Goal: Transaction & Acquisition: Purchase product/service

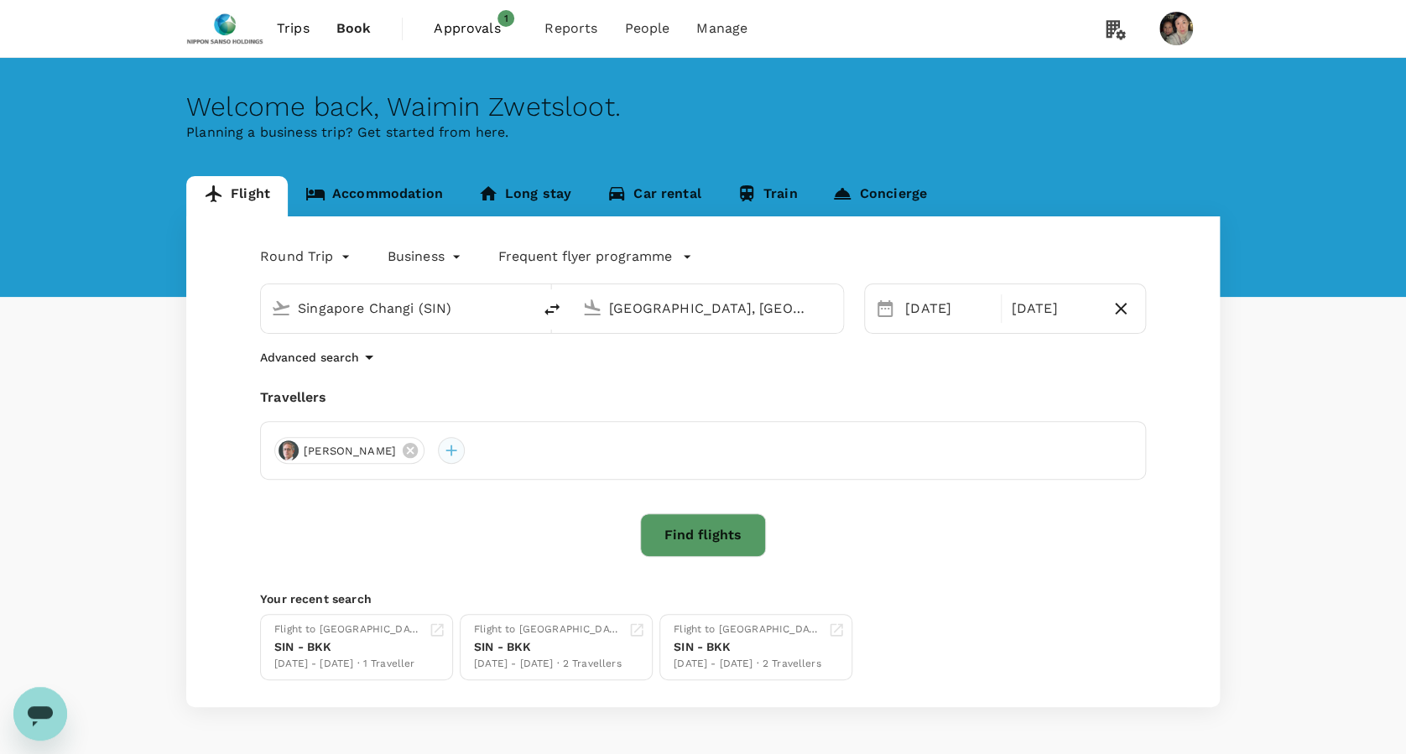
click at [438, 456] on div at bounding box center [451, 450] width 27 height 27
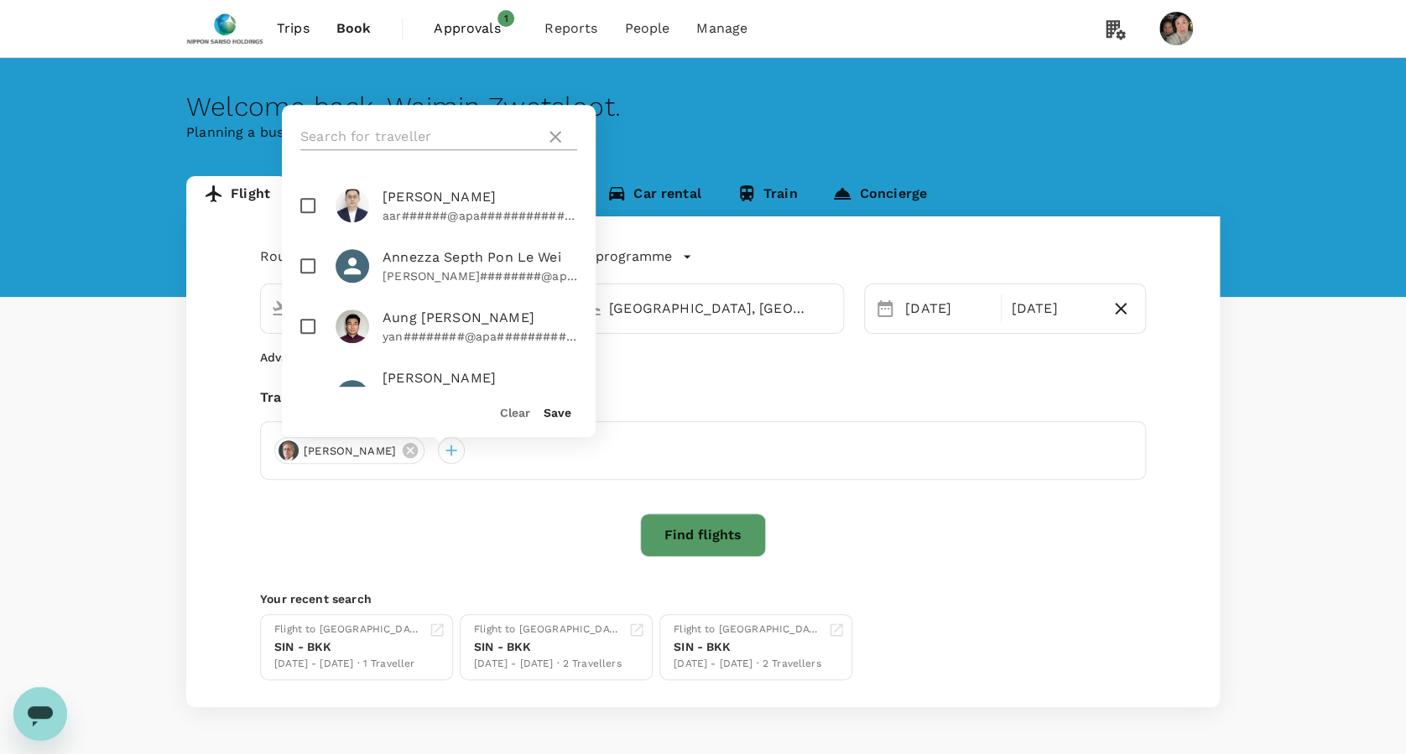
click at [404, 137] on input "text" at bounding box center [419, 136] width 238 height 27
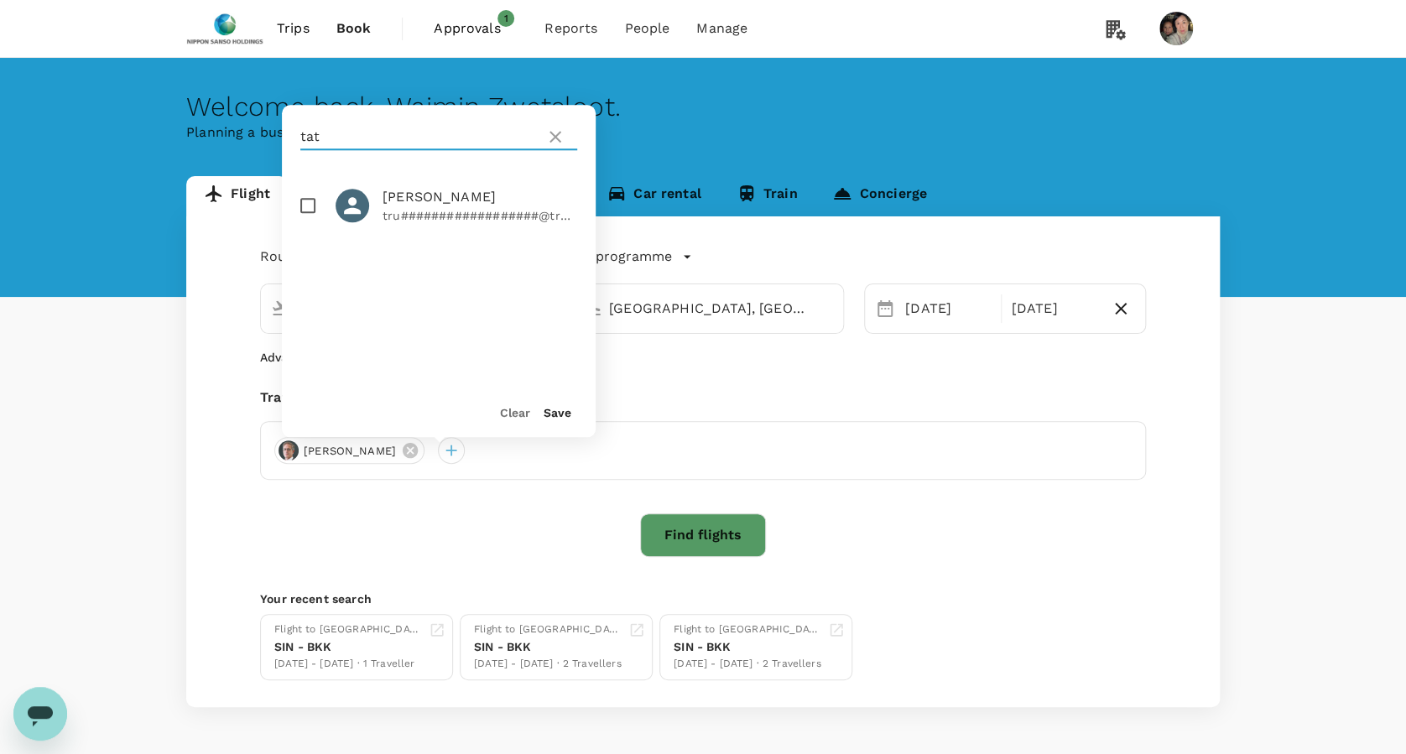
type input "tat"
click at [310, 202] on input "checkbox" at bounding box center [307, 205] width 35 height 35
checkbox input "true"
click at [554, 413] on button "Save" at bounding box center [558, 412] width 28 height 13
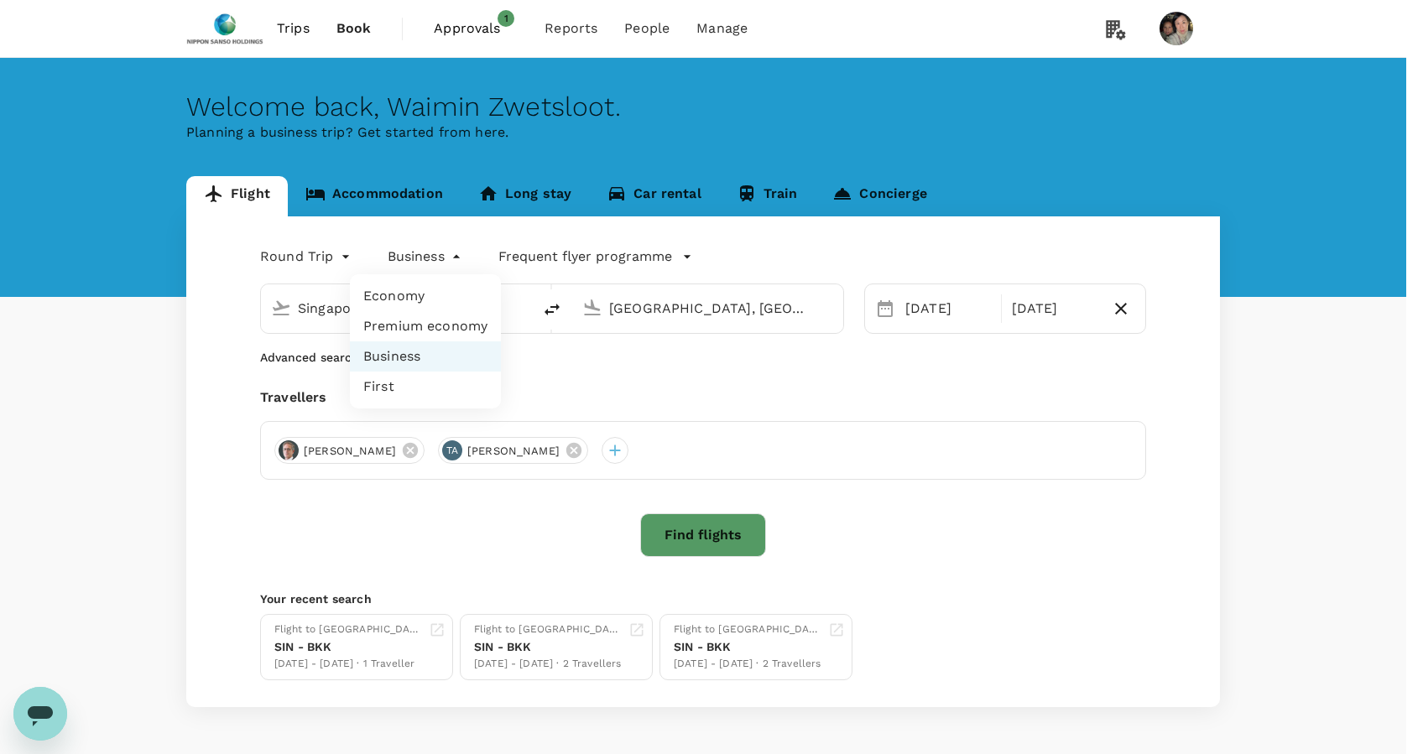
click at [431, 258] on body "Trips Book Approvals 1 Reports People Manage Welcome back , Waimin Zwetsloot . …" at bounding box center [711, 406] width 1423 height 813
click at [431, 258] on div at bounding box center [711, 377] width 1423 height 754
click at [289, 258] on body "Trips Book Approvals 1 Reports People Manage Welcome back , Waimin Zwetsloot . …" at bounding box center [711, 406] width 1423 height 813
click at [289, 325] on li "Round Trip" at bounding box center [307, 326] width 101 height 30
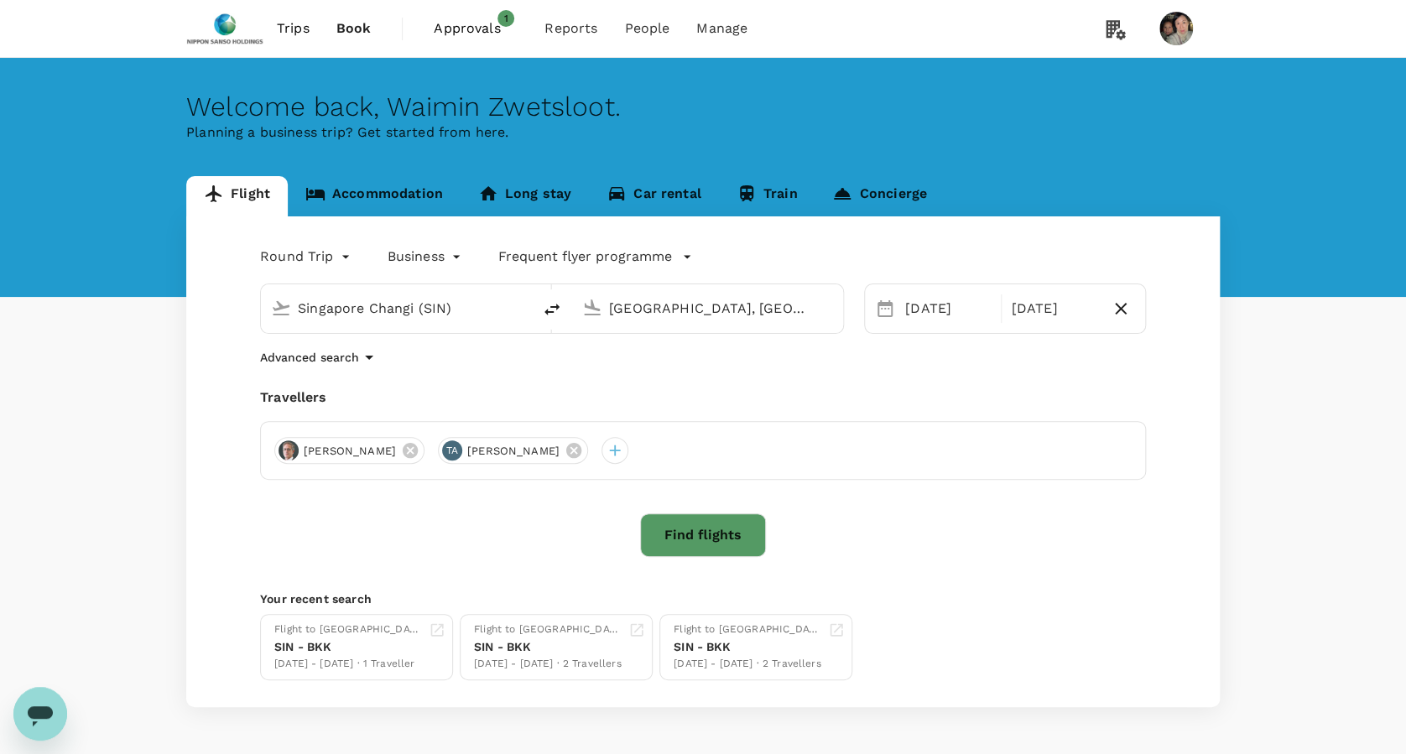
click at [595, 258] on p "Frequent flyer programme" at bounding box center [585, 257] width 174 height 20
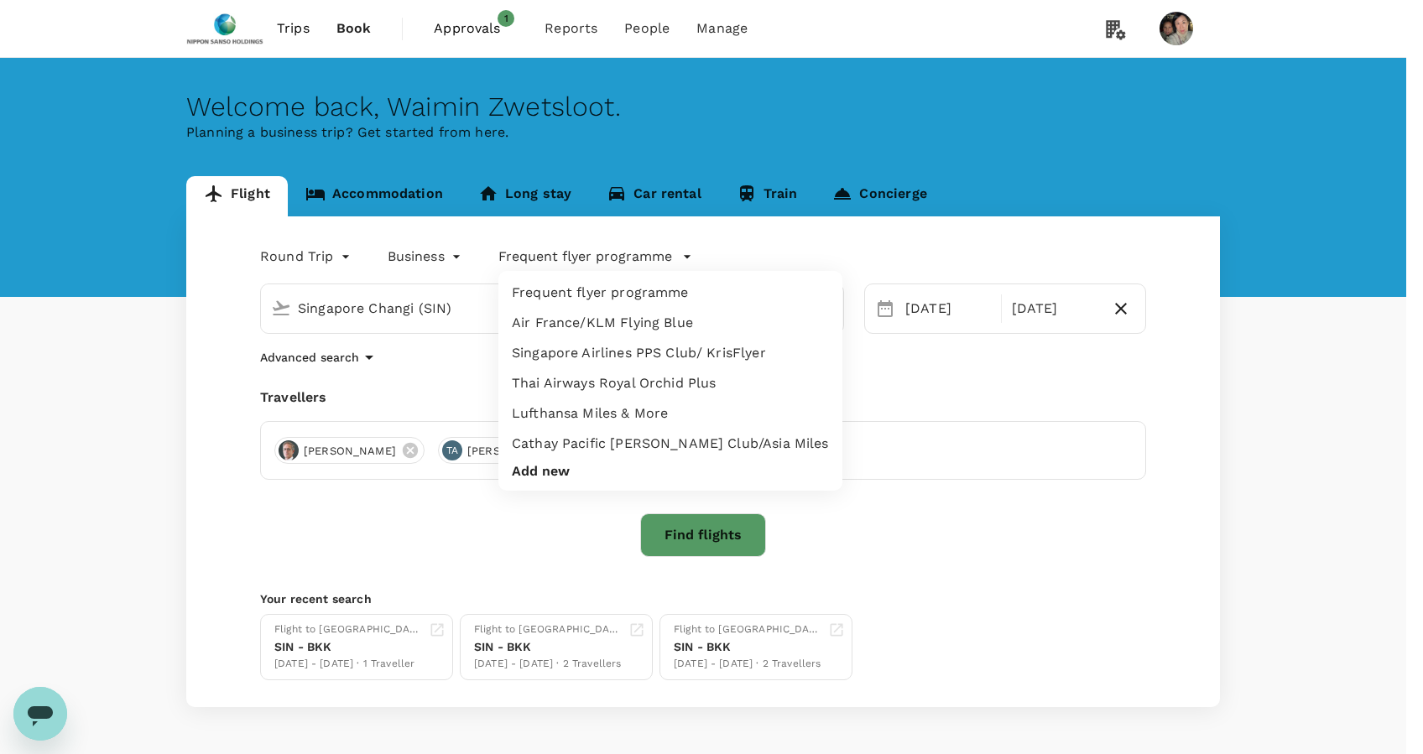
click at [581, 410] on li "Lufthansa Miles & More" at bounding box center [670, 413] width 344 height 30
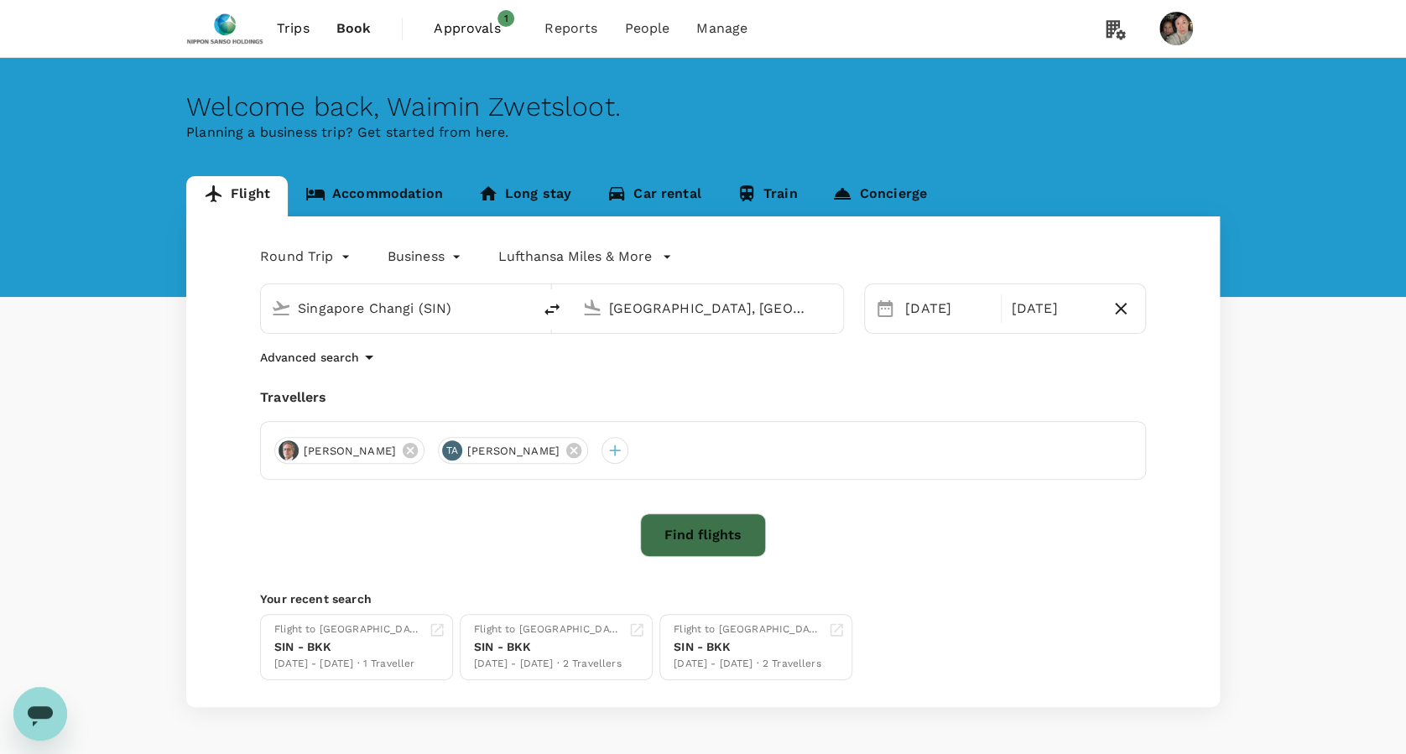
click at [725, 529] on button "Find flights" at bounding box center [703, 535] width 126 height 44
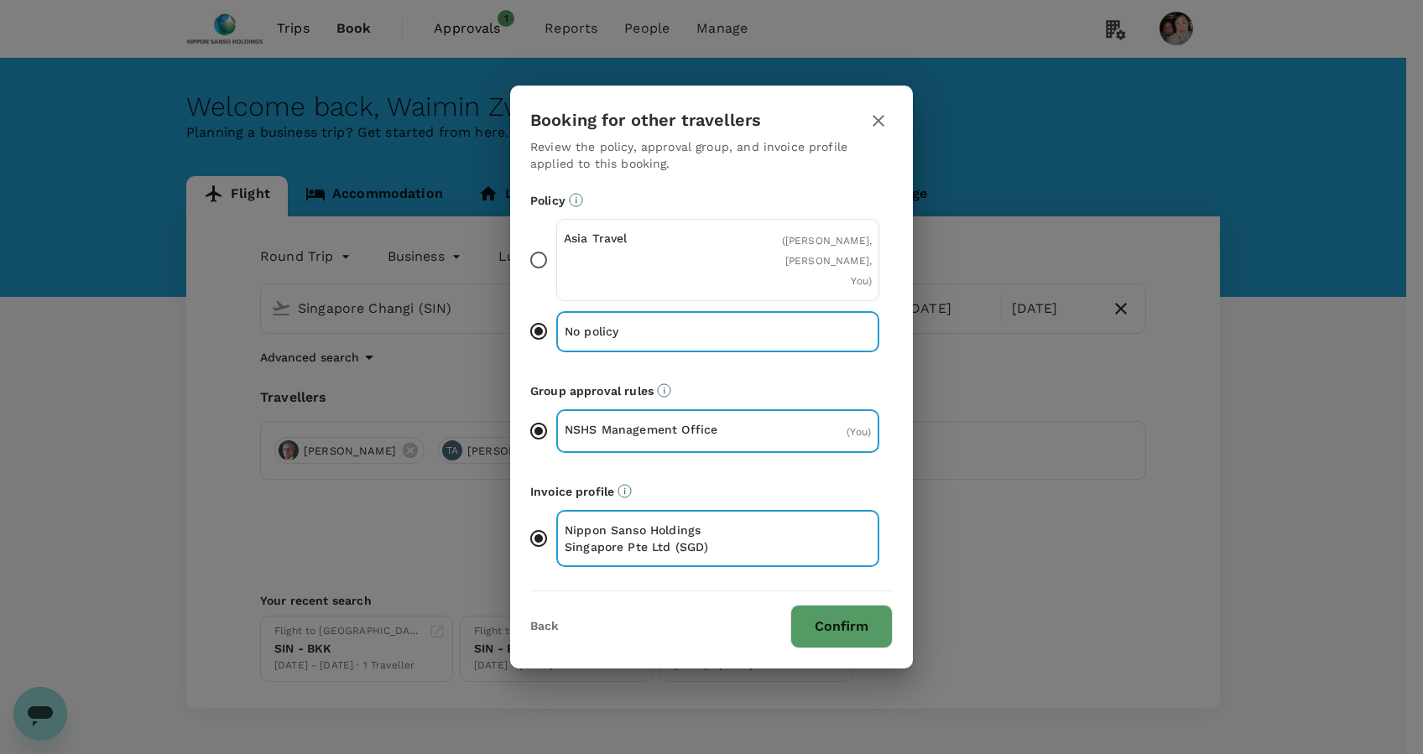
click at [856, 611] on button "Confirm" at bounding box center [841, 627] width 102 height 44
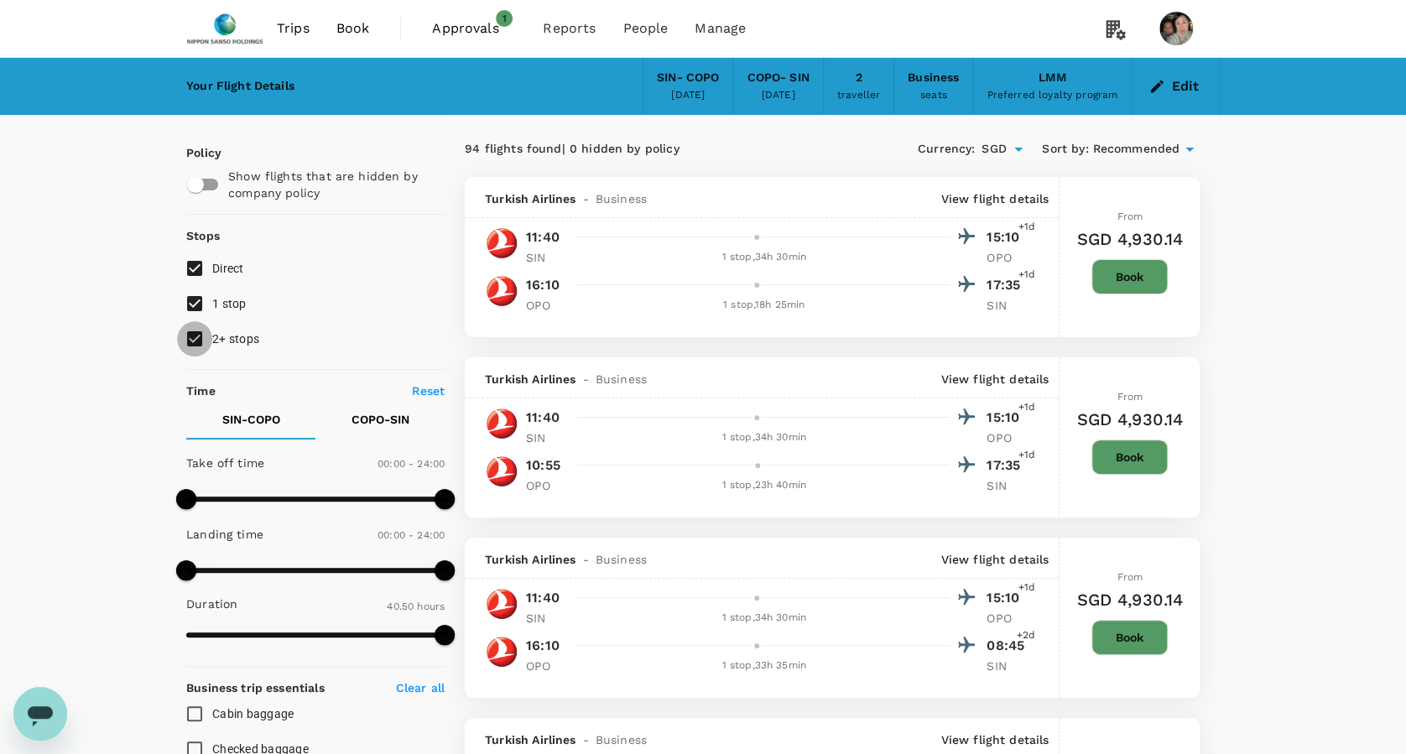
click at [203, 331] on input "2+ stops" at bounding box center [194, 338] width 35 height 35
checkbox input "false"
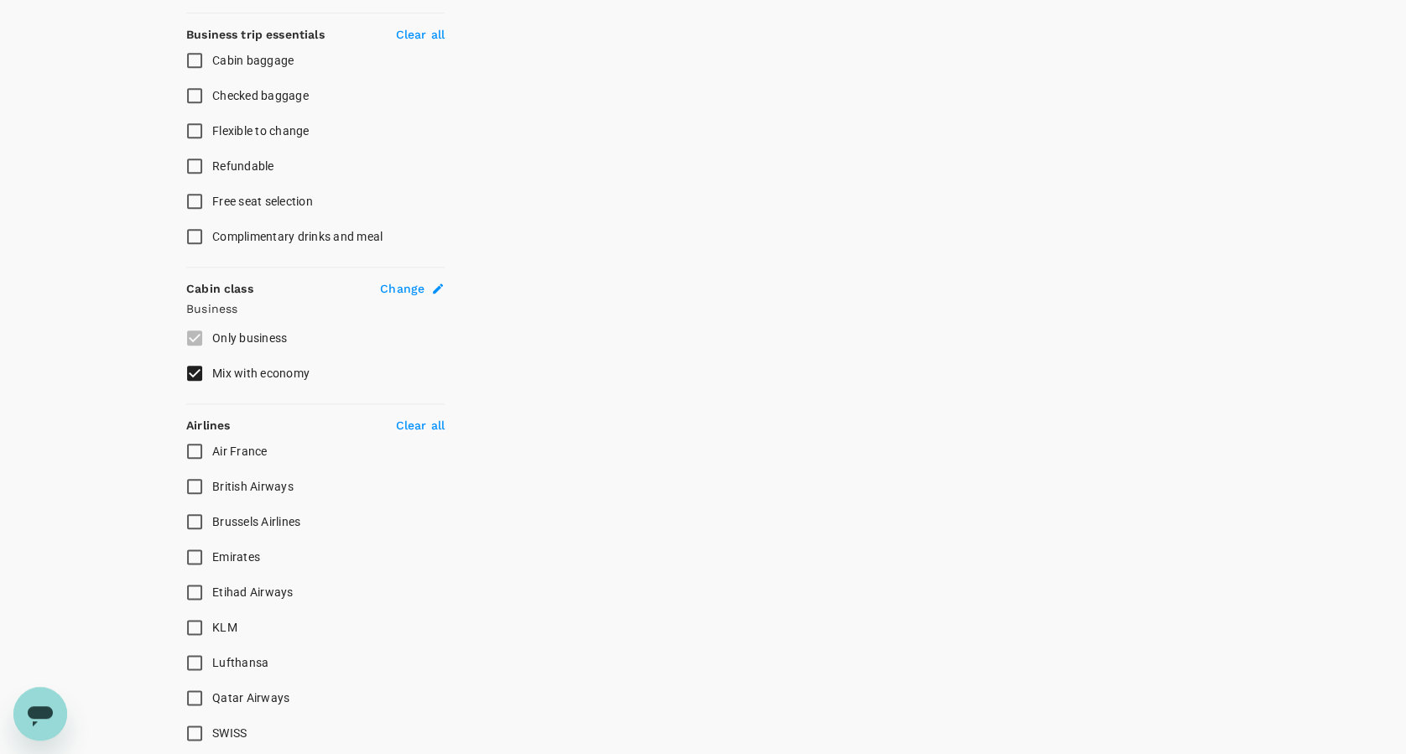
scroll to position [783, 0]
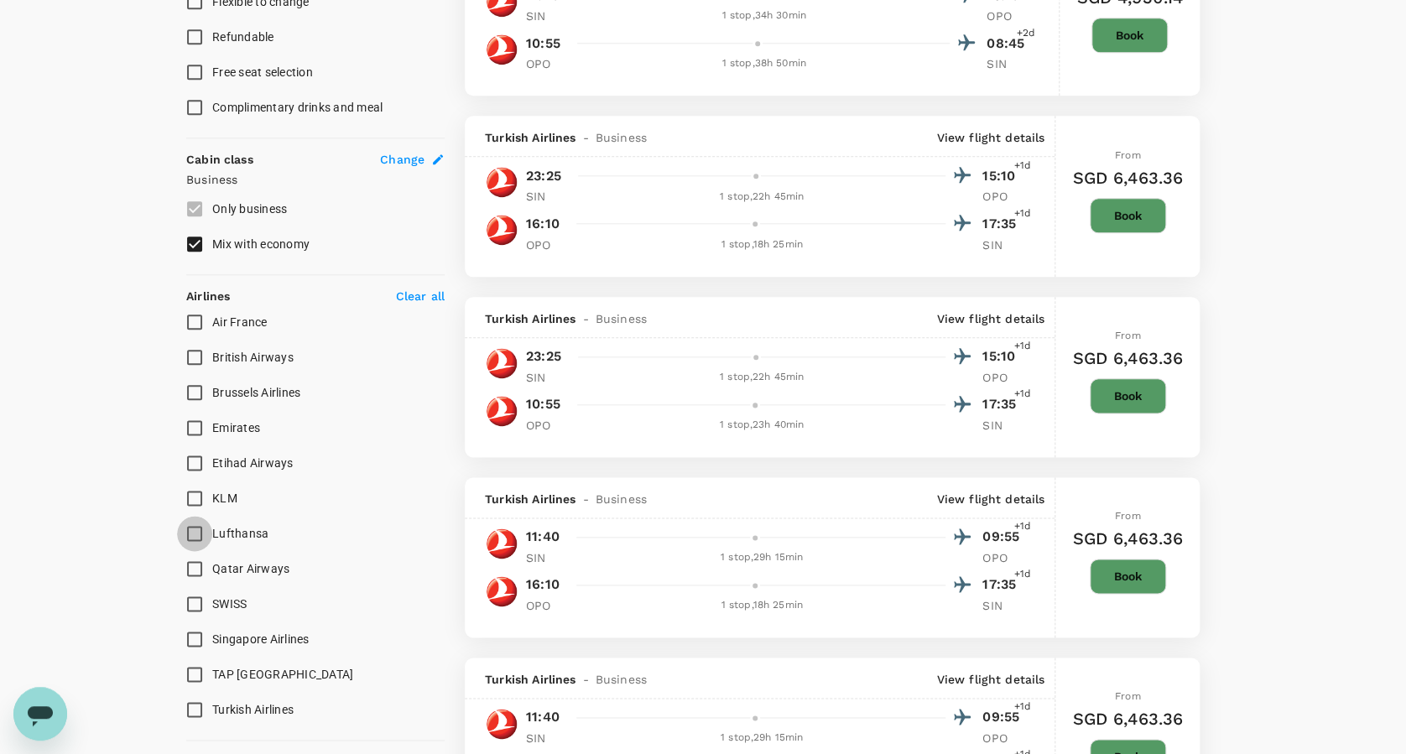
click at [201, 523] on input "Lufthansa" at bounding box center [194, 533] width 35 height 35
checkbox input "true"
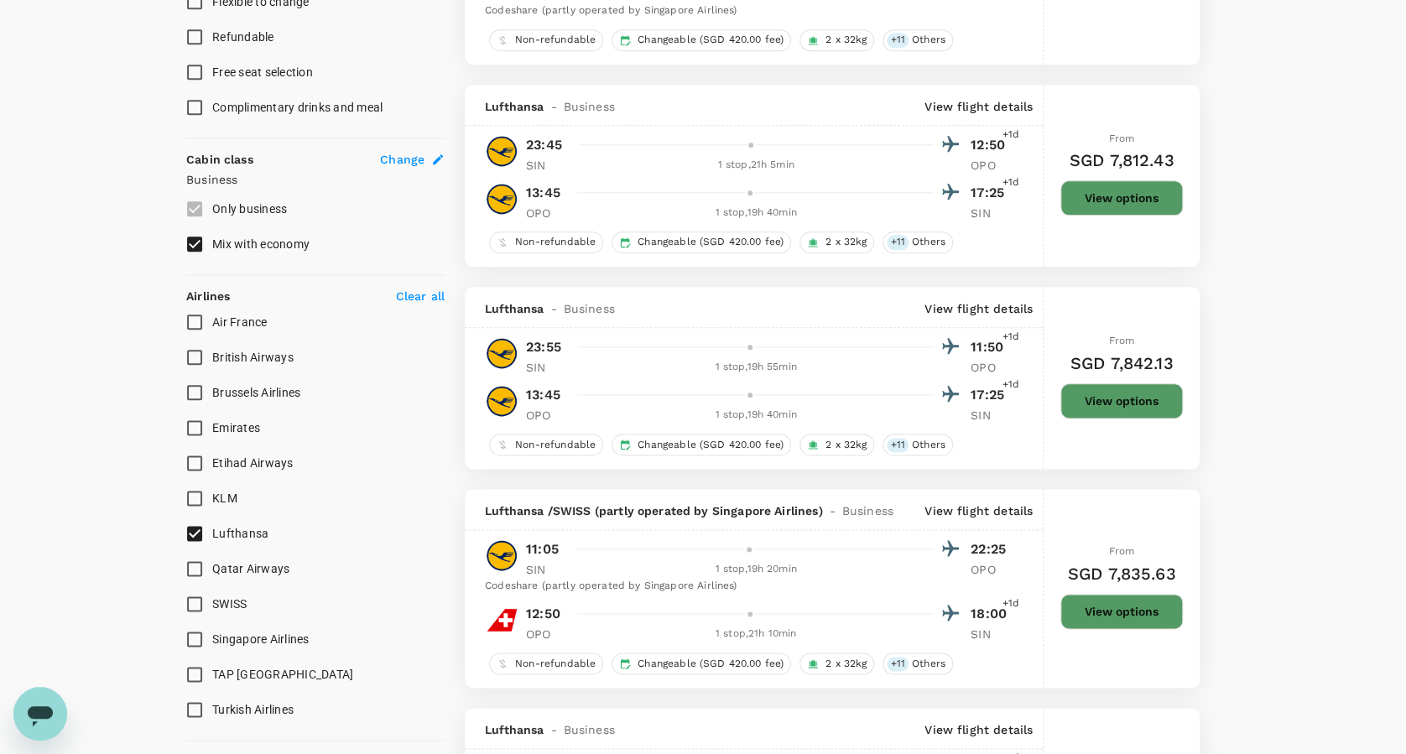
type input "2665"
checkbox input "false"
checkbox input "true"
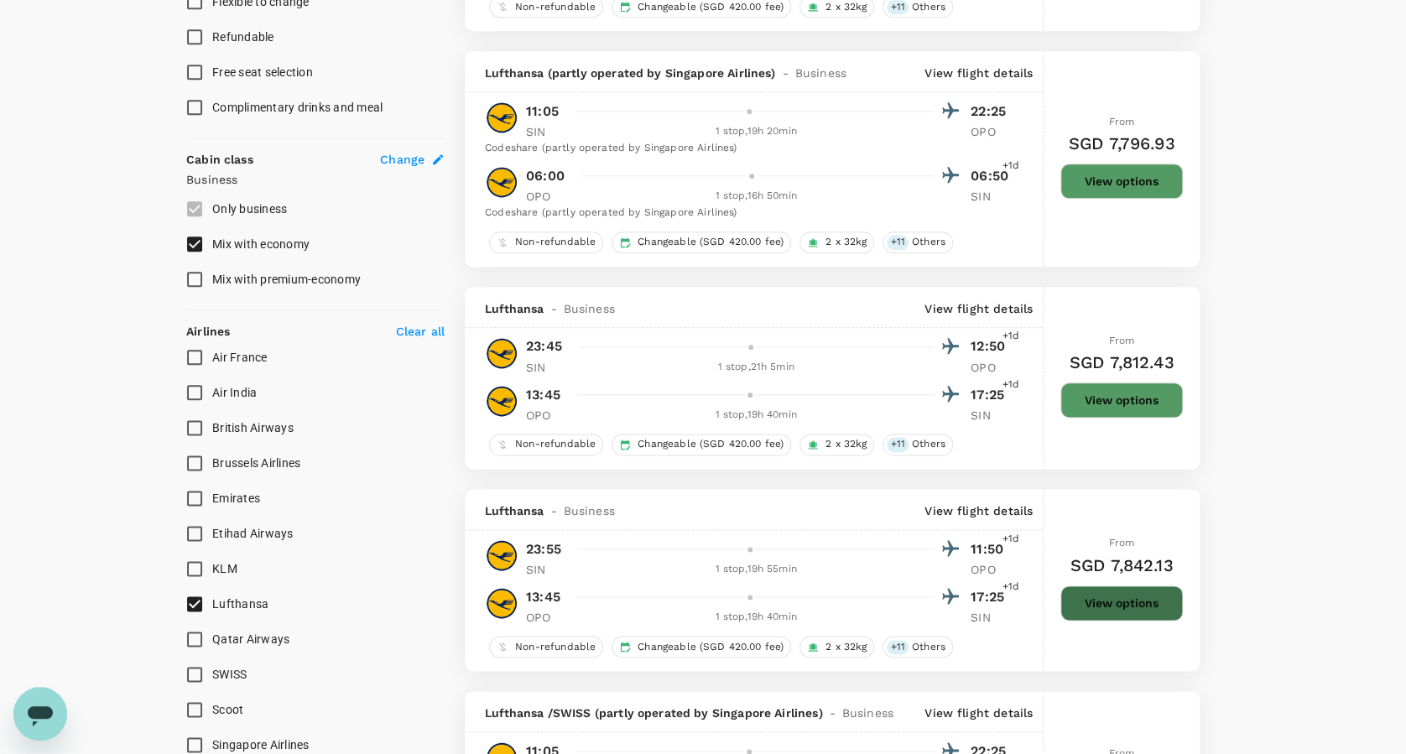
click at [1104, 599] on button "View options" at bounding box center [1121, 603] width 122 height 35
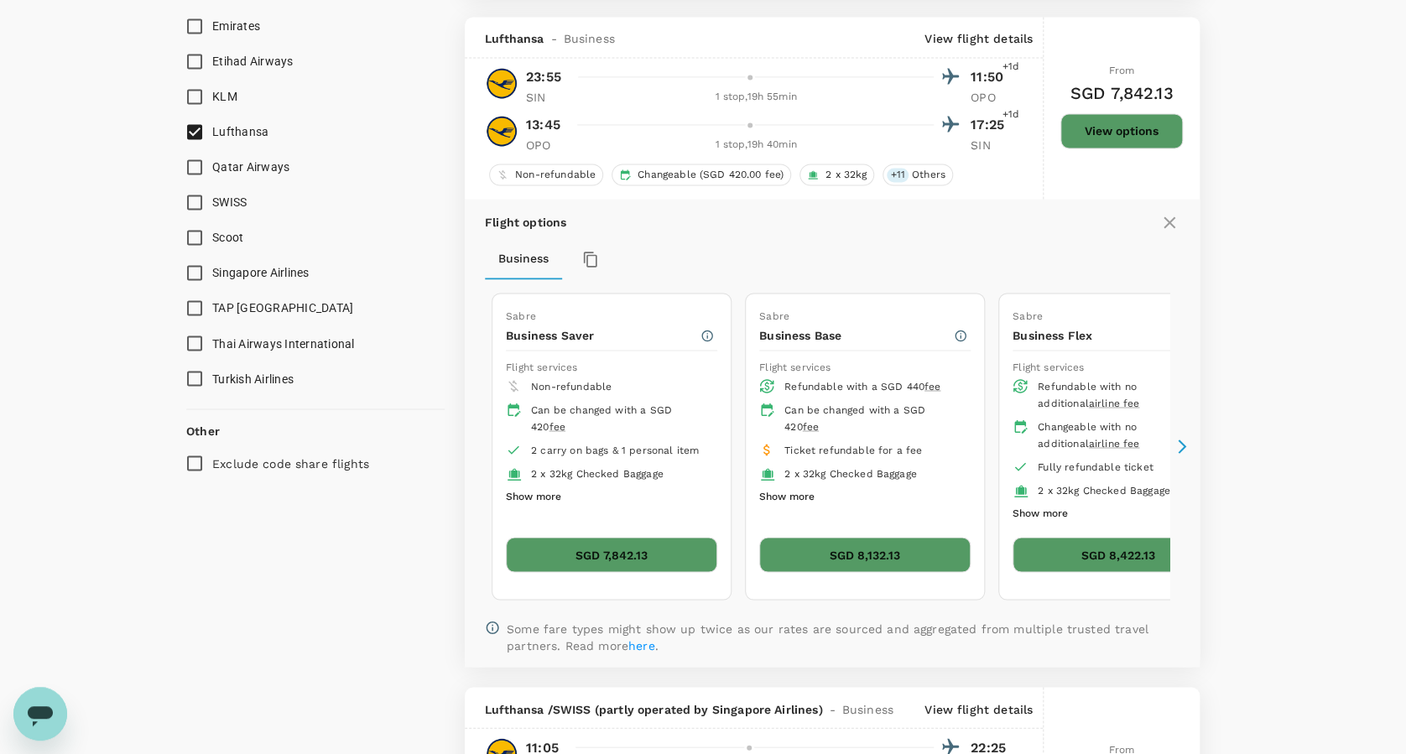
scroll to position [1276, 0]
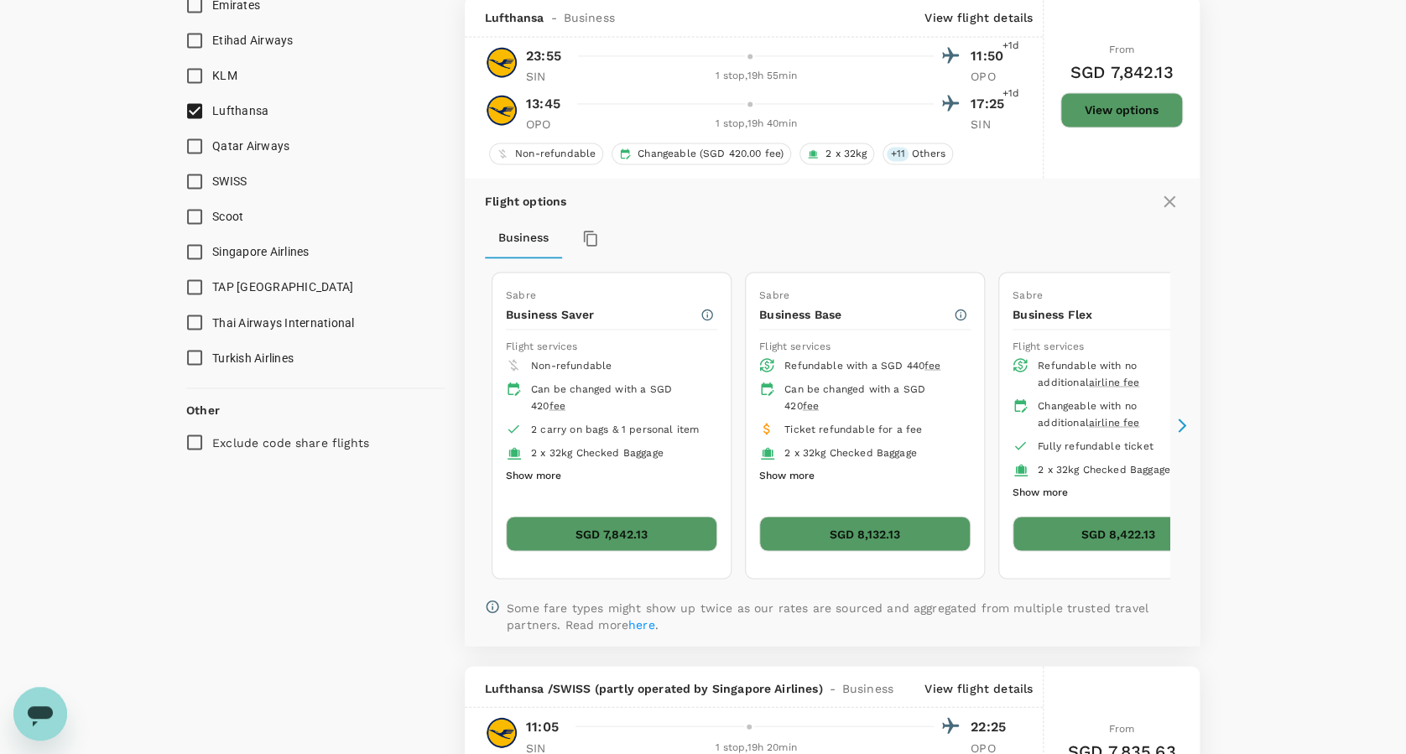
click at [595, 530] on button "SGD 7,842.13" at bounding box center [611, 533] width 211 height 35
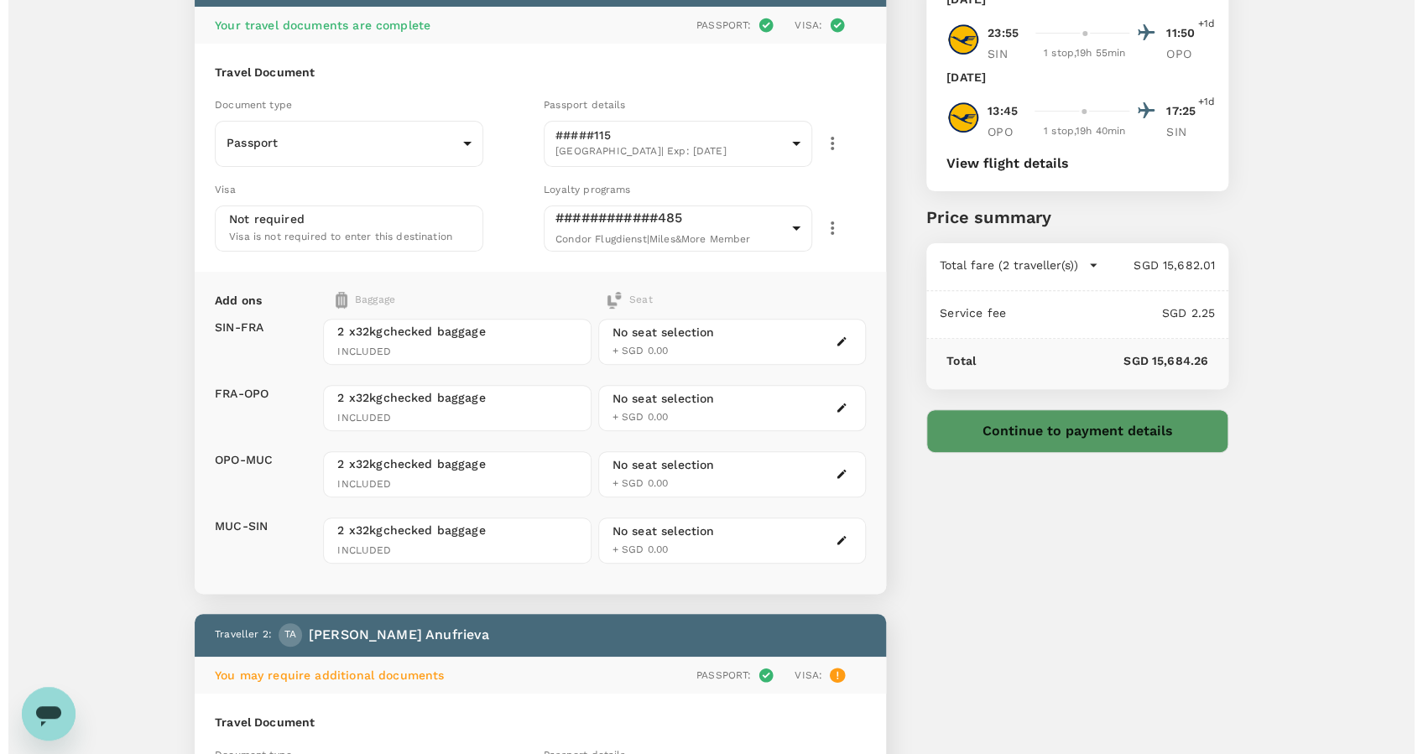
scroll to position [112, 0]
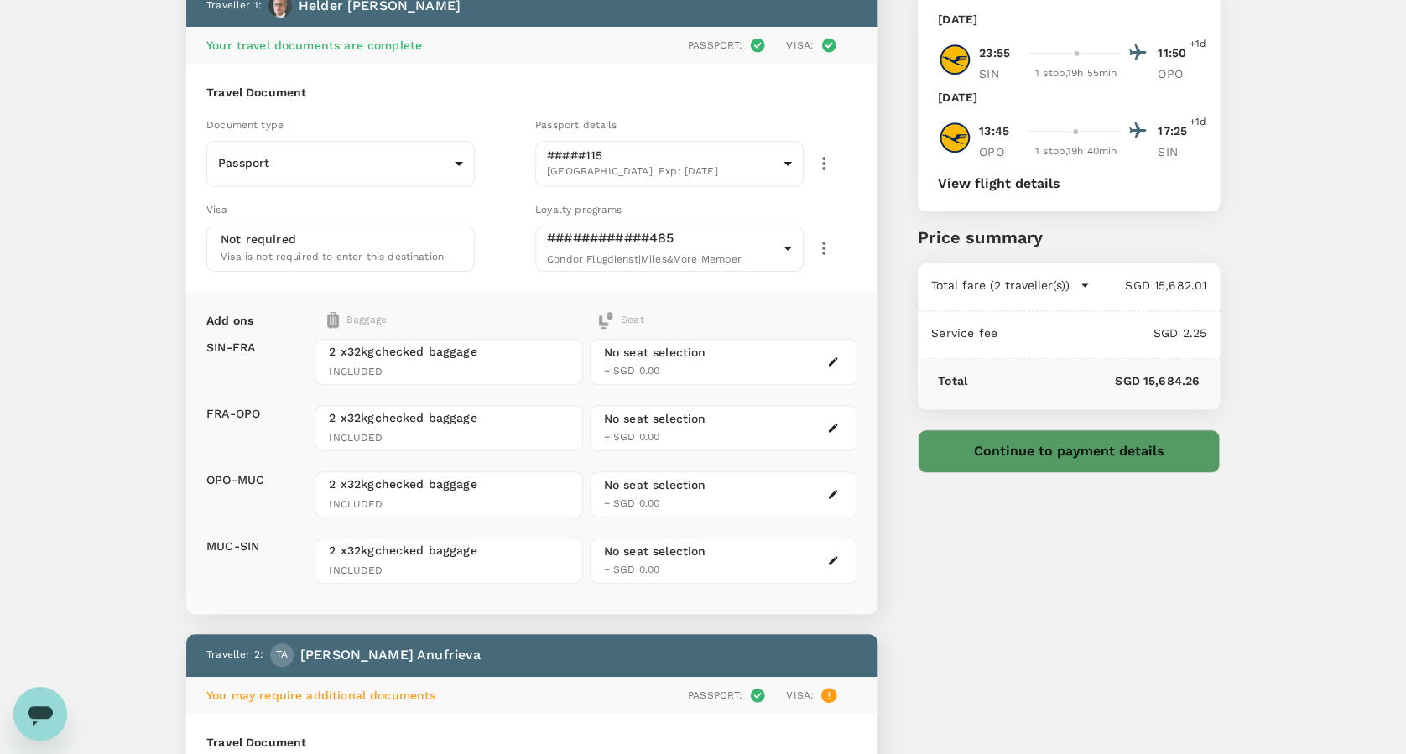
click at [831, 356] on icon "button" at bounding box center [833, 362] width 12 height 12
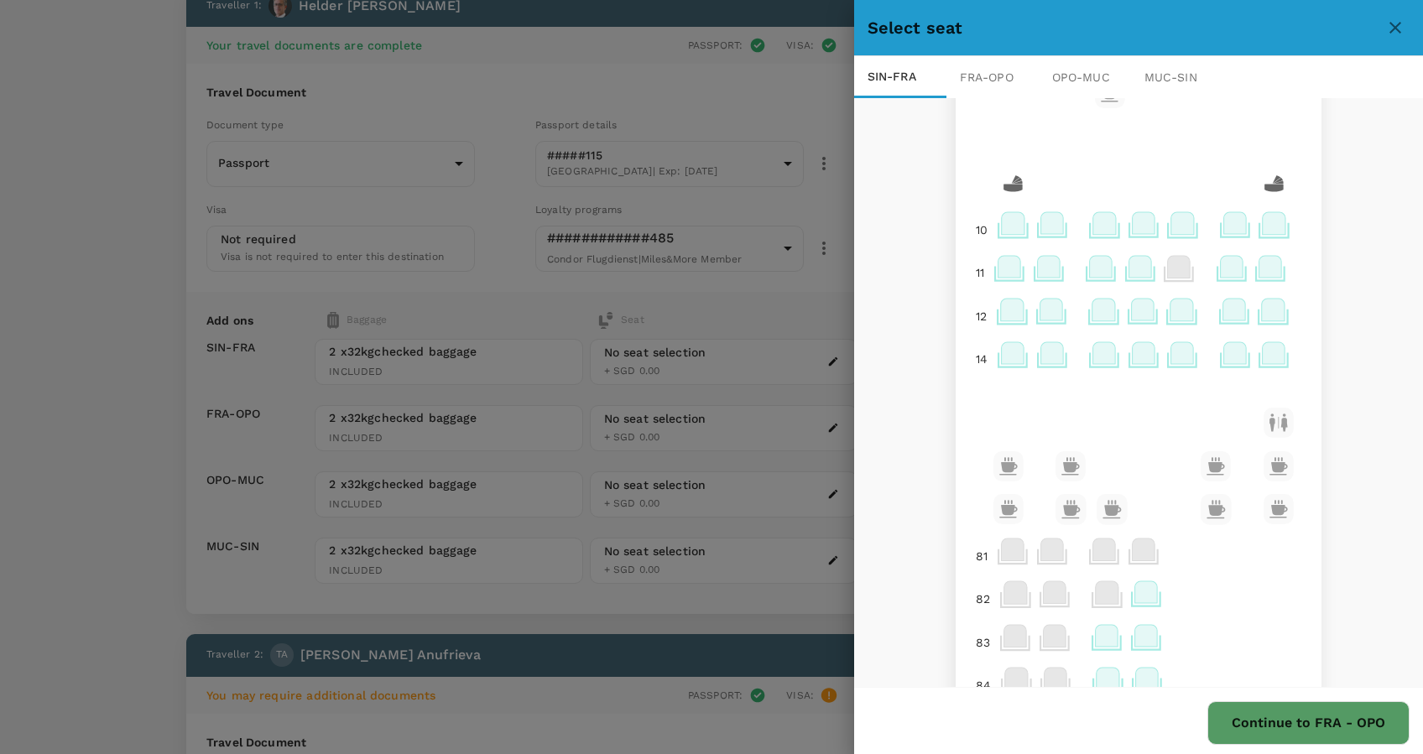
scroll to position [0, 0]
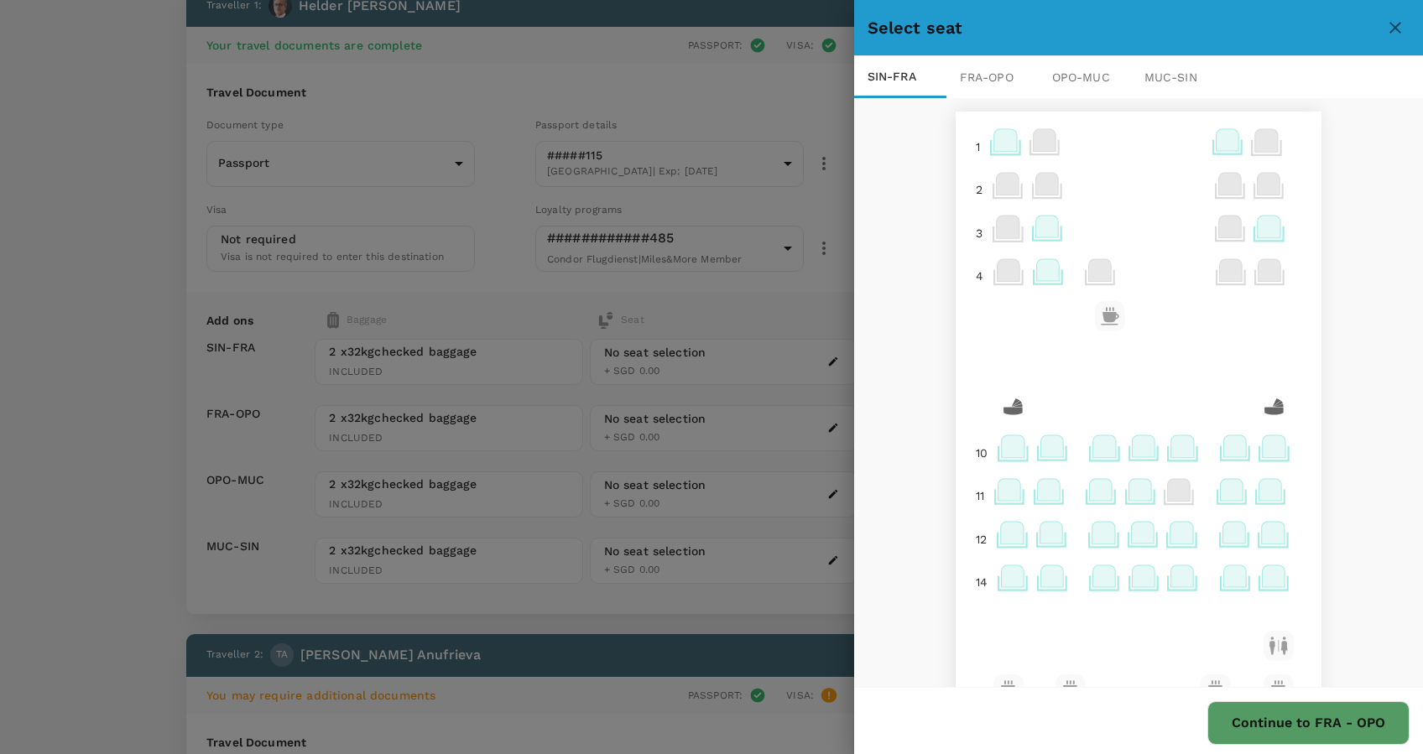
click at [834, 188] on div at bounding box center [711, 377] width 1423 height 754
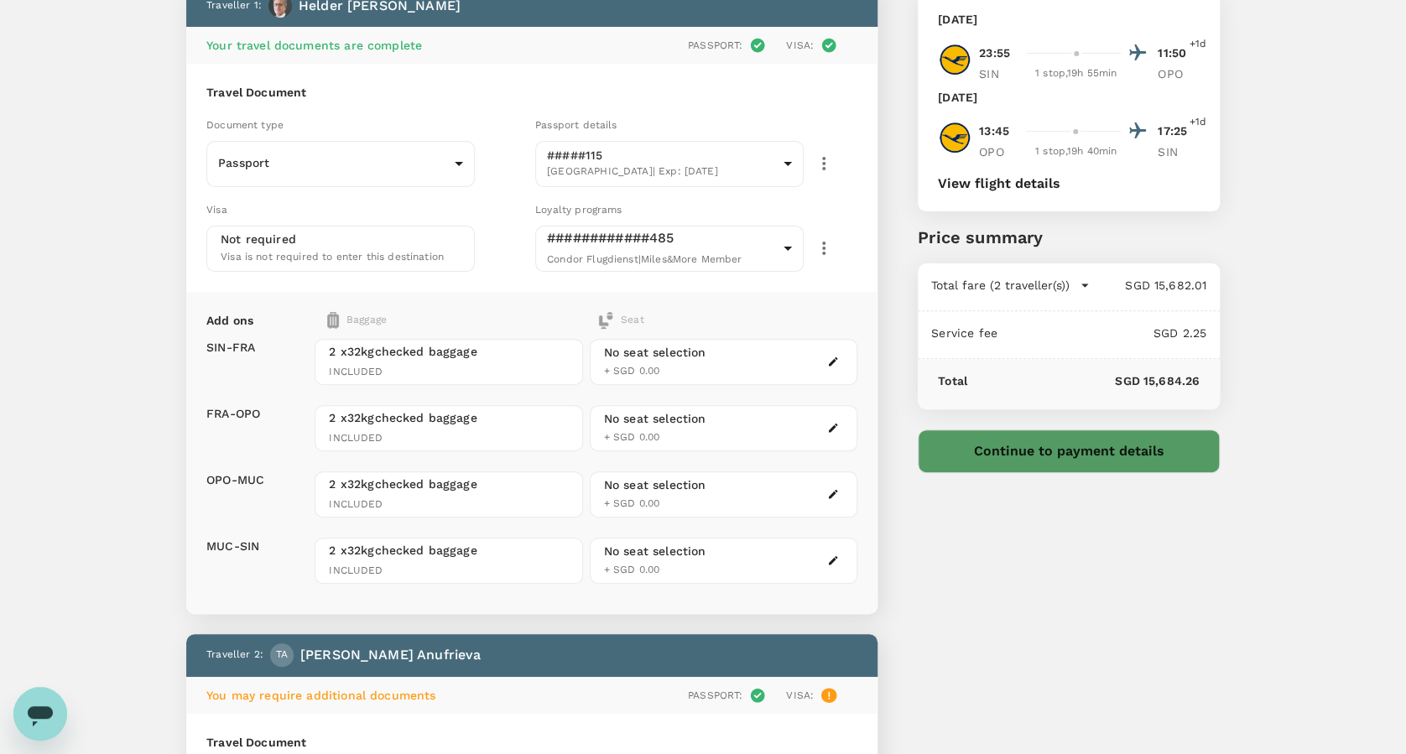
click at [987, 176] on button "View flight details" at bounding box center [999, 183] width 122 height 15
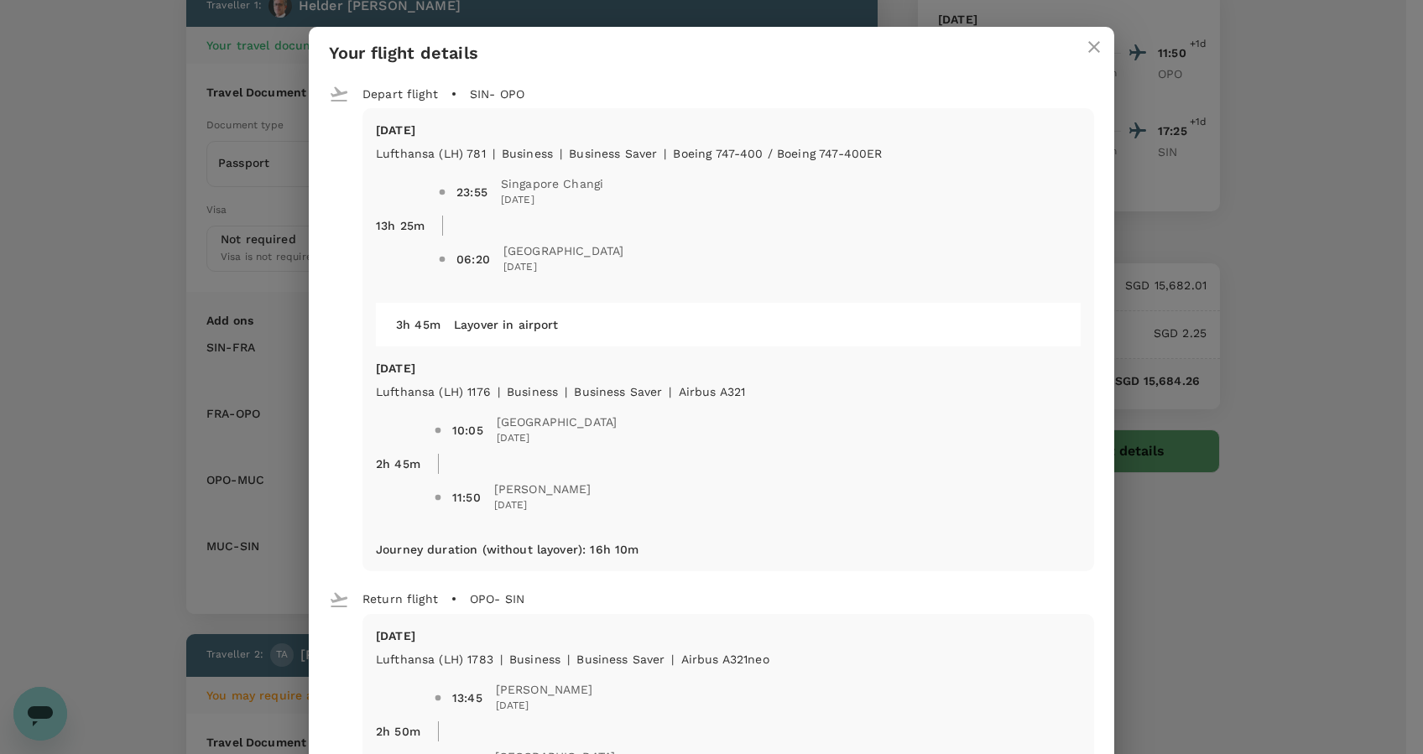
click at [1084, 41] on icon "close" at bounding box center [1094, 47] width 20 height 20
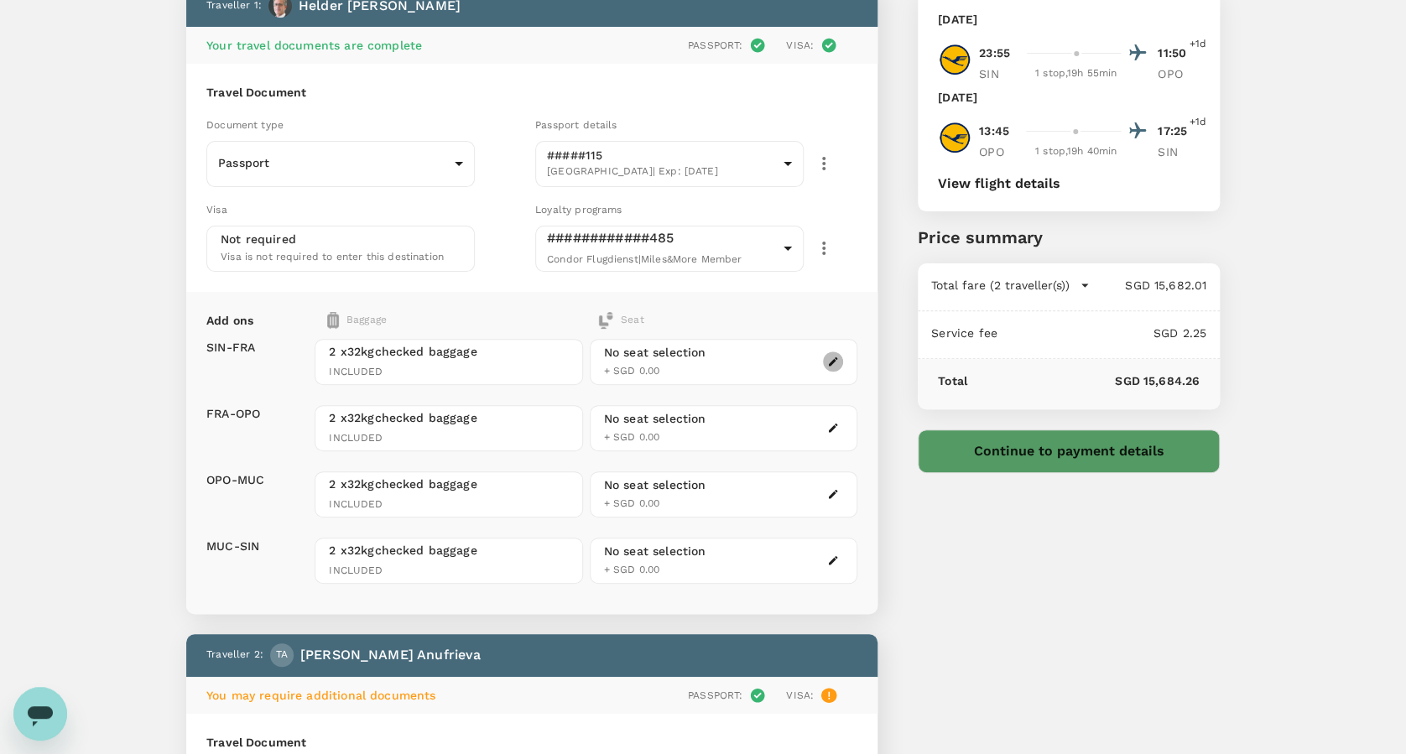
click at [827, 362] on icon "button" at bounding box center [833, 362] width 12 height 12
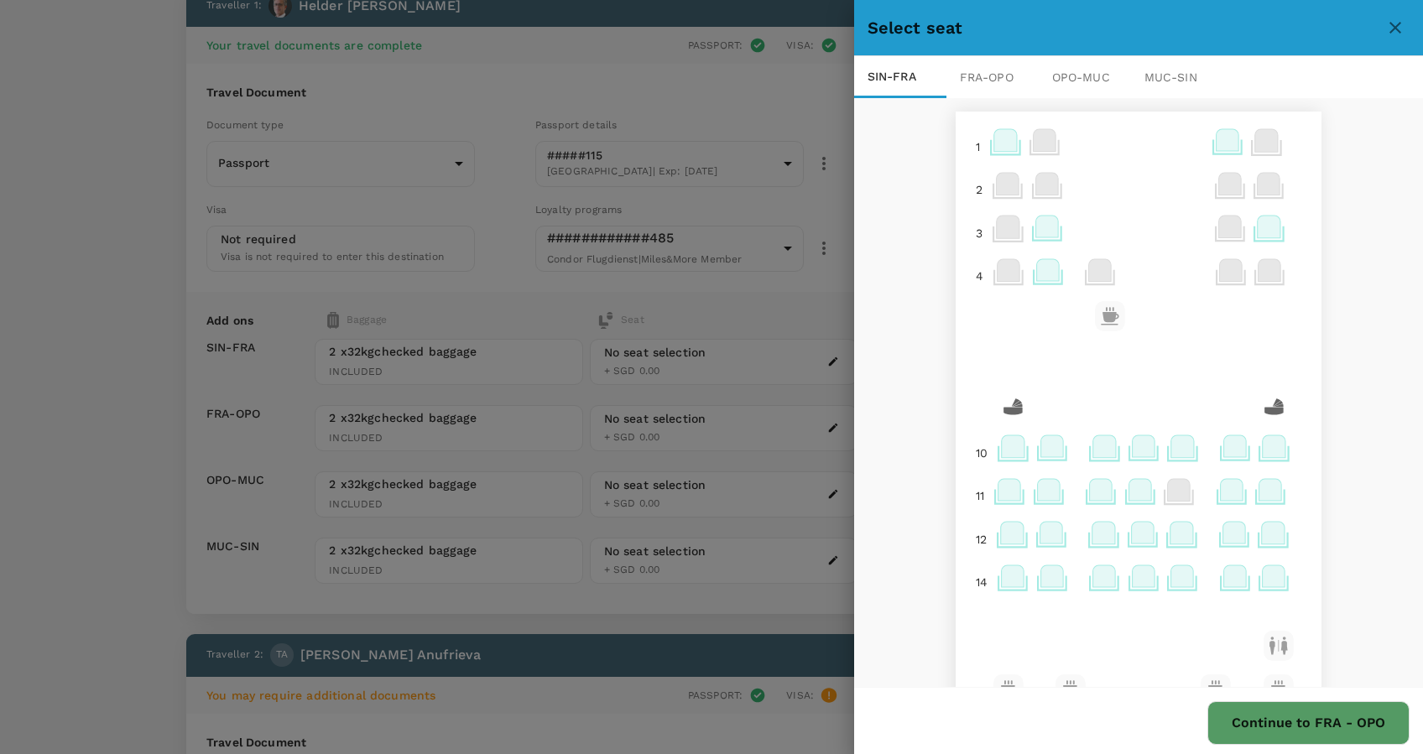
click at [1002, 454] on icon at bounding box center [1013, 446] width 23 height 22
click at [1183, 377] on p "Select" at bounding box center [1197, 383] width 37 height 17
click at [1036, 455] on icon at bounding box center [1047, 446] width 23 height 22
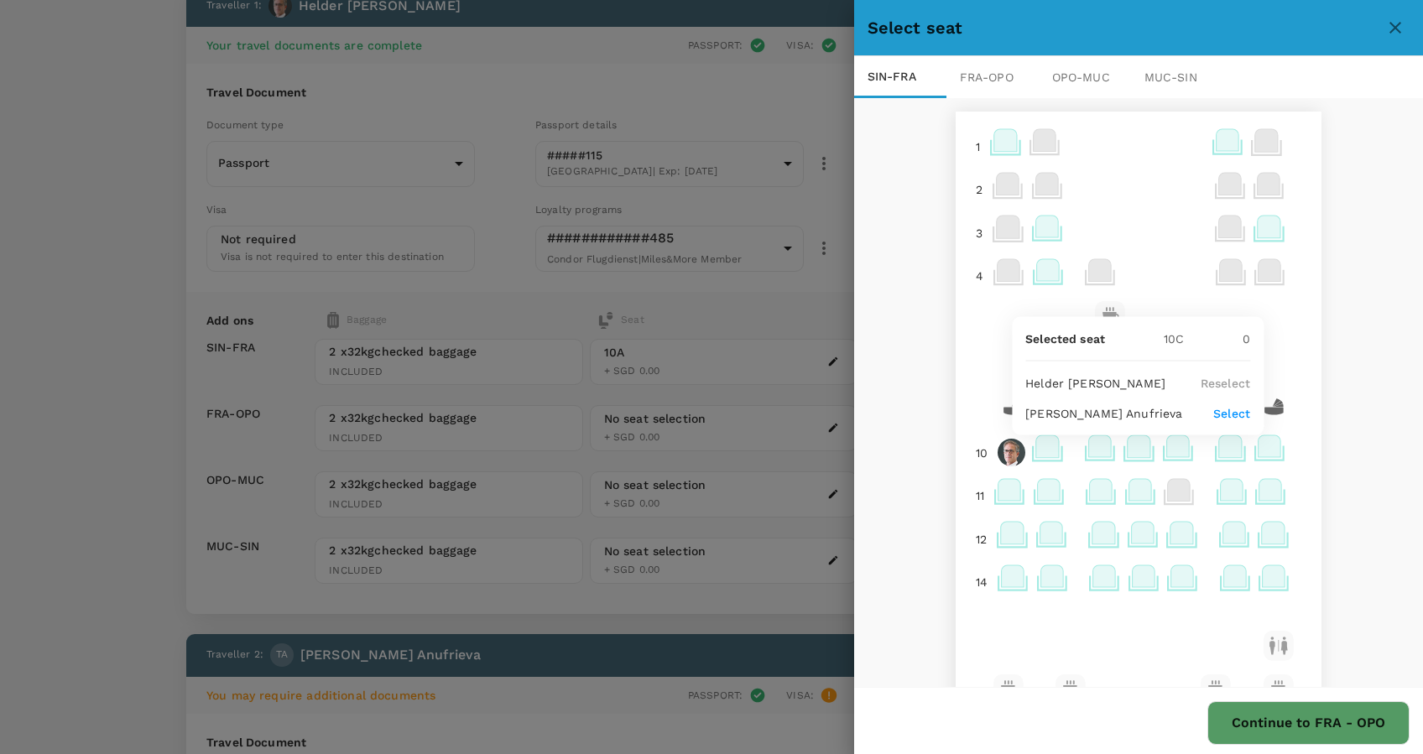
click at [1225, 407] on p "Select" at bounding box center [1231, 413] width 37 height 17
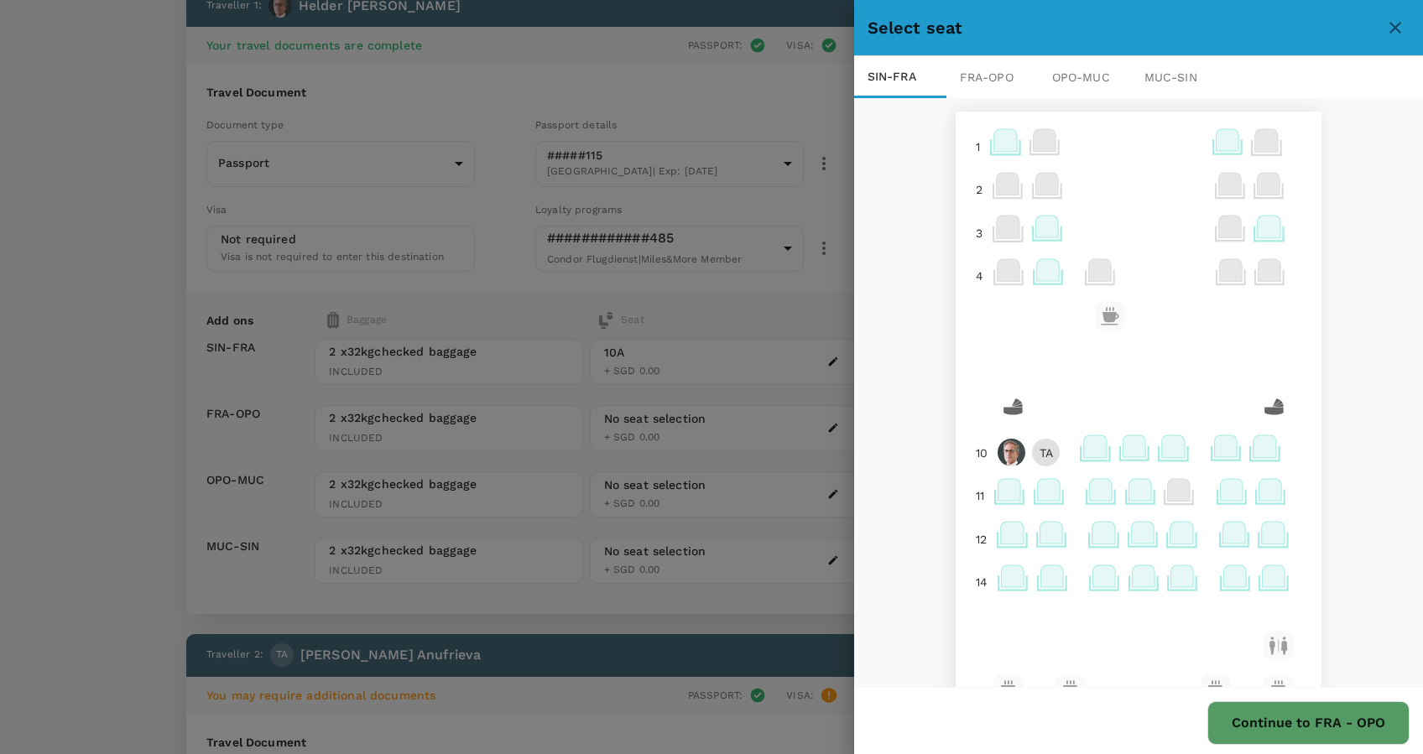
click at [999, 455] on img at bounding box center [1011, 453] width 28 height 28
click at [1013, 416] on span "Tatiana Anufrieva" at bounding box center [1069, 417] width 157 height 13
click at [1181, 386] on p "Remove" at bounding box center [1192, 387] width 45 height 17
click at [1044, 452] on p "TA" at bounding box center [1050, 453] width 13 height 17
click at [1221, 414] on p "Remove" at bounding box center [1231, 417] width 45 height 17
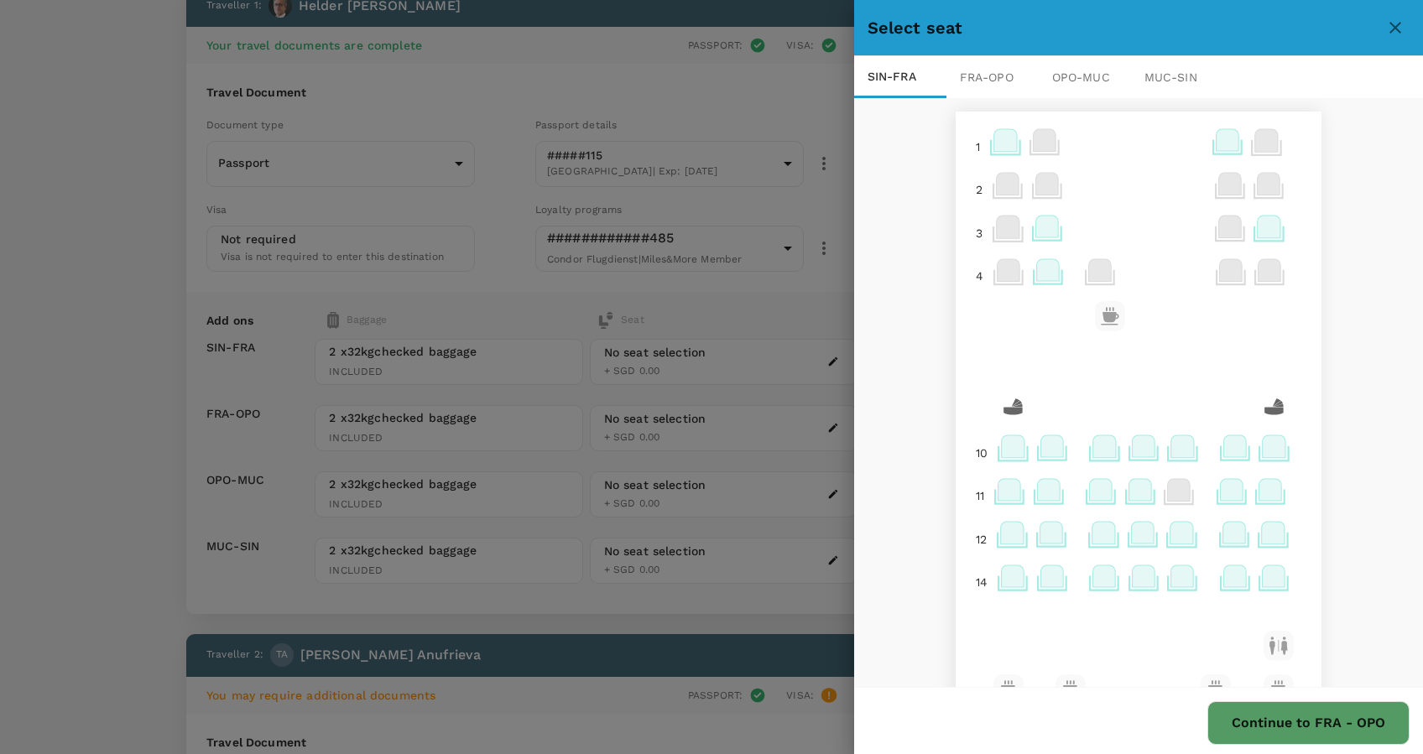
click at [1003, 449] on icon at bounding box center [1013, 446] width 23 height 22
click at [1191, 405] on p "Select" at bounding box center [1197, 413] width 37 height 17
click at [1036, 450] on icon at bounding box center [1047, 446] width 23 height 22
click at [1226, 381] on p "Select" at bounding box center [1231, 383] width 37 height 17
click at [1005, 450] on div "TA" at bounding box center [1011, 453] width 28 height 28
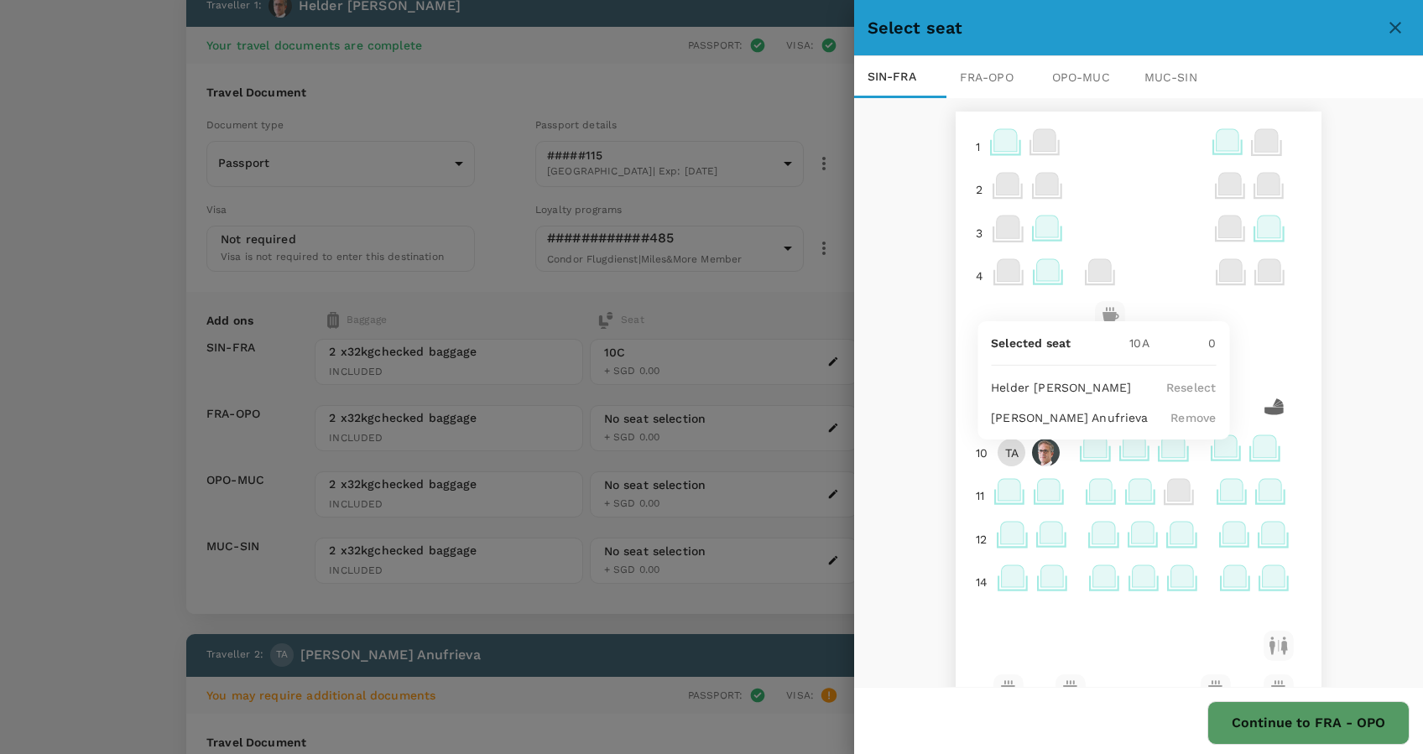
click at [1191, 383] on p "Reselect" at bounding box center [1190, 387] width 49 height 17
click at [997, 453] on img at bounding box center [1011, 453] width 28 height 28
click at [1200, 385] on p "Remove" at bounding box center [1192, 387] width 45 height 17
click at [1263, 455] on icon at bounding box center [1274, 446] width 23 height 22
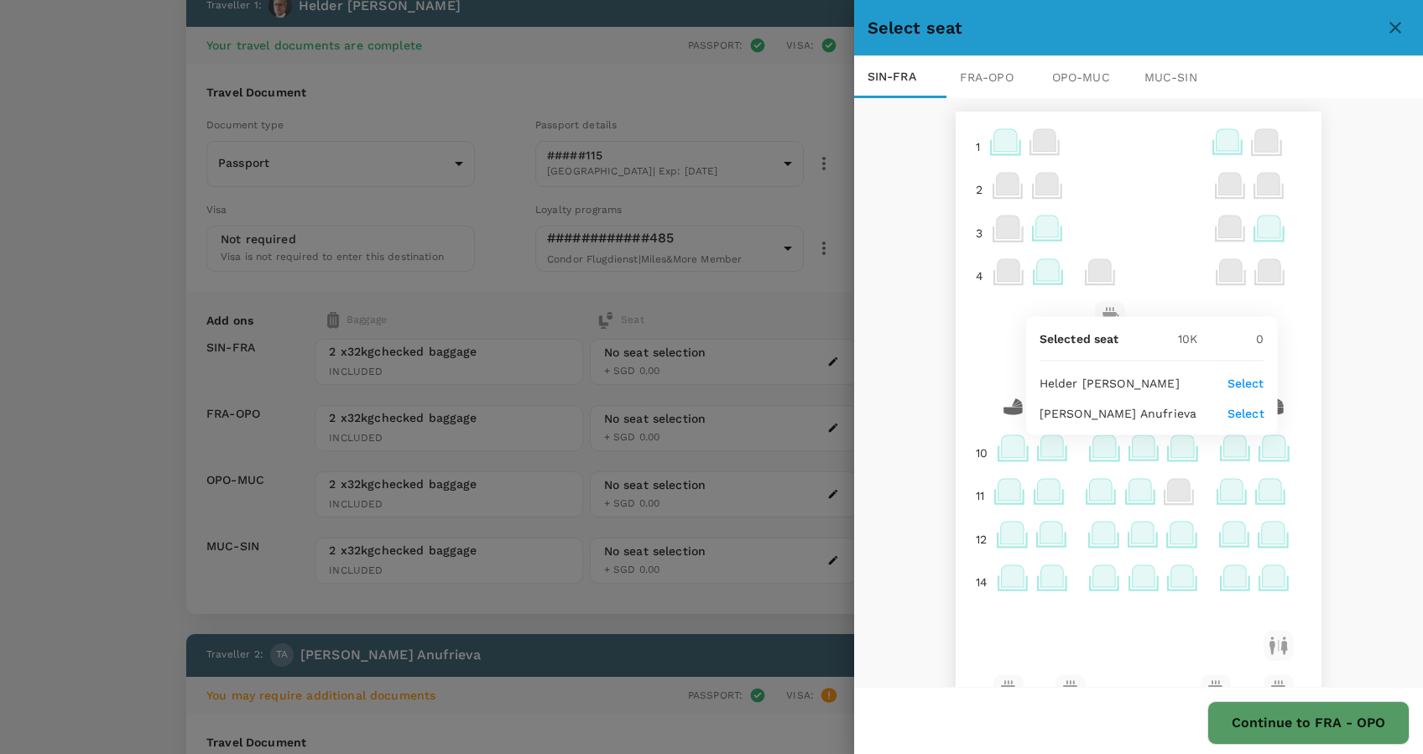
click at [1245, 413] on p "Select" at bounding box center [1245, 413] width 37 height 17
click at [1223, 450] on icon at bounding box center [1234, 446] width 23 height 22
click at [1202, 382] on p "Select" at bounding box center [1207, 383] width 37 height 17
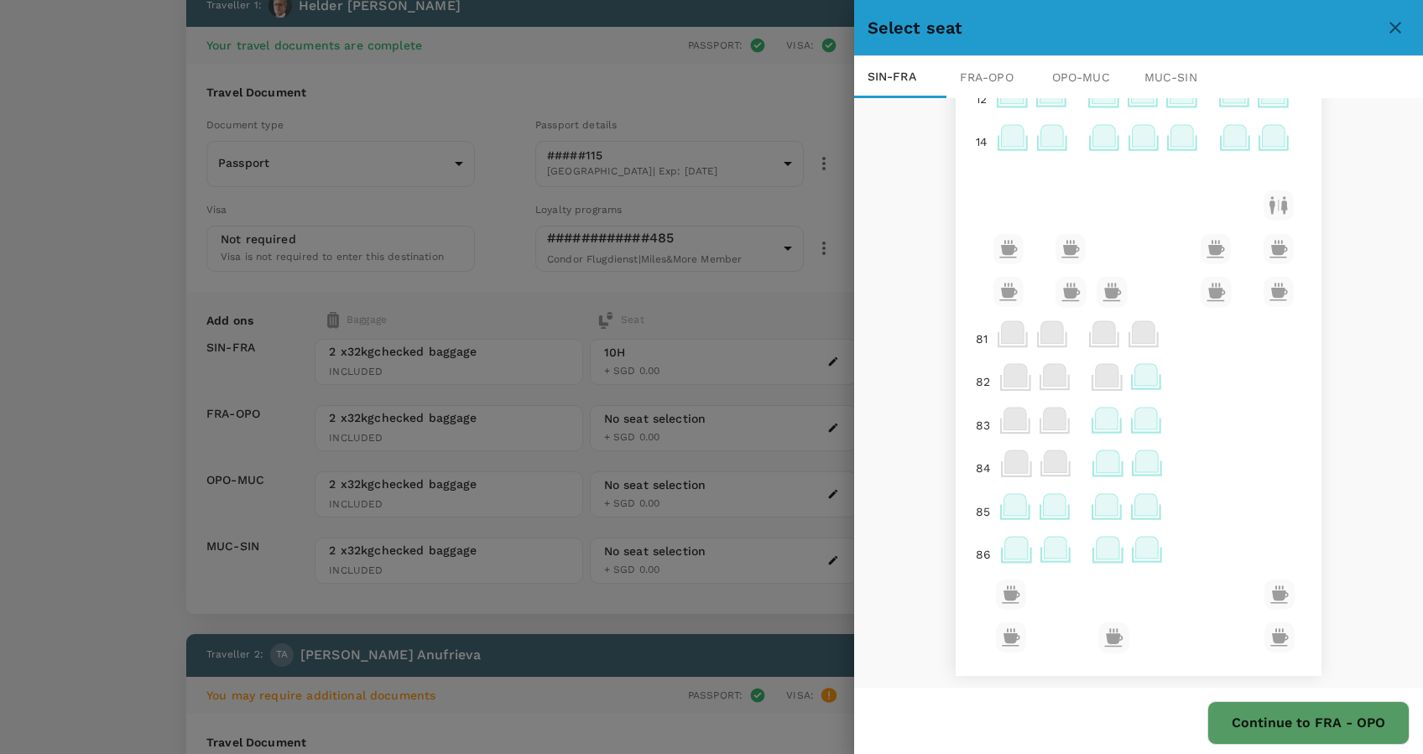
scroll to position [454, 0]
click at [973, 70] on div "FRA - OPO" at bounding box center [992, 77] width 92 height 42
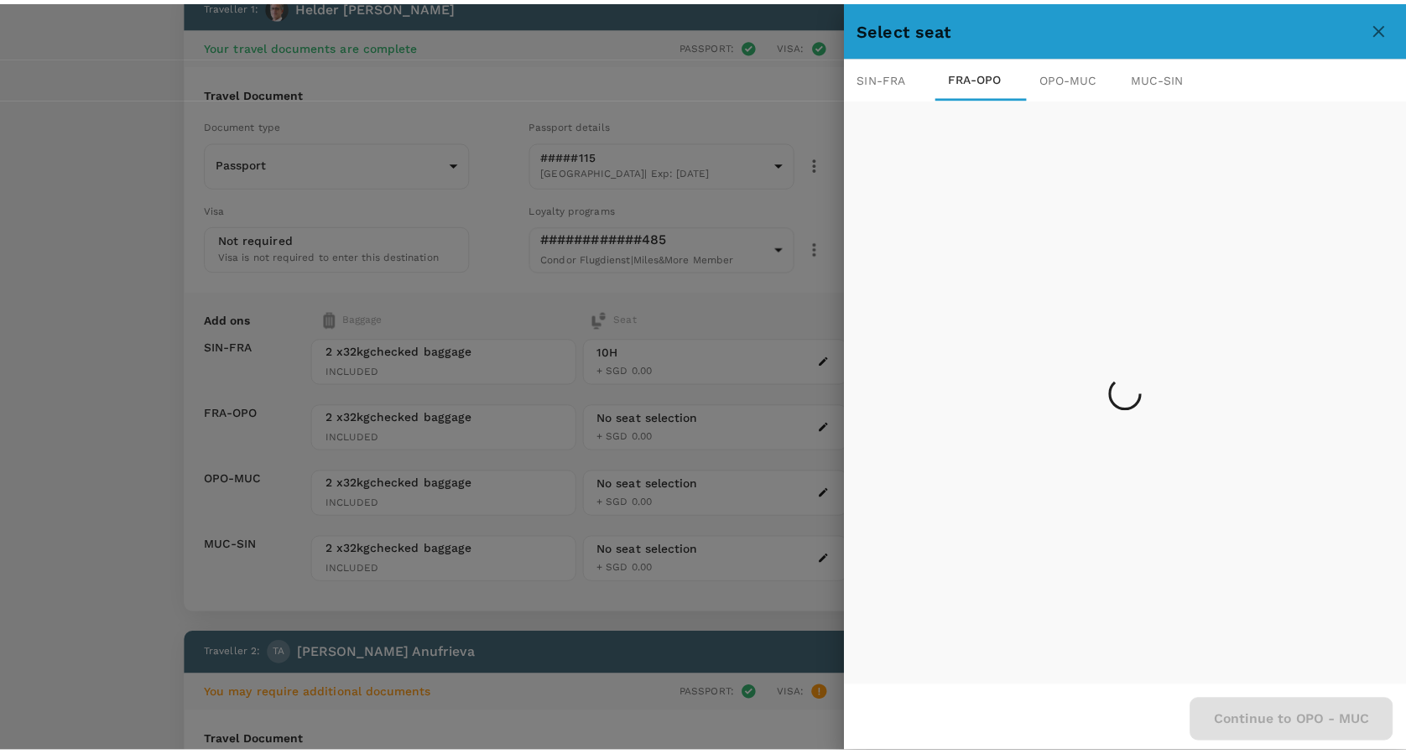
scroll to position [0, 0]
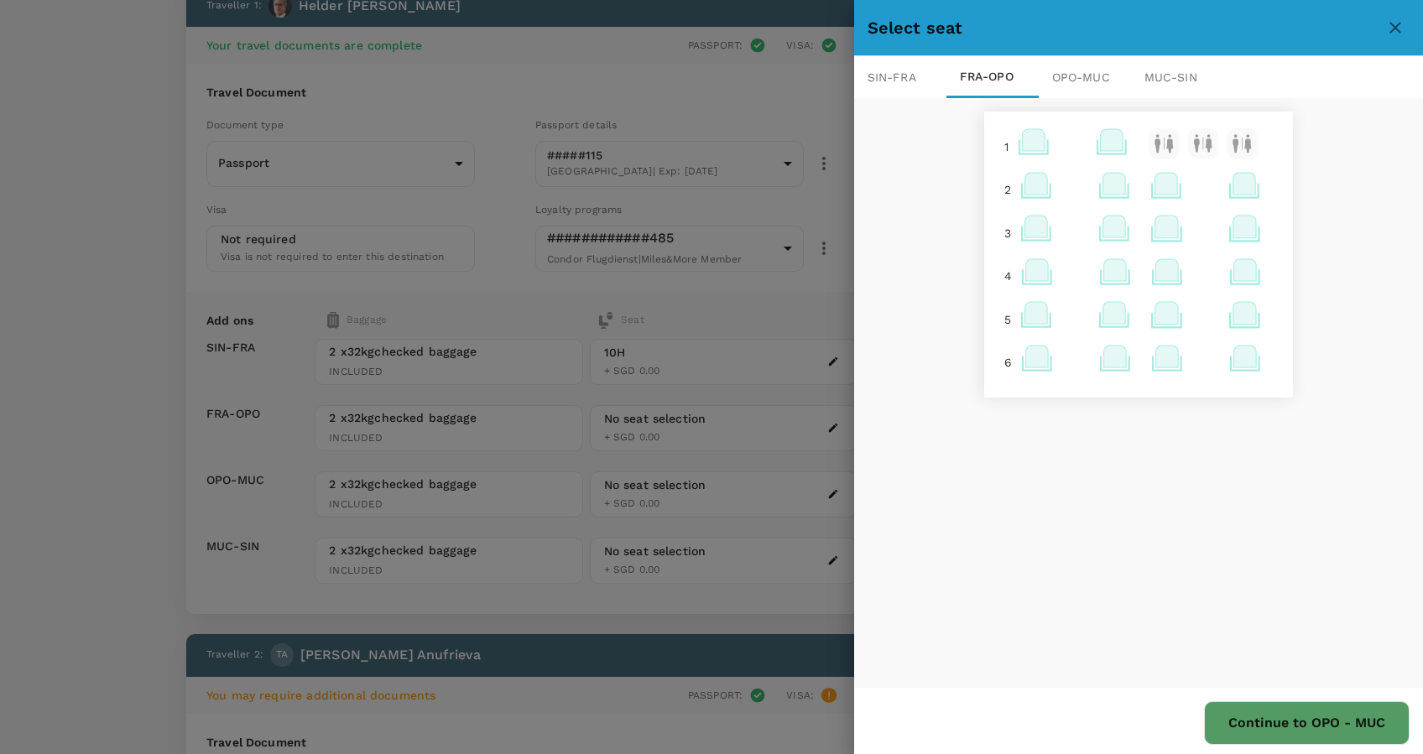
click at [1117, 226] on icon at bounding box center [1115, 231] width 33 height 33
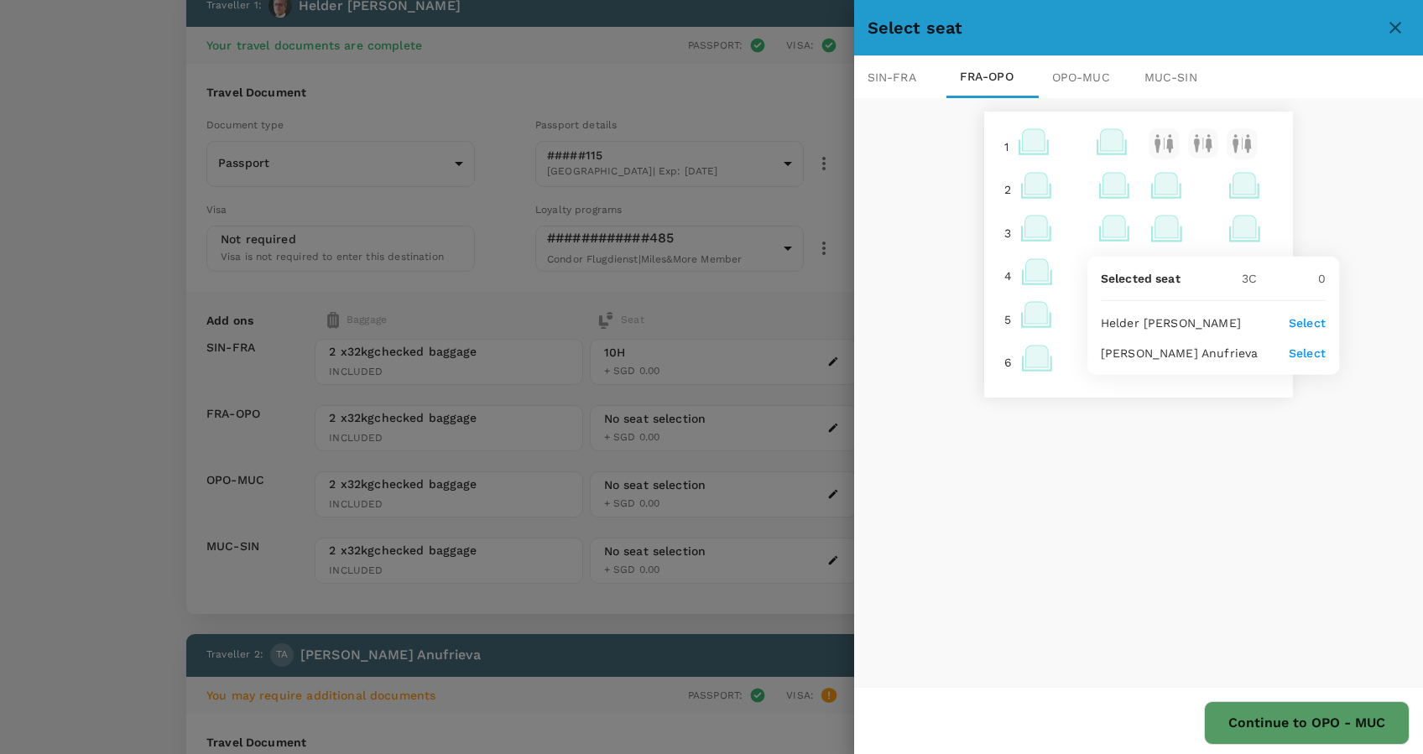
click at [1294, 317] on p "Select" at bounding box center [1307, 323] width 37 height 17
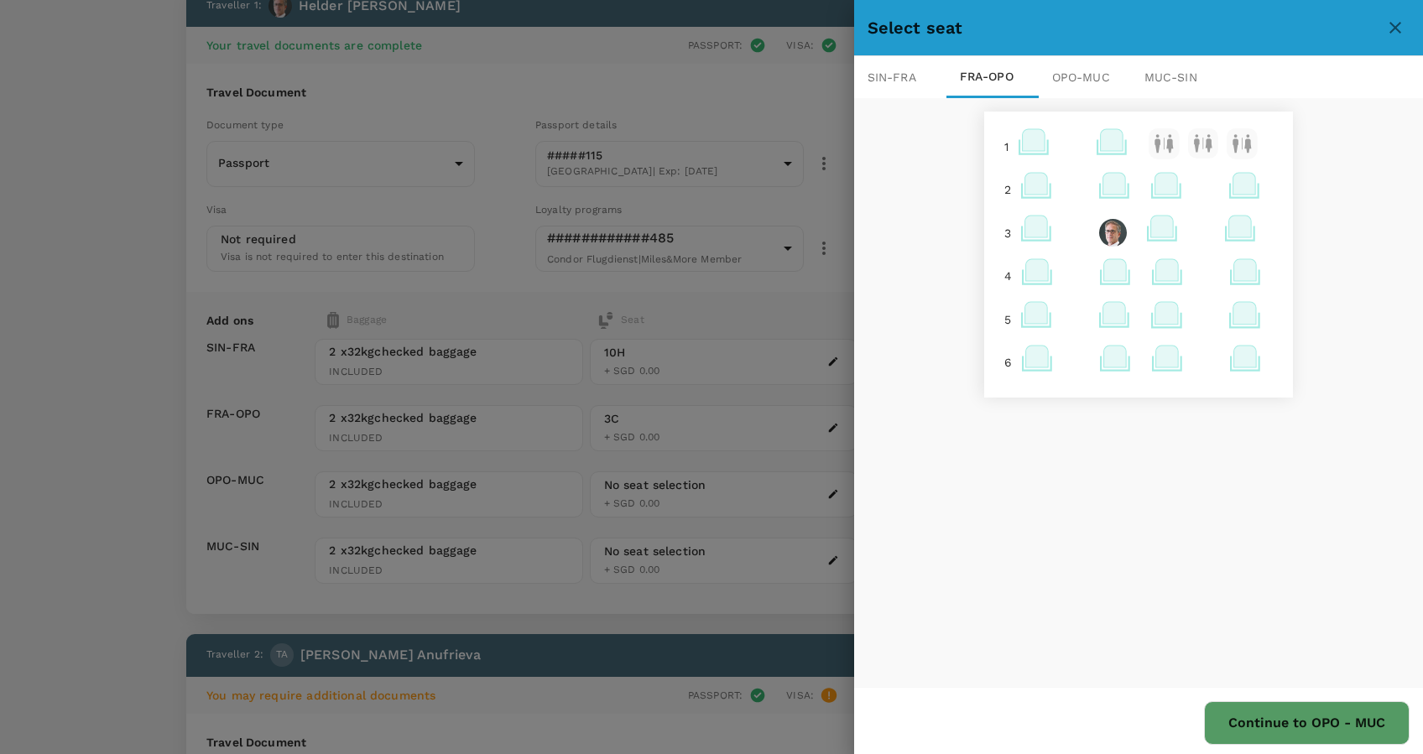
click at [1151, 232] on icon at bounding box center [1162, 227] width 23 height 22
click at [1340, 352] on p "Select" at bounding box center [1354, 353] width 37 height 17
click at [1081, 75] on div "OPO - MUC" at bounding box center [1085, 77] width 92 height 42
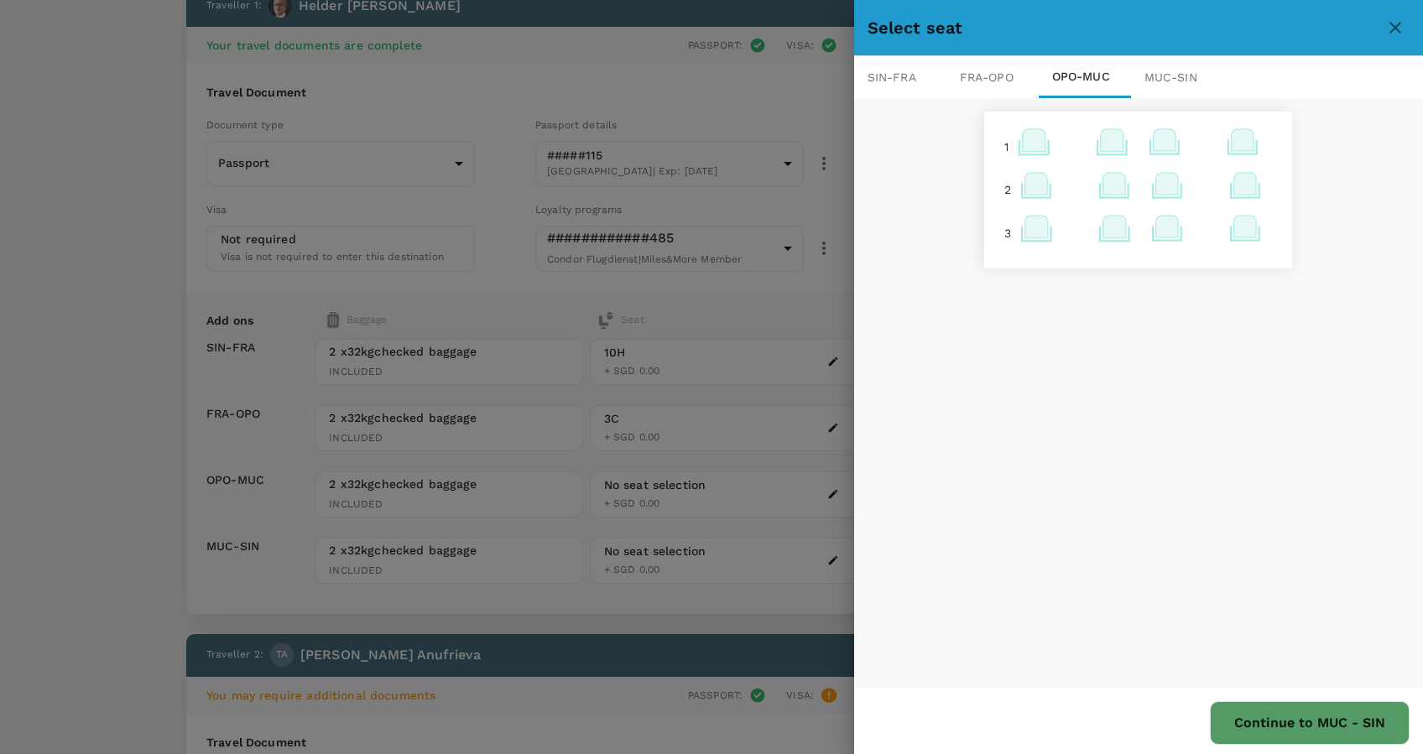
click at [1107, 141] on icon at bounding box center [1112, 140] width 23 height 22
click at [1294, 232] on p "Select" at bounding box center [1304, 234] width 37 height 17
click at [1156, 148] on icon at bounding box center [1159, 140] width 23 height 22
click at [1342, 267] on p "Select" at bounding box center [1353, 265] width 37 height 17
click at [1157, 77] on div "MUC - SIN" at bounding box center [1177, 77] width 92 height 42
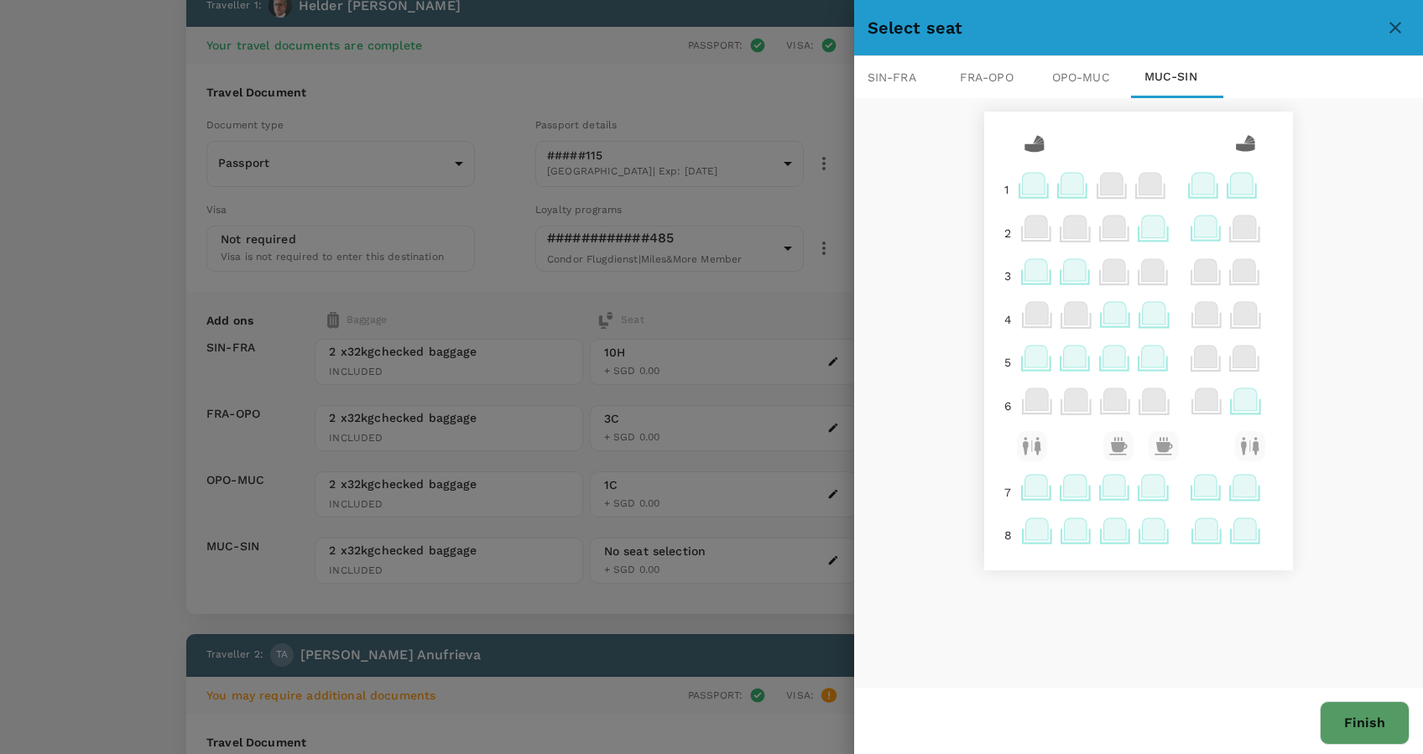
click at [1196, 187] on icon at bounding box center [1203, 184] width 23 height 22
click at [1186, 277] on p "Select" at bounding box center [1183, 278] width 37 height 17
click at [1231, 183] on icon at bounding box center [1237, 184] width 23 height 22
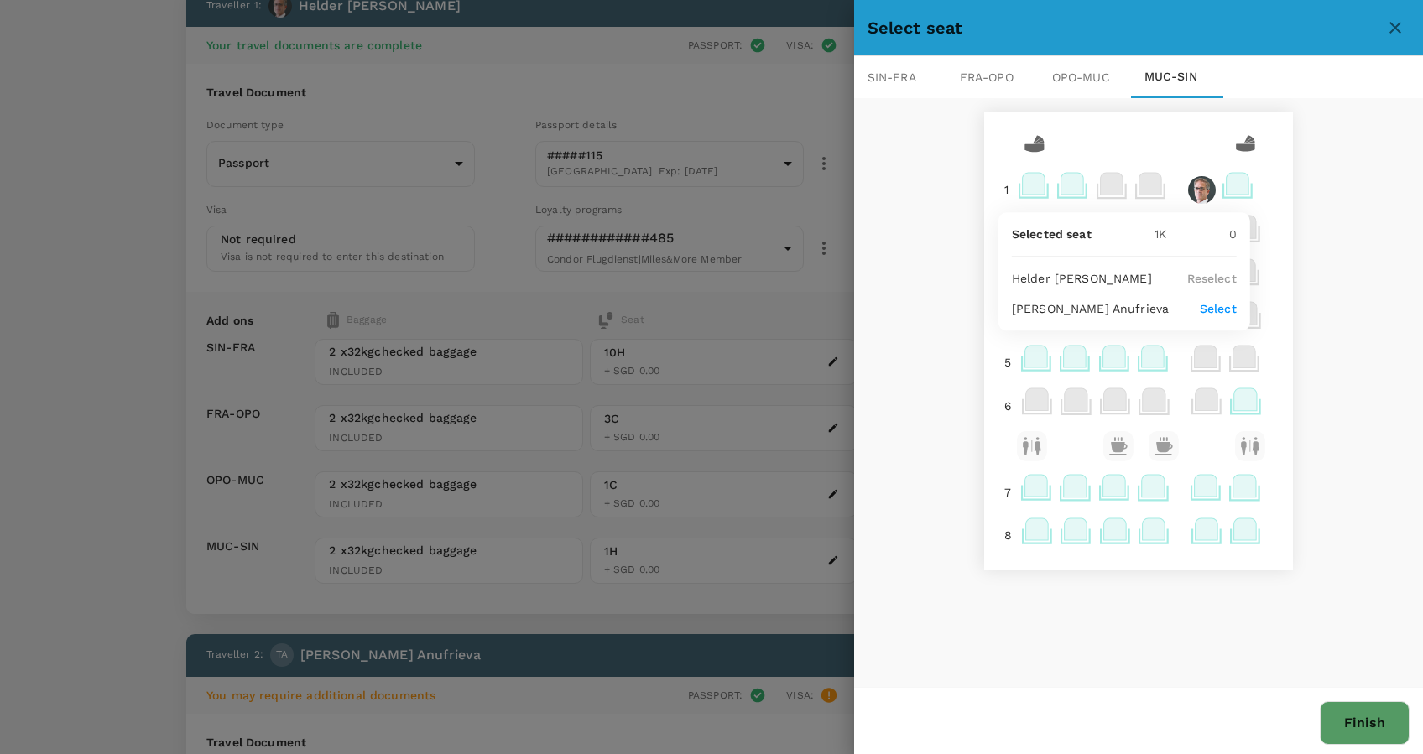
click at [1230, 306] on p "Select" at bounding box center [1218, 308] width 37 height 17
click at [1355, 726] on button "Finish" at bounding box center [1365, 723] width 90 height 44
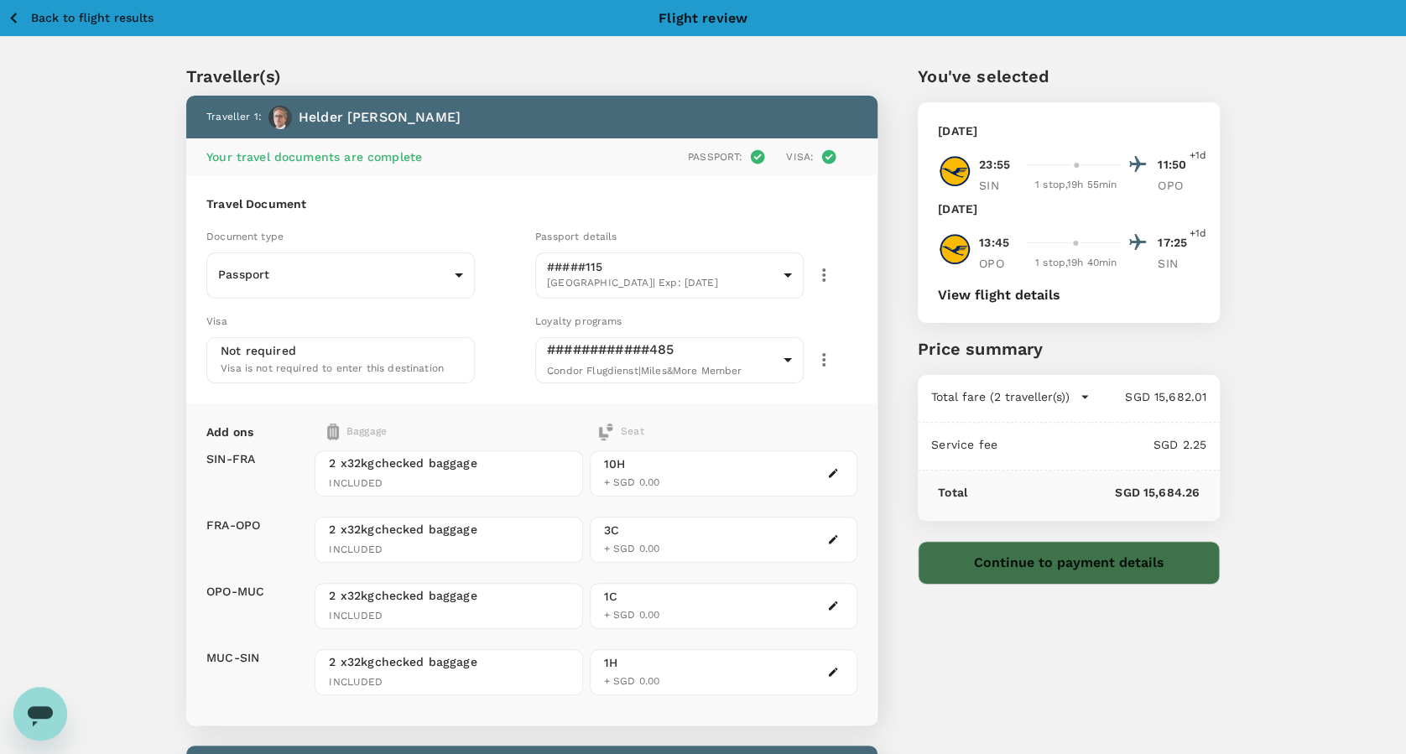
click at [1097, 562] on button "Continue to payment details" at bounding box center [1069, 563] width 302 height 44
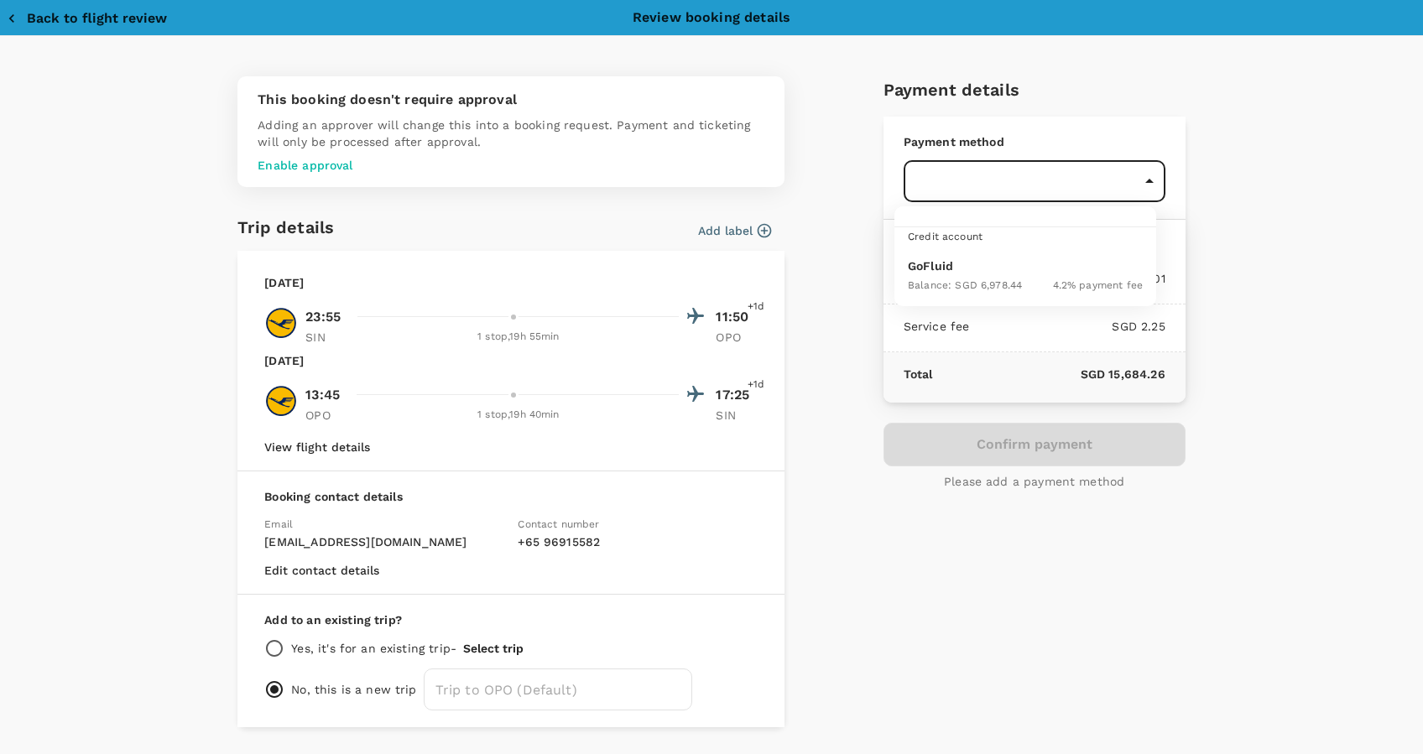
click at [987, 280] on span "Balance : SGD 6,978.44" at bounding box center [965, 285] width 114 height 12
type input "9da82385-ea03-4e8d-b270-32b986f0971a"
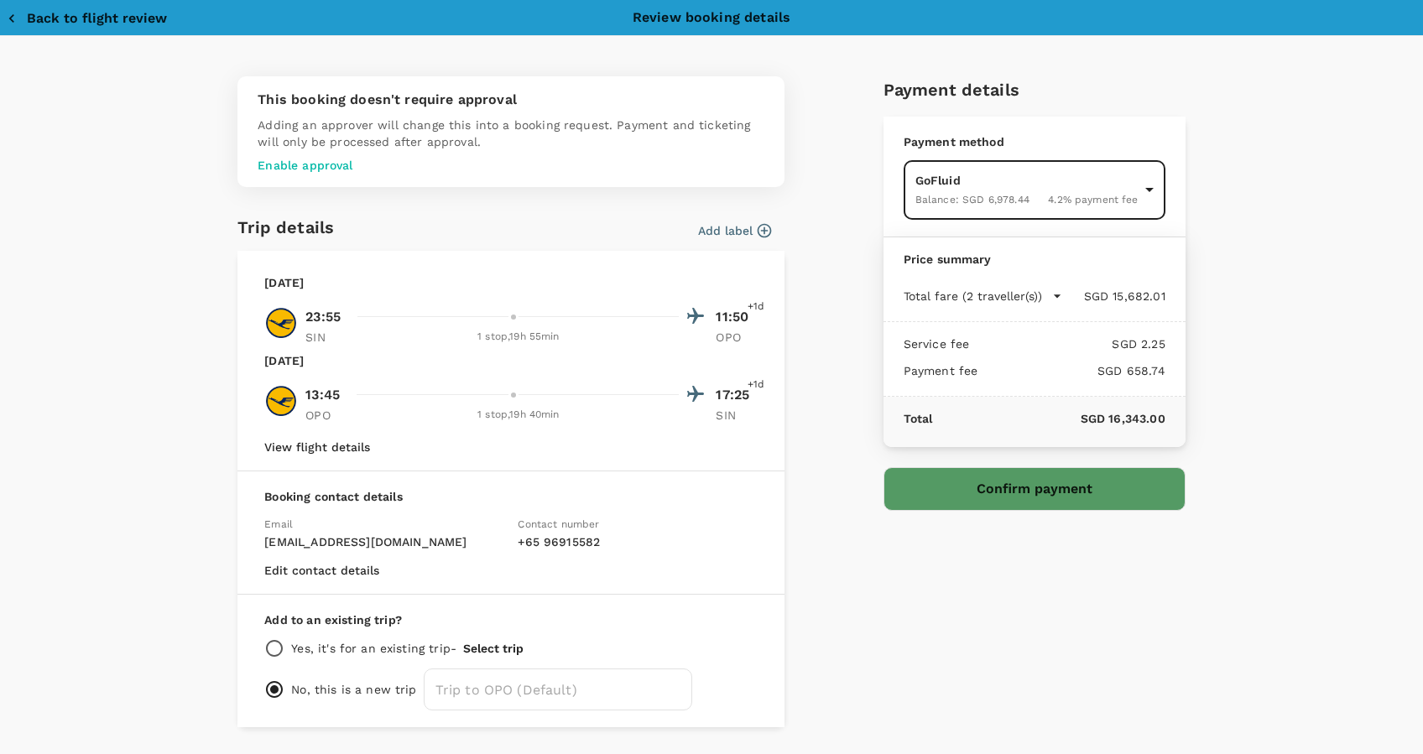
click at [1055, 479] on button "Confirm payment" at bounding box center [1034, 489] width 302 height 44
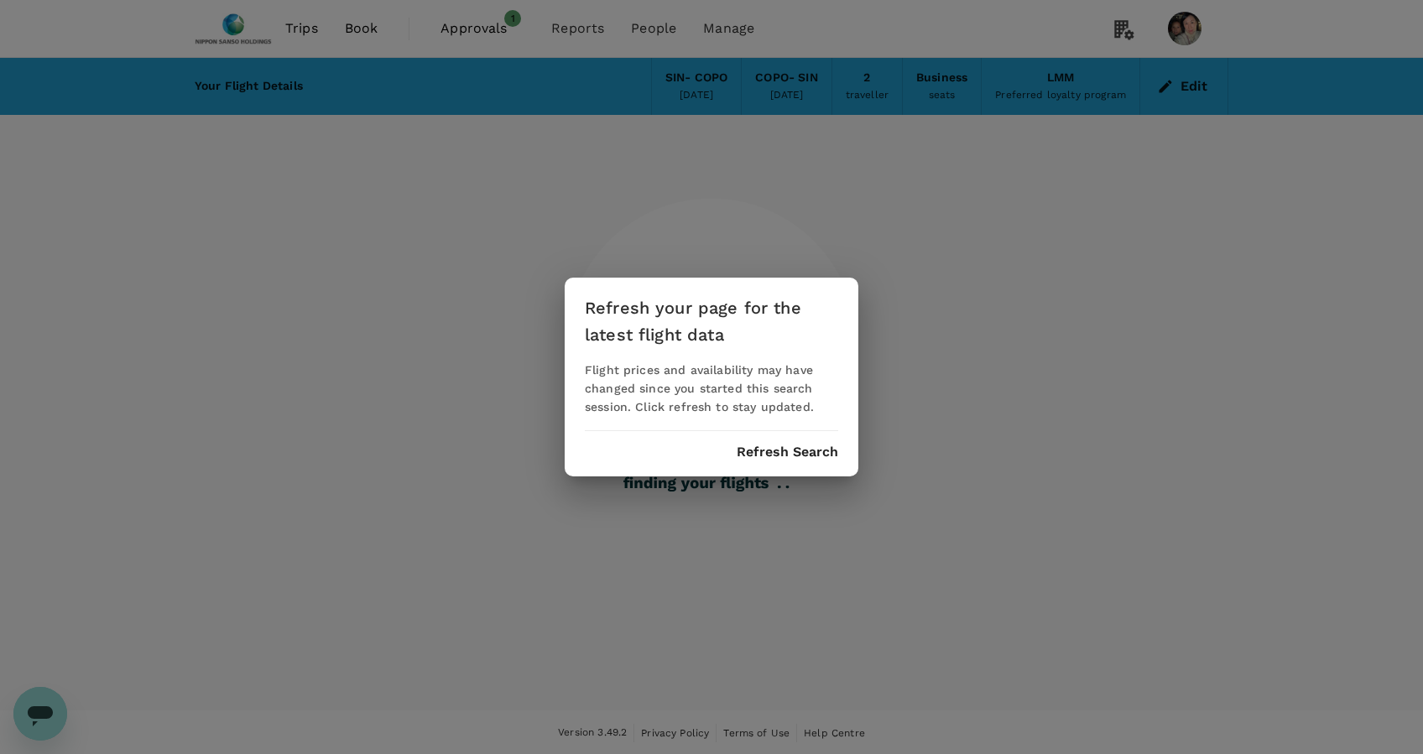
click at [784, 454] on button "Refresh Search" at bounding box center [788, 452] width 102 height 15
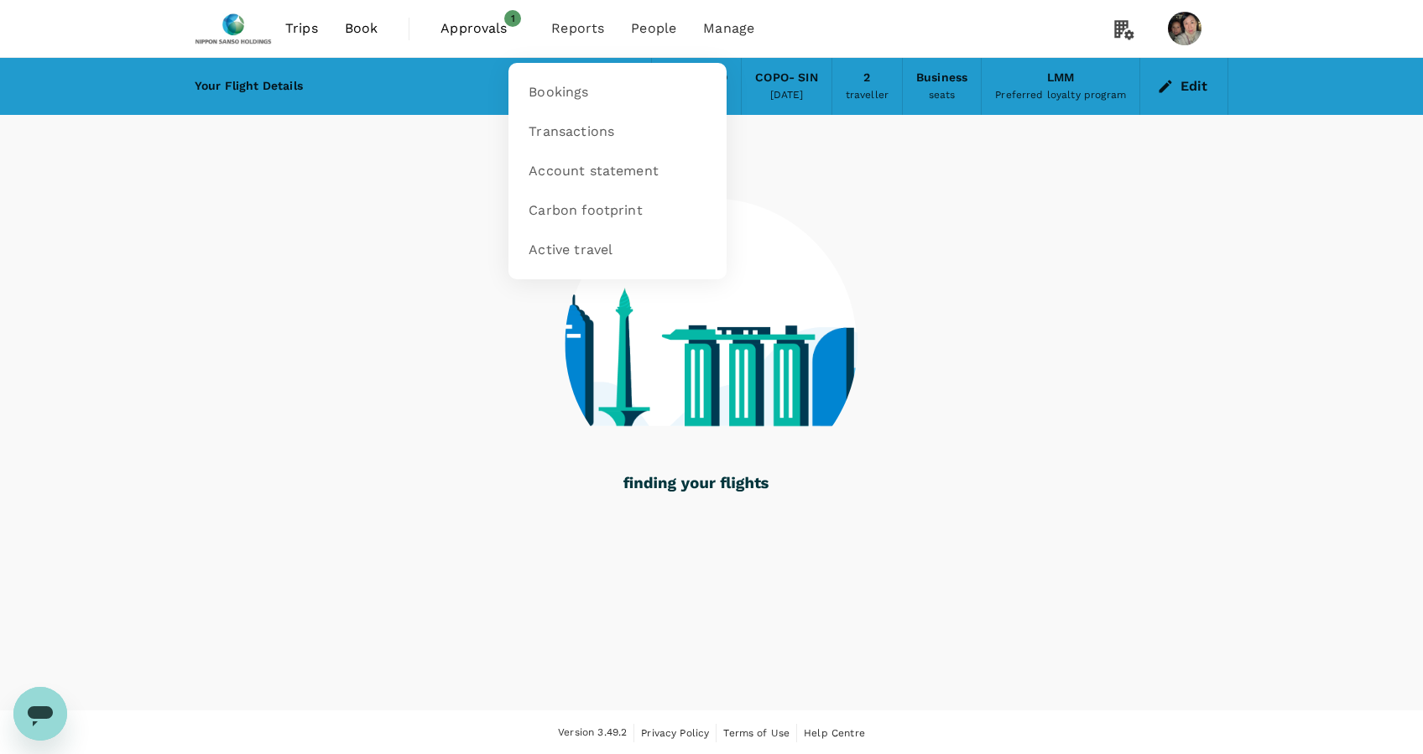
click at [592, 28] on span "Reports" at bounding box center [577, 28] width 53 height 20
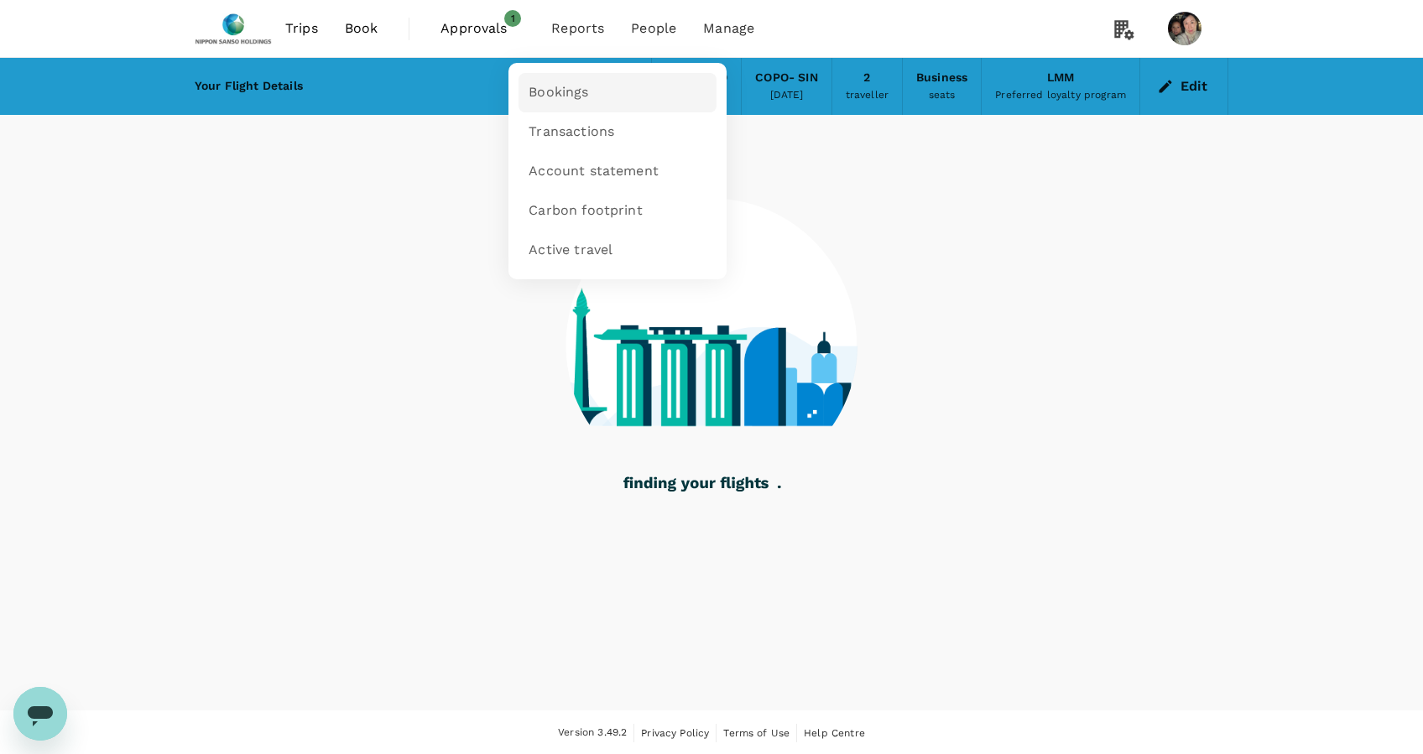
click at [575, 95] on span "Bookings" at bounding box center [558, 92] width 60 height 19
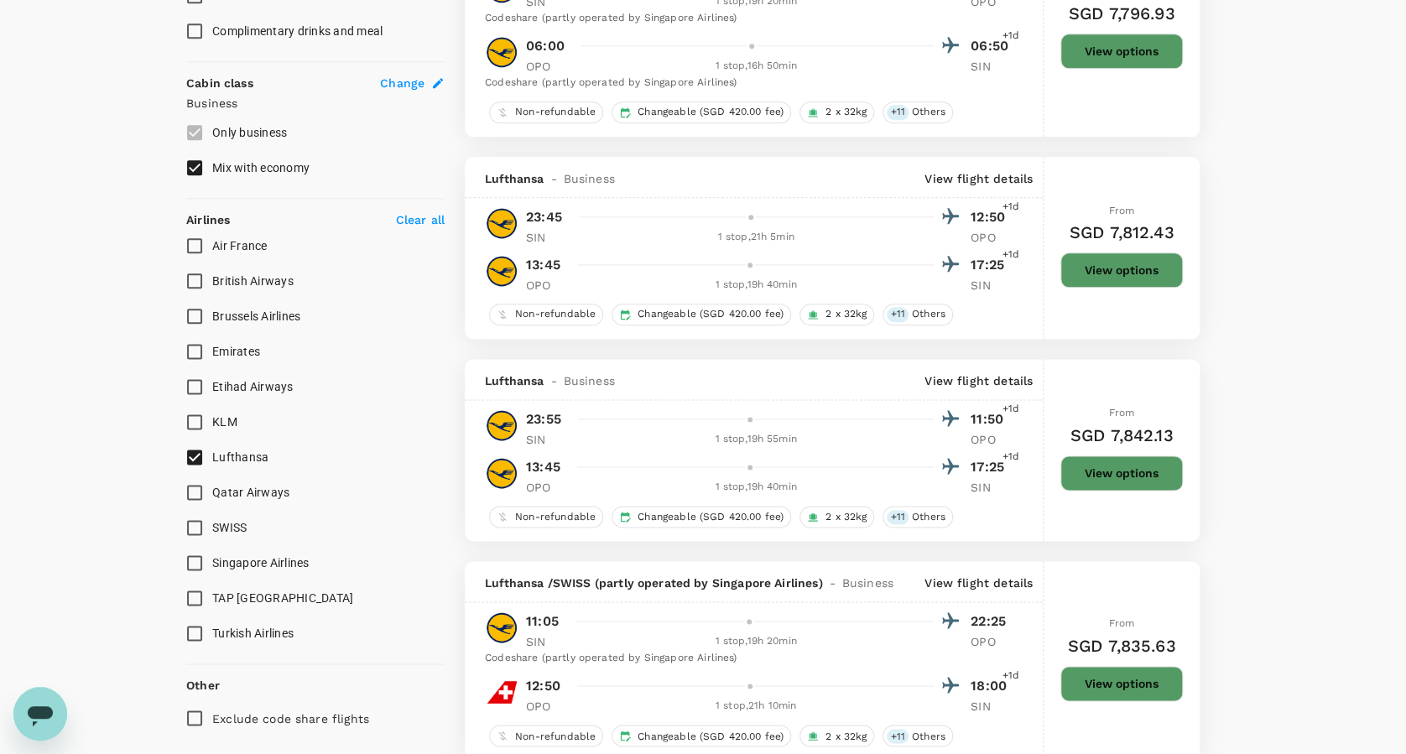
scroll to position [894, 0]
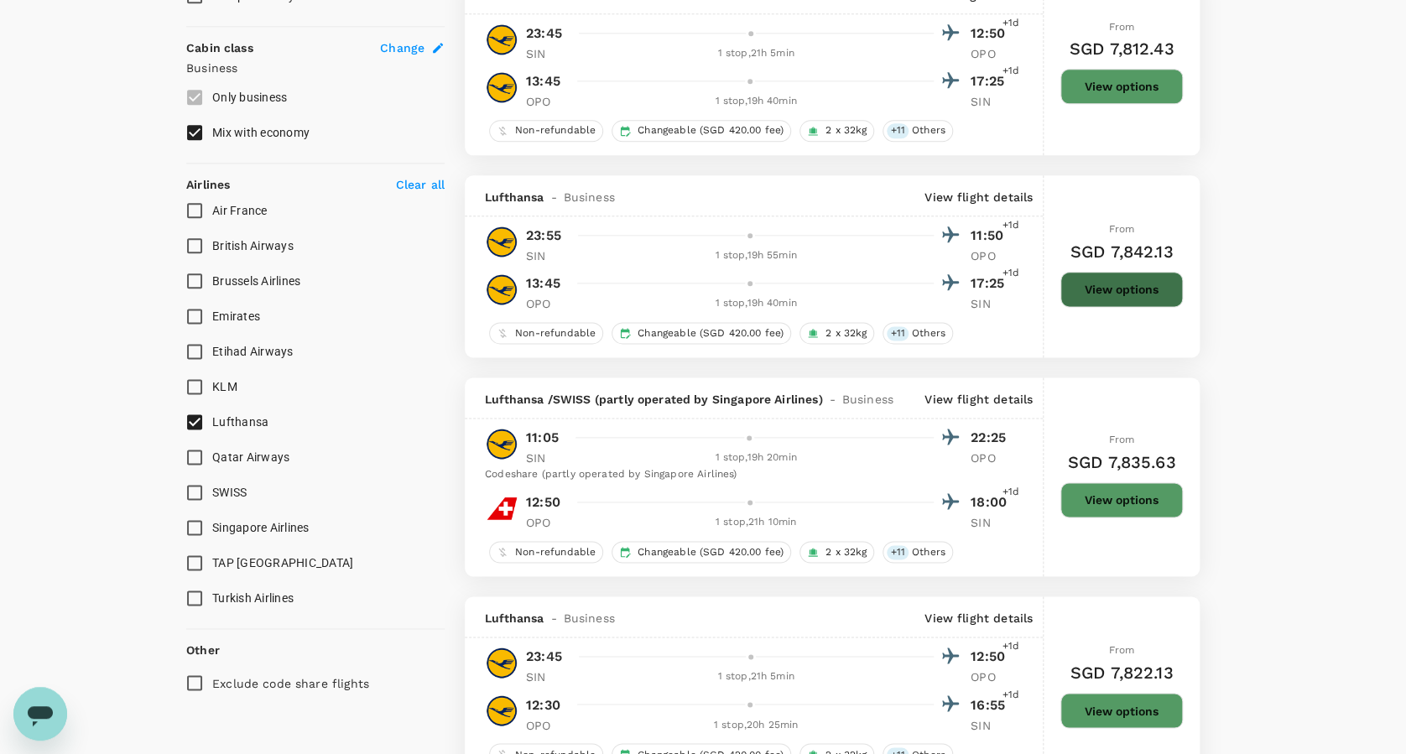
click at [1121, 286] on button "View options" at bounding box center [1121, 289] width 122 height 35
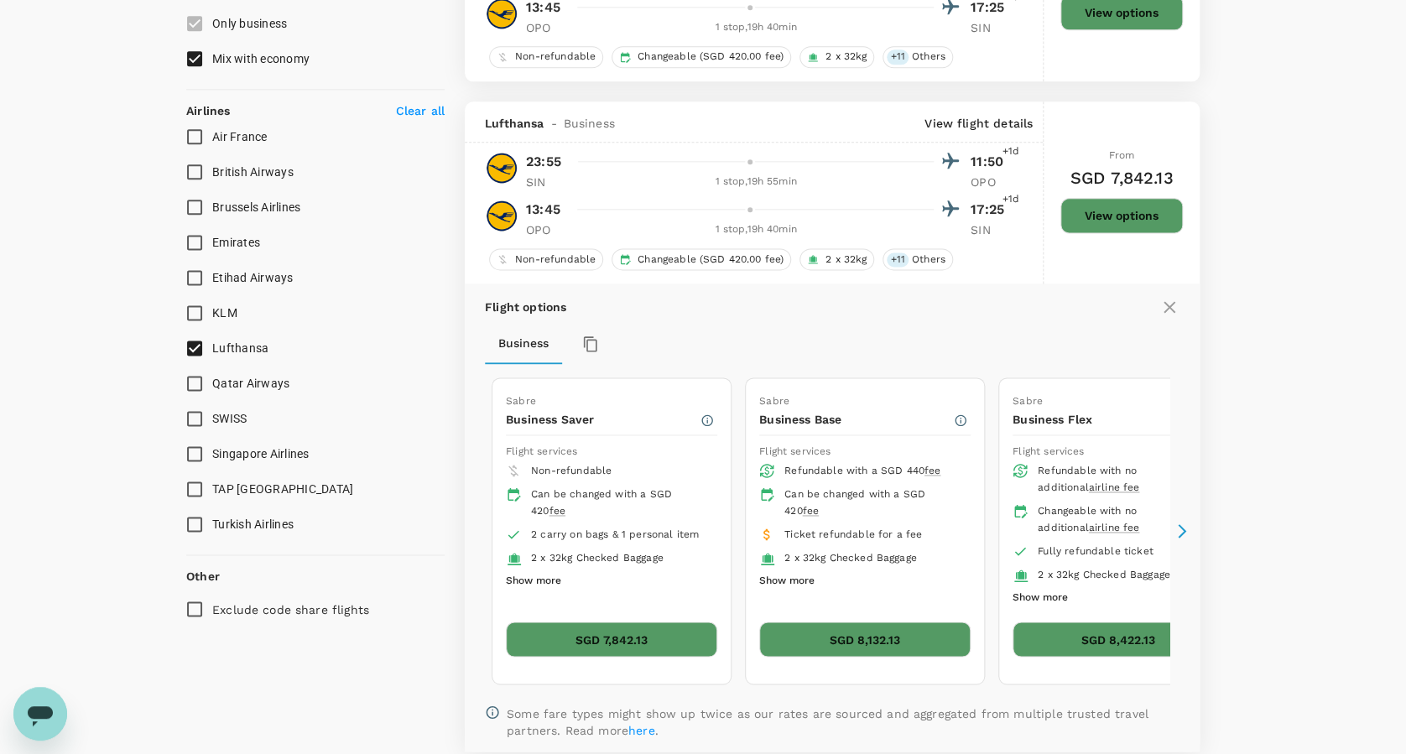
type input "2665"
checkbox input "false"
checkbox input "true"
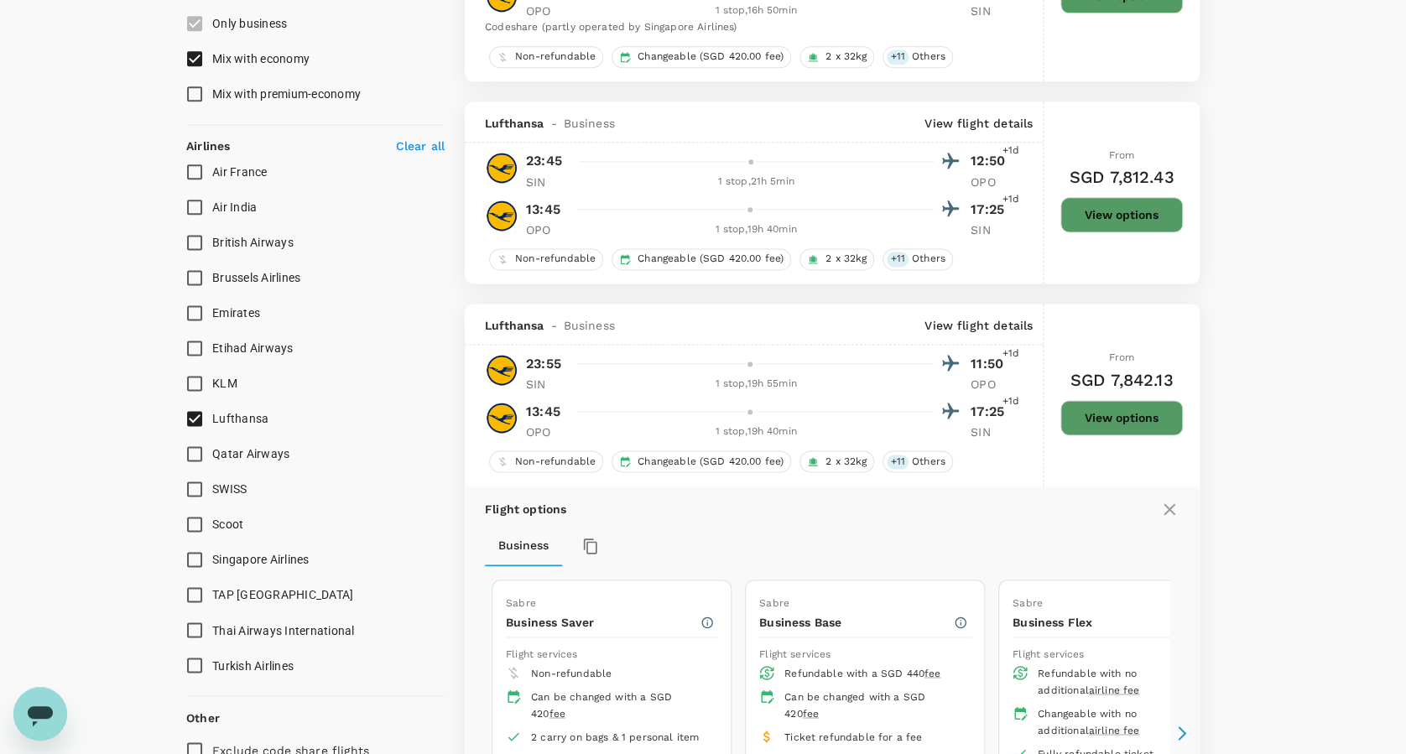
scroll to position [1074, 0]
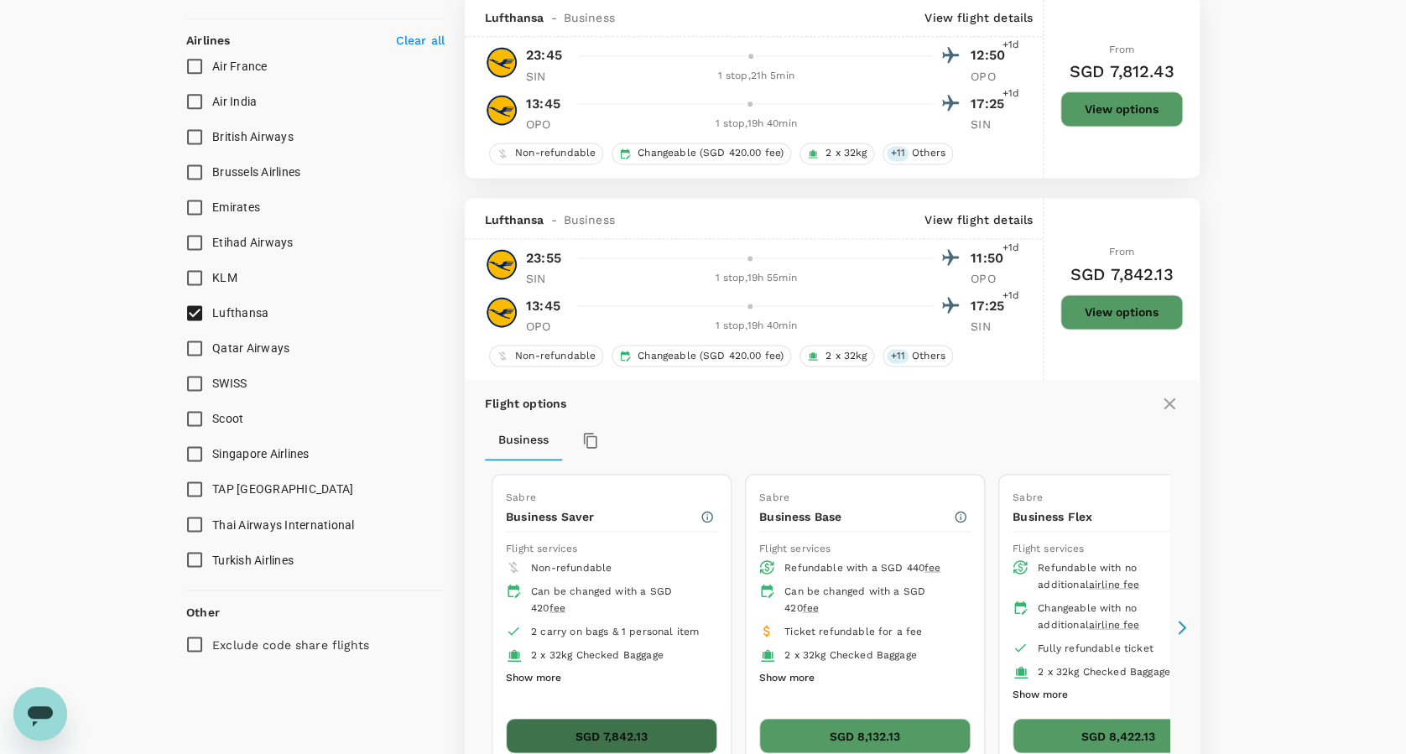
click at [634, 726] on button "SGD 7,842.13" at bounding box center [611, 735] width 211 height 35
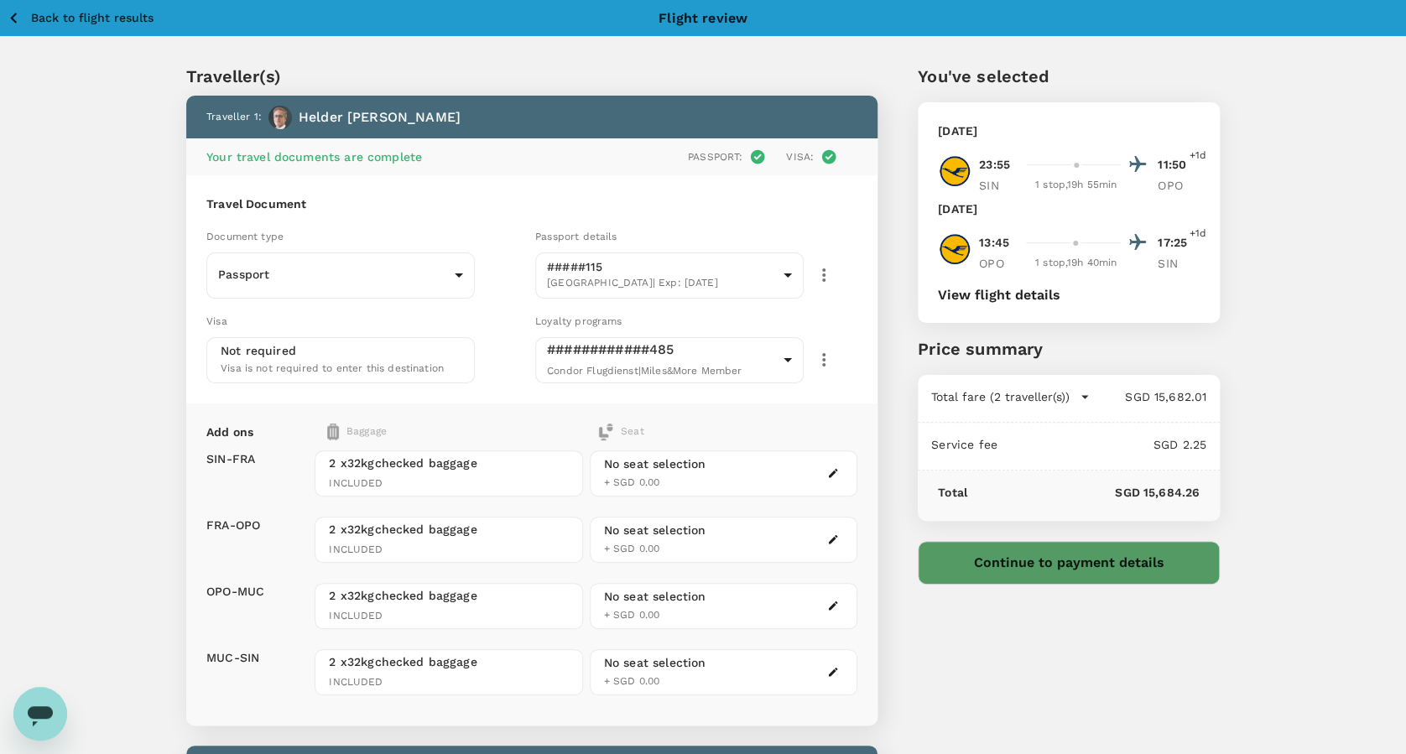
click at [1080, 563] on button "Continue to payment details" at bounding box center [1069, 563] width 302 height 44
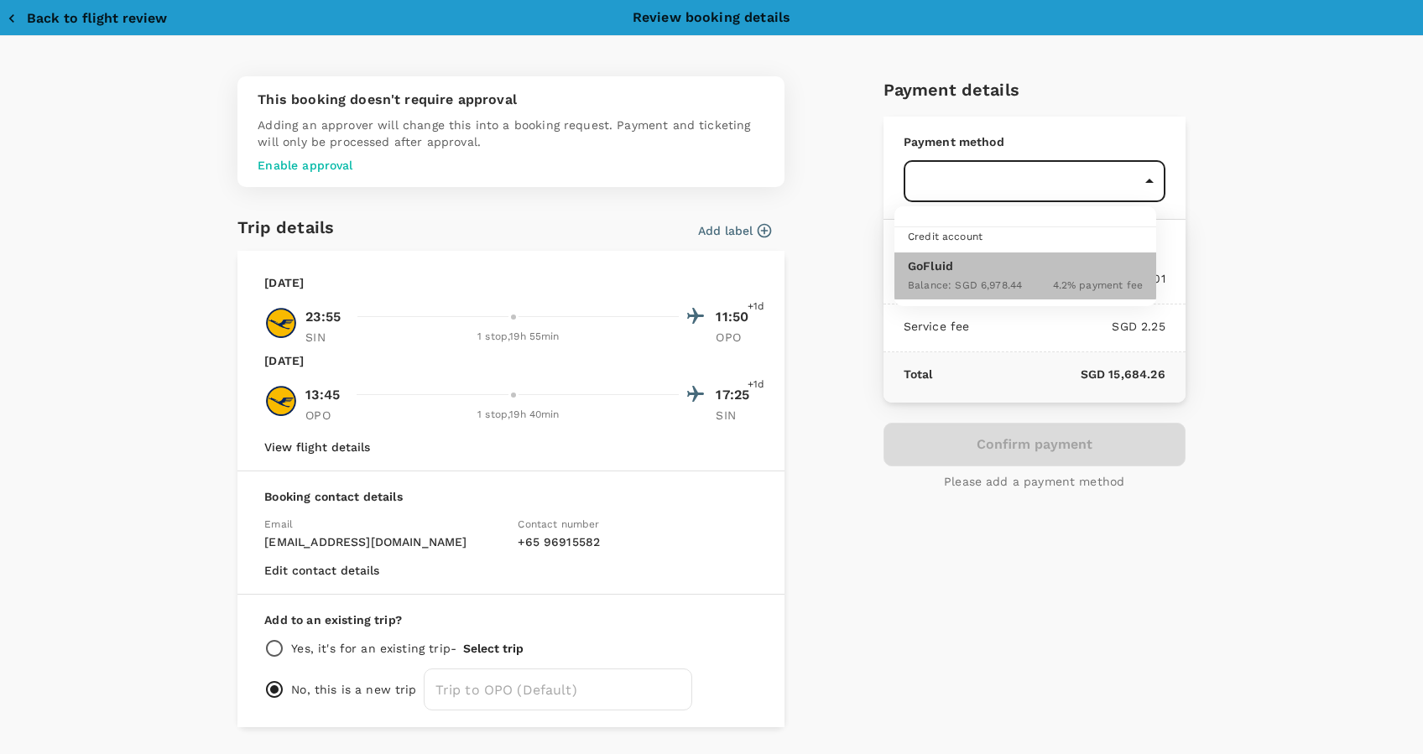
click at [931, 268] on p "GoFluid" at bounding box center [1025, 266] width 235 height 17
type input "9da82385-ea03-4e8d-b270-32b986f0971a"
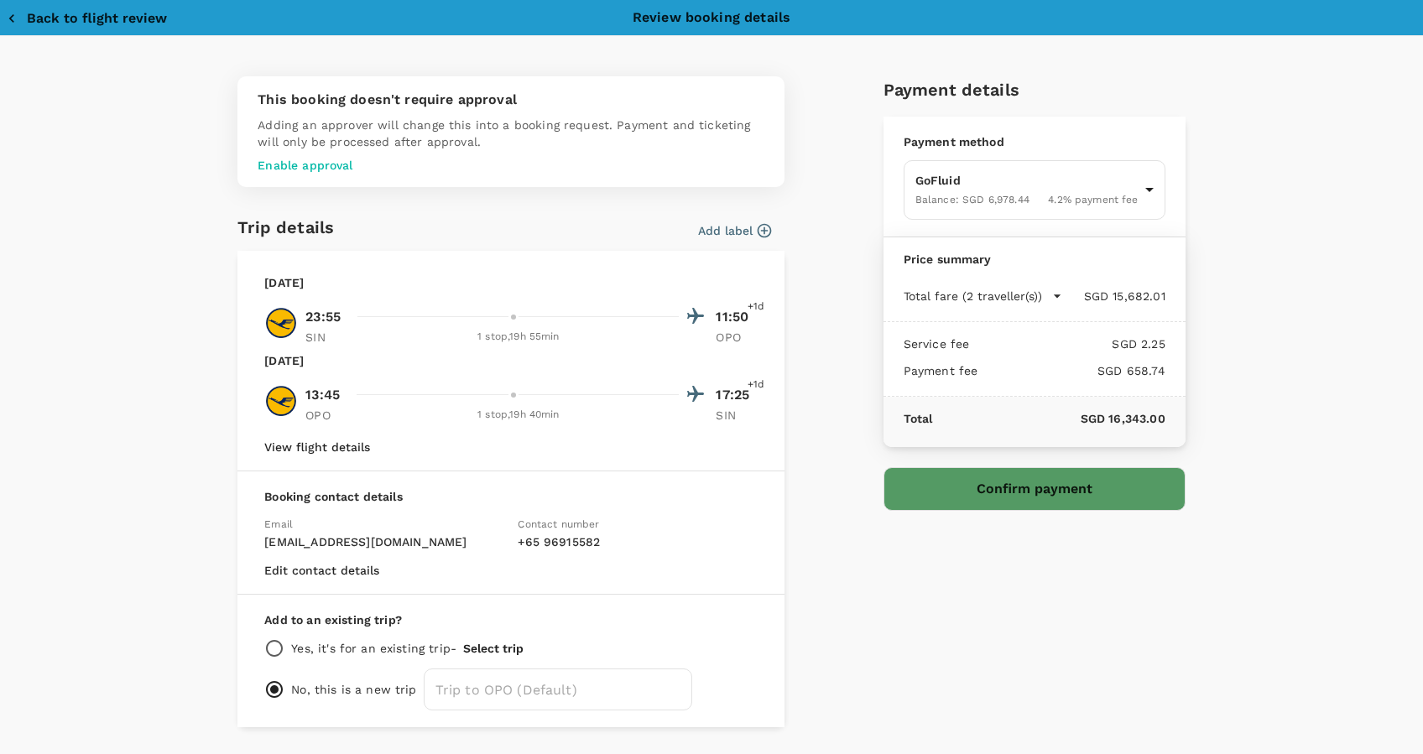
click at [176, 414] on div "This booking doesn't require approval Adding an approver will change this into …" at bounding box center [711, 401] width 1074 height 651
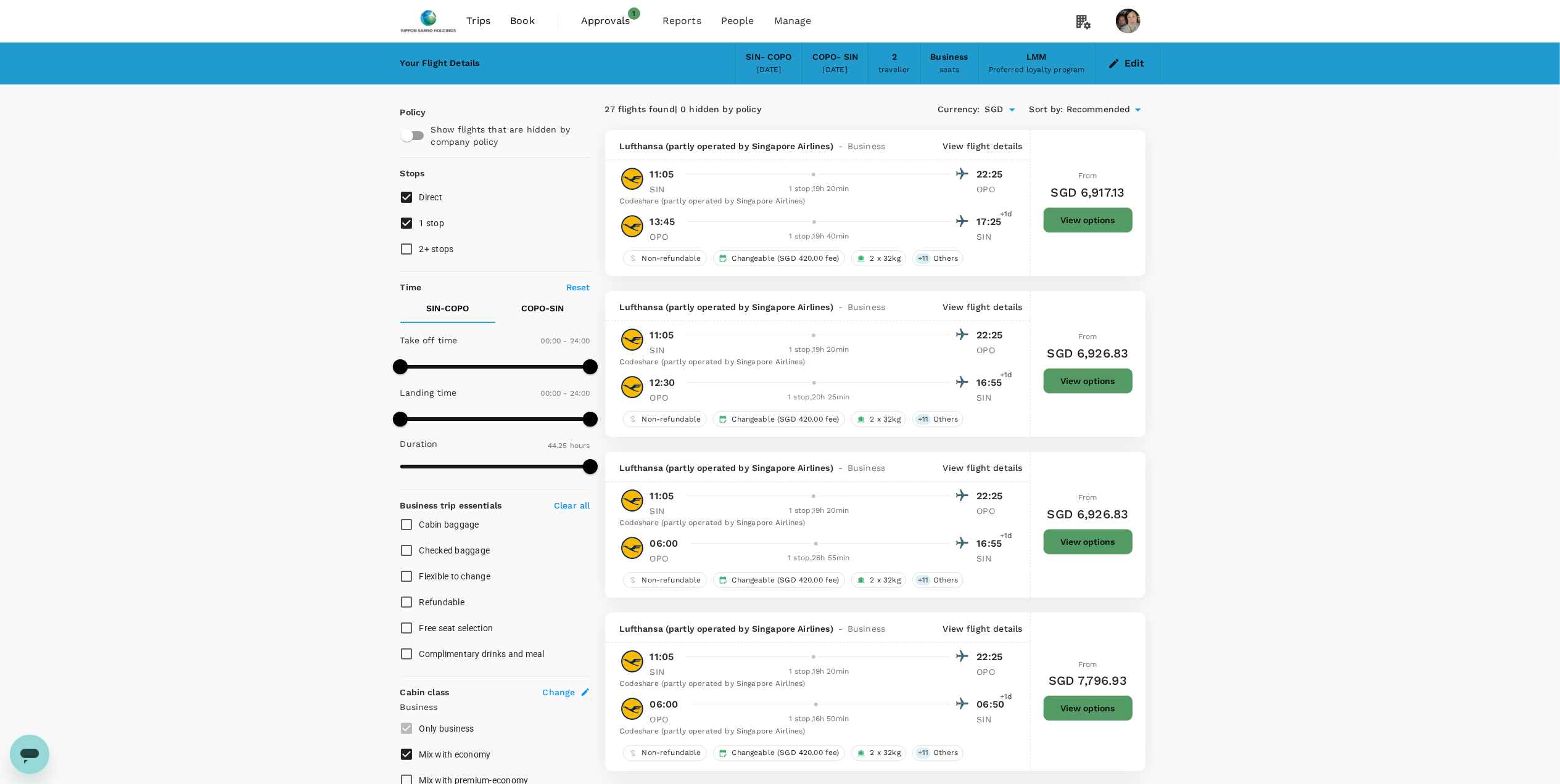
click at [1031, 65] on div "Preferred loyalty program" at bounding box center [1037, 70] width 96 height 12
click at [1045, 65] on button "Edit" at bounding box center [1127, 63] width 44 height 20
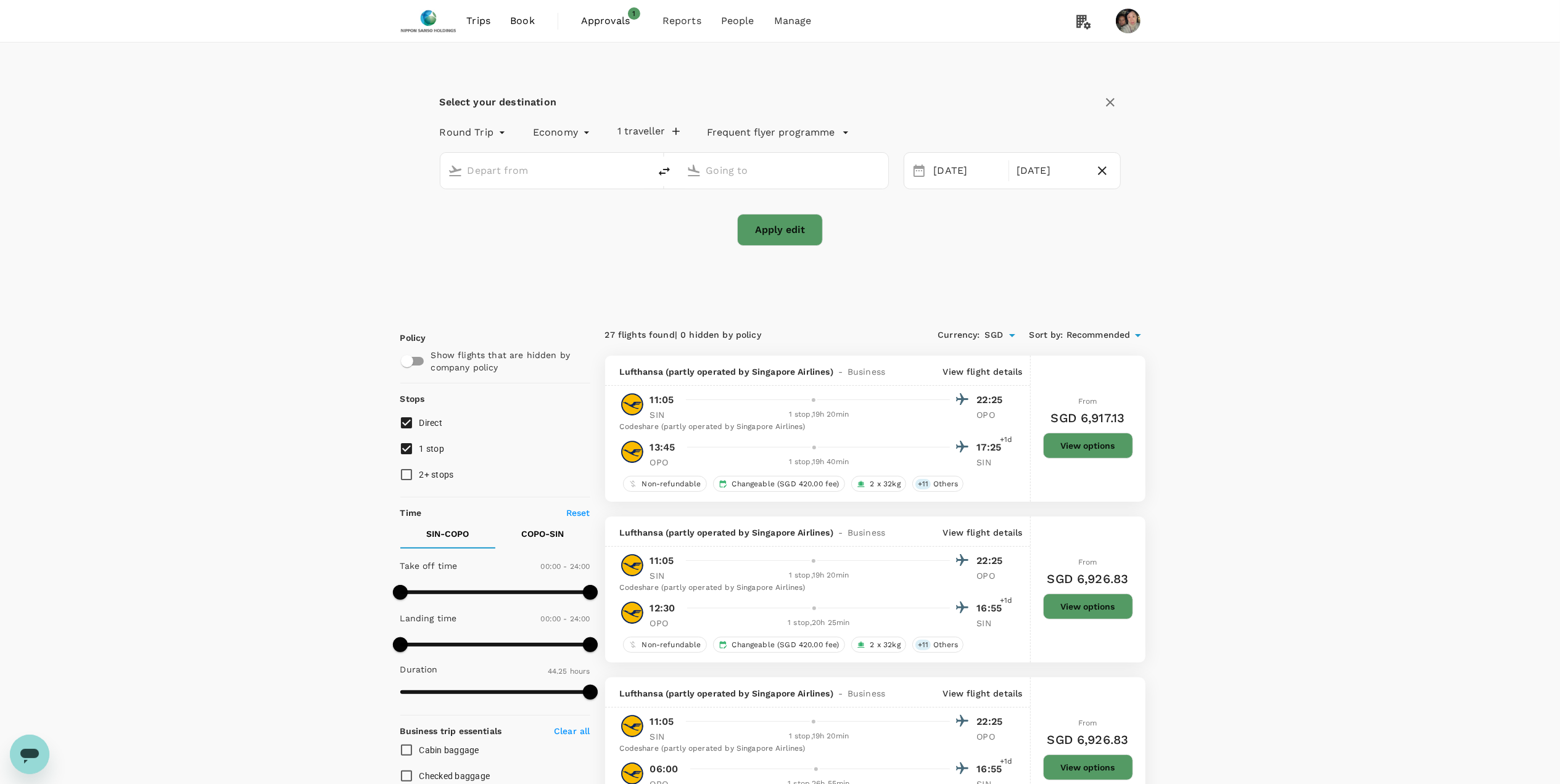
type input "business"
type input "Singapore Changi (SIN)"
type input "Porto, Portugal (any)"
click at [814, 127] on p "Lufthansa Miles & More" at bounding box center [767, 132] width 113 height 15
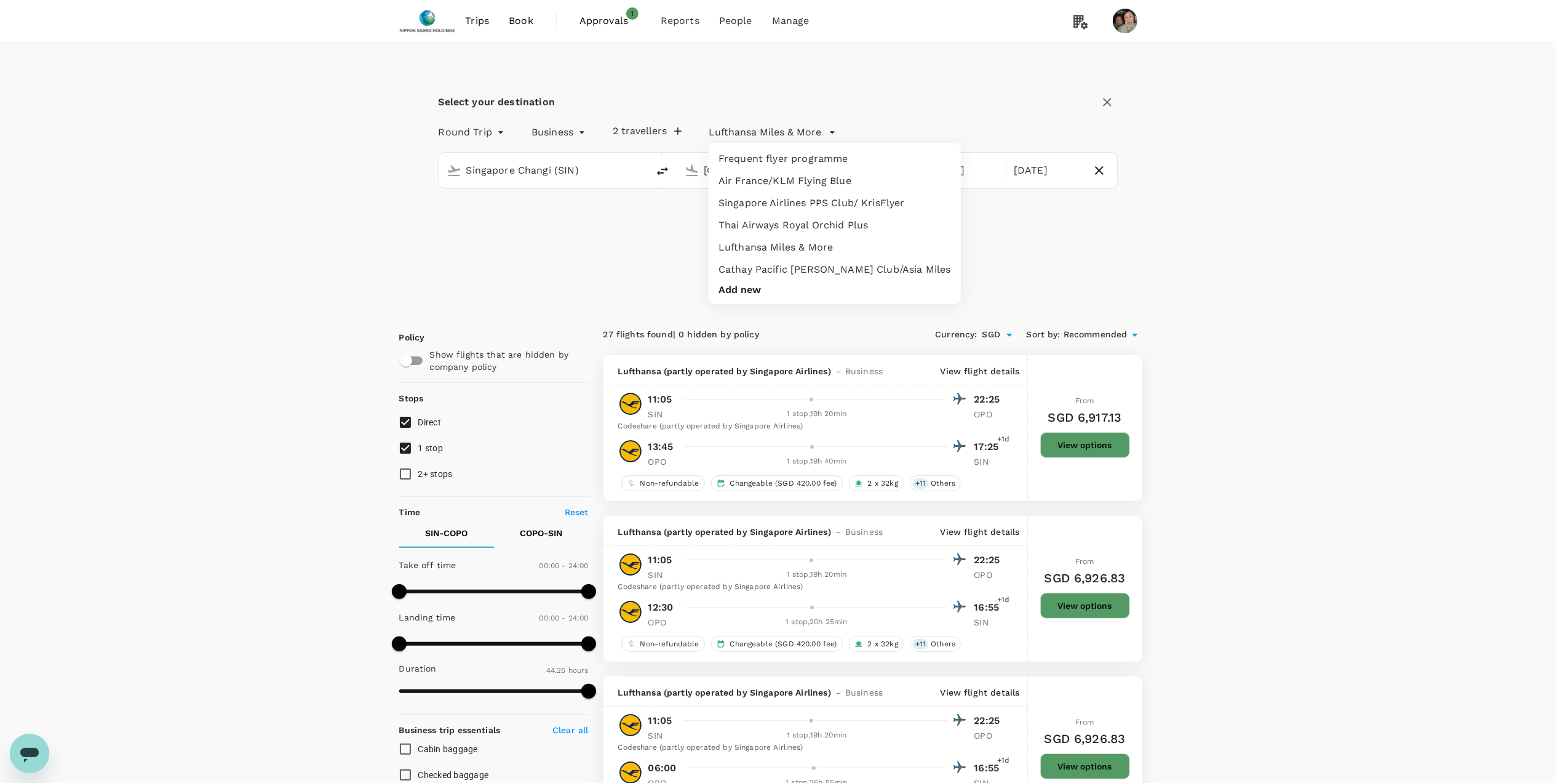
click at [812, 196] on li "Singapore Airlines PPS Club/ KrisFlyer" at bounding box center [835, 203] width 252 height 22
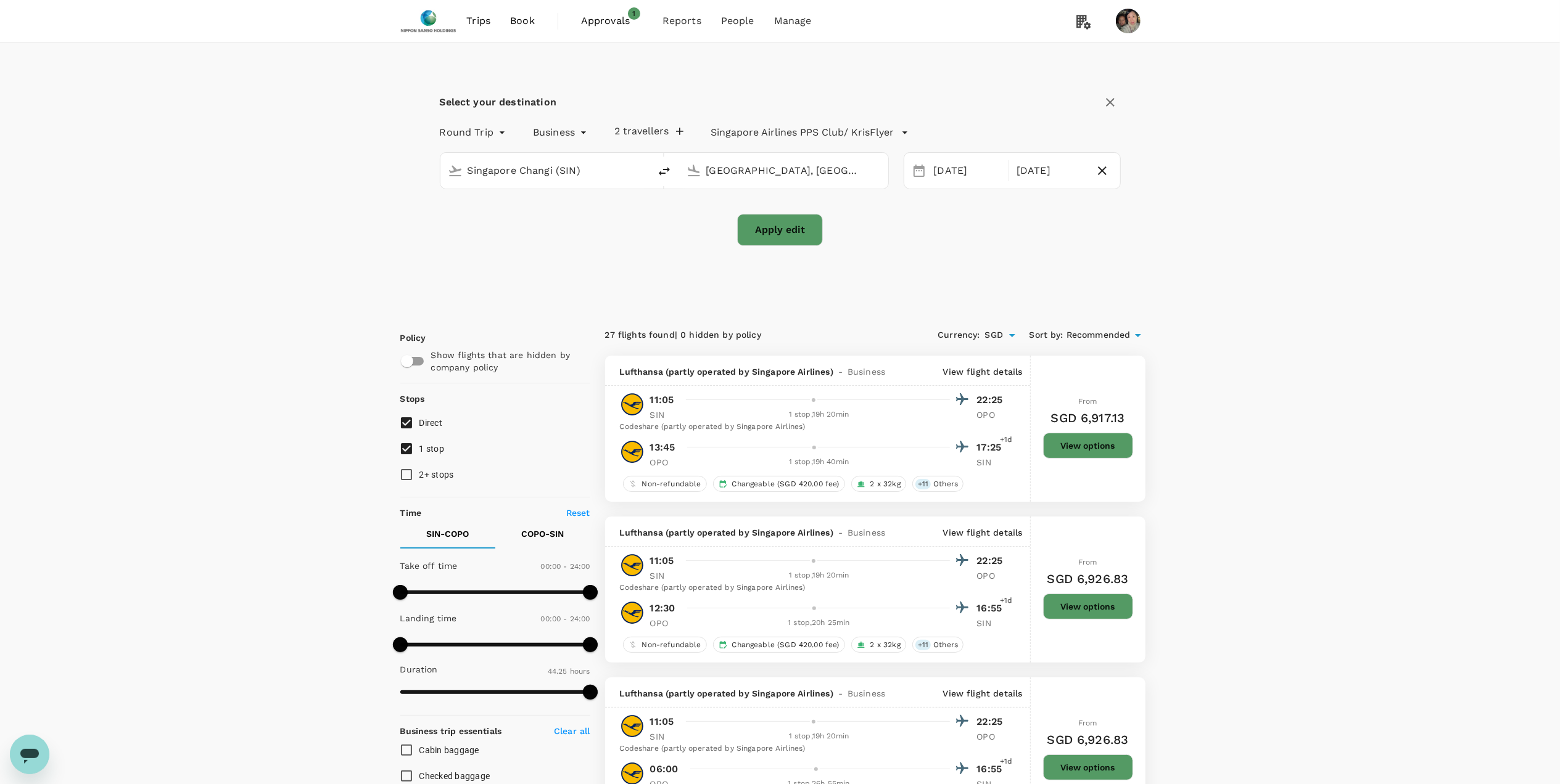
click at [777, 235] on button "Apply edit" at bounding box center [779, 230] width 86 height 32
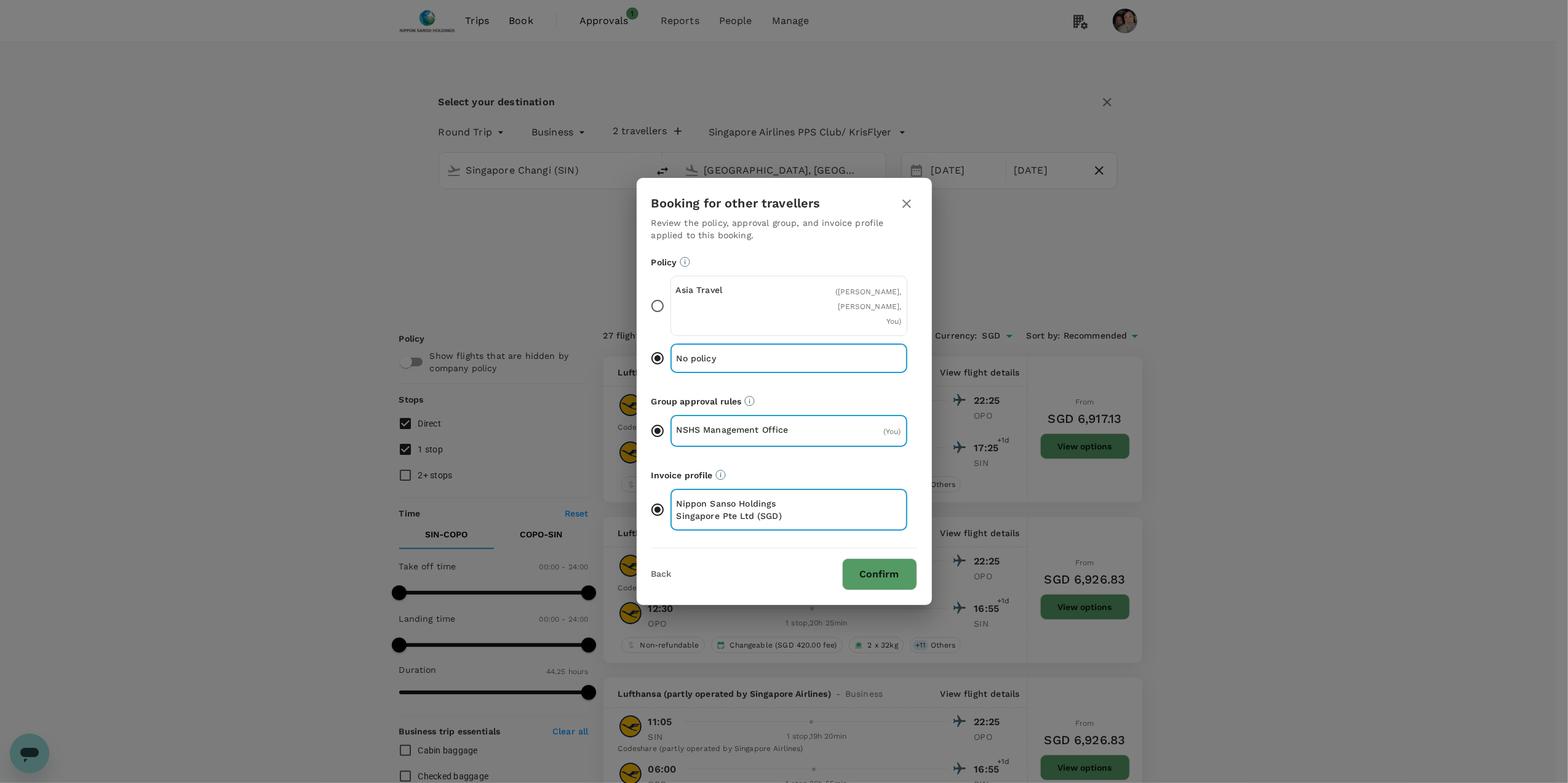
click at [879, 553] on button "Confirm" at bounding box center [879, 575] width 75 height 32
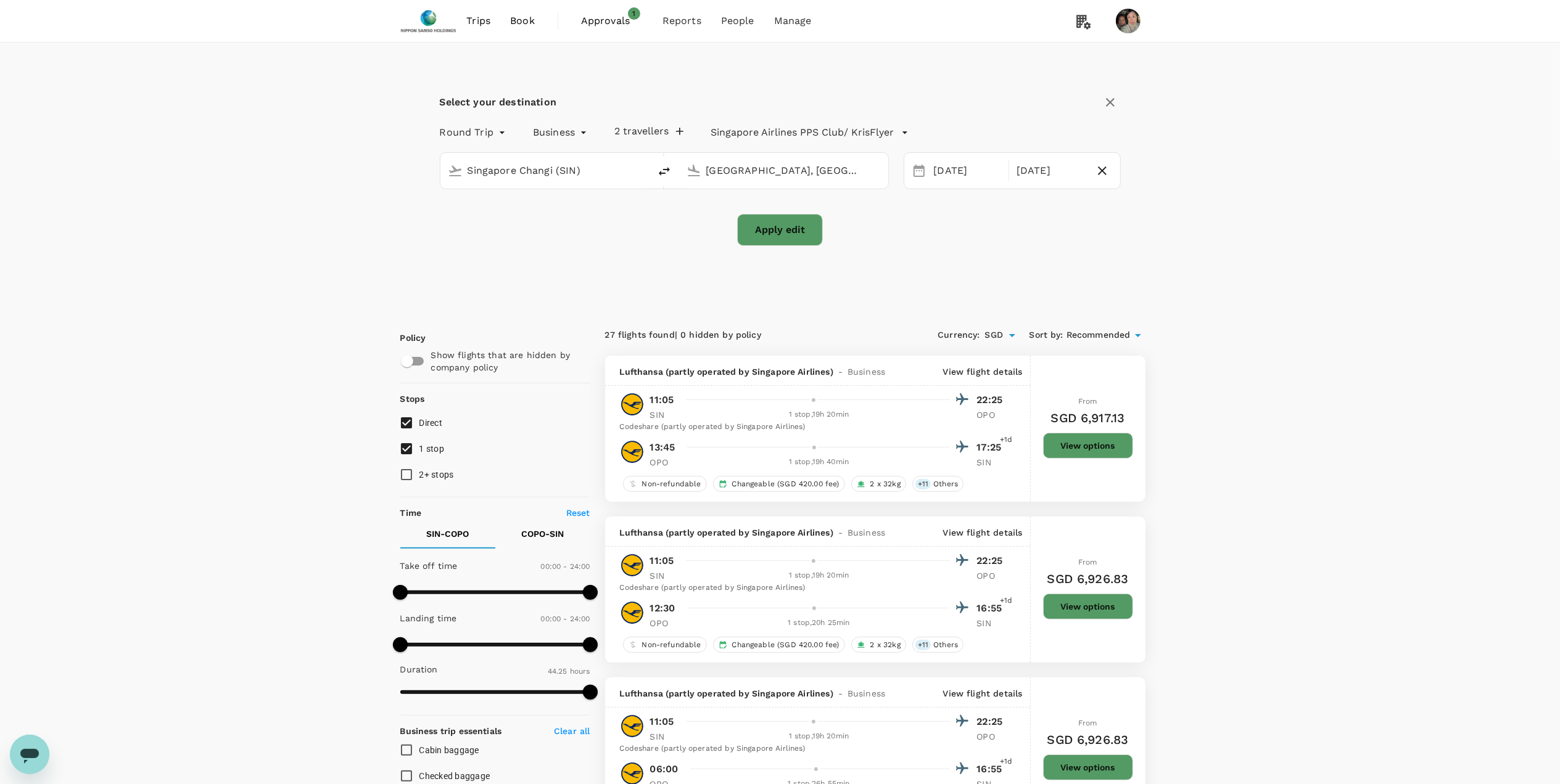
checkbox input "false"
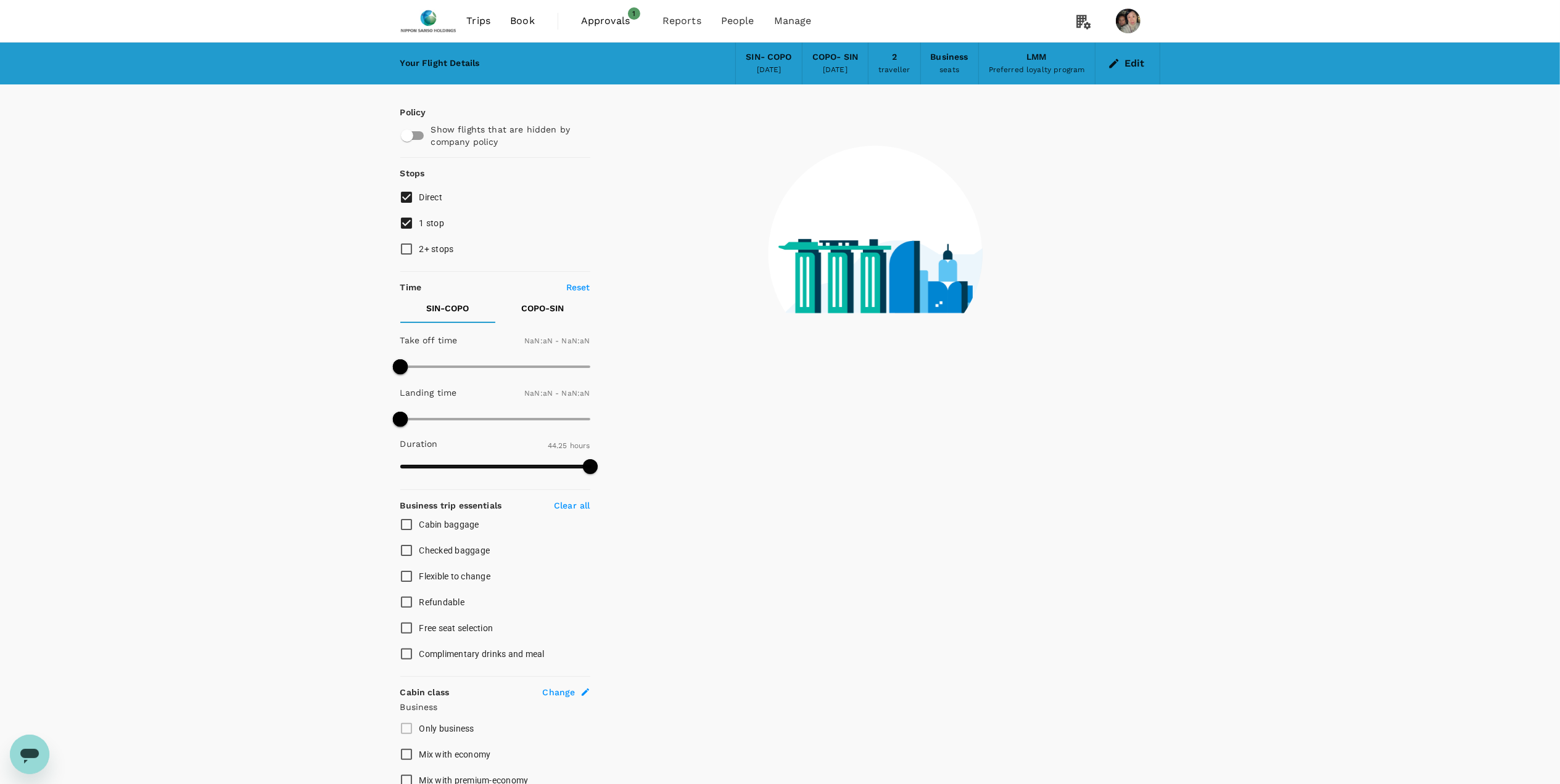
checkbox input "false"
type input "1440"
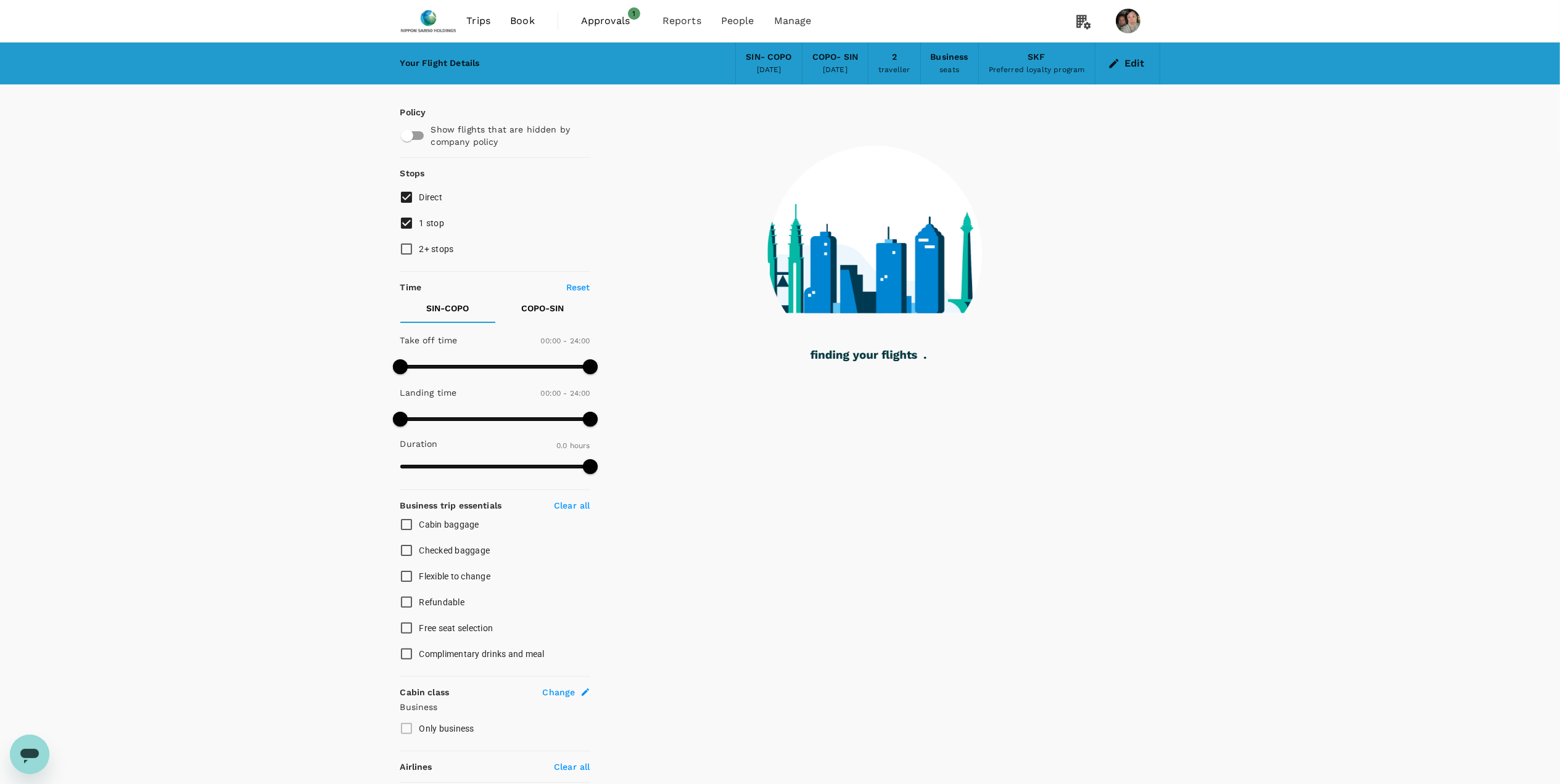
type input "2450"
checkbox input "true"
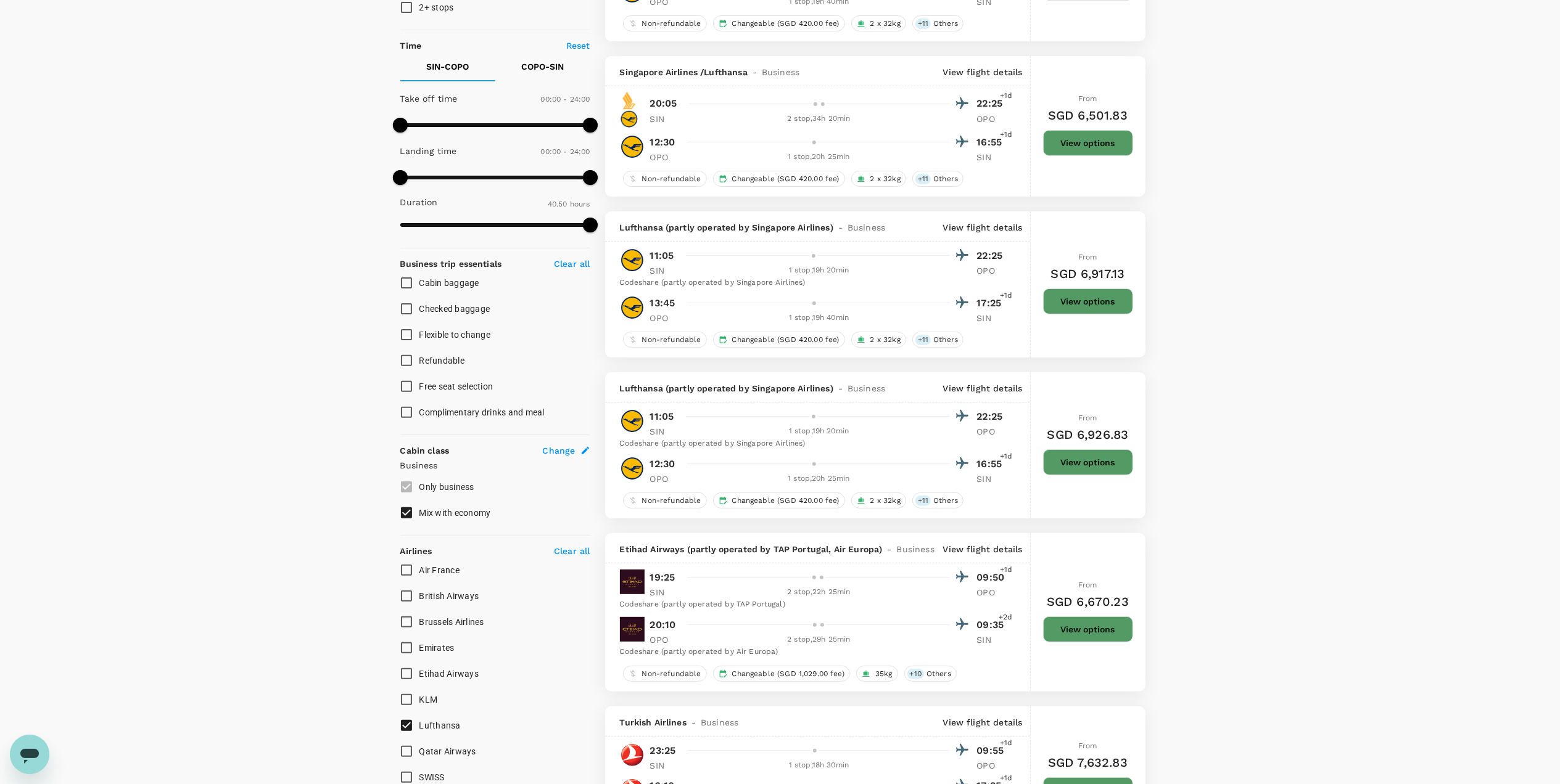
scroll to position [411, 0]
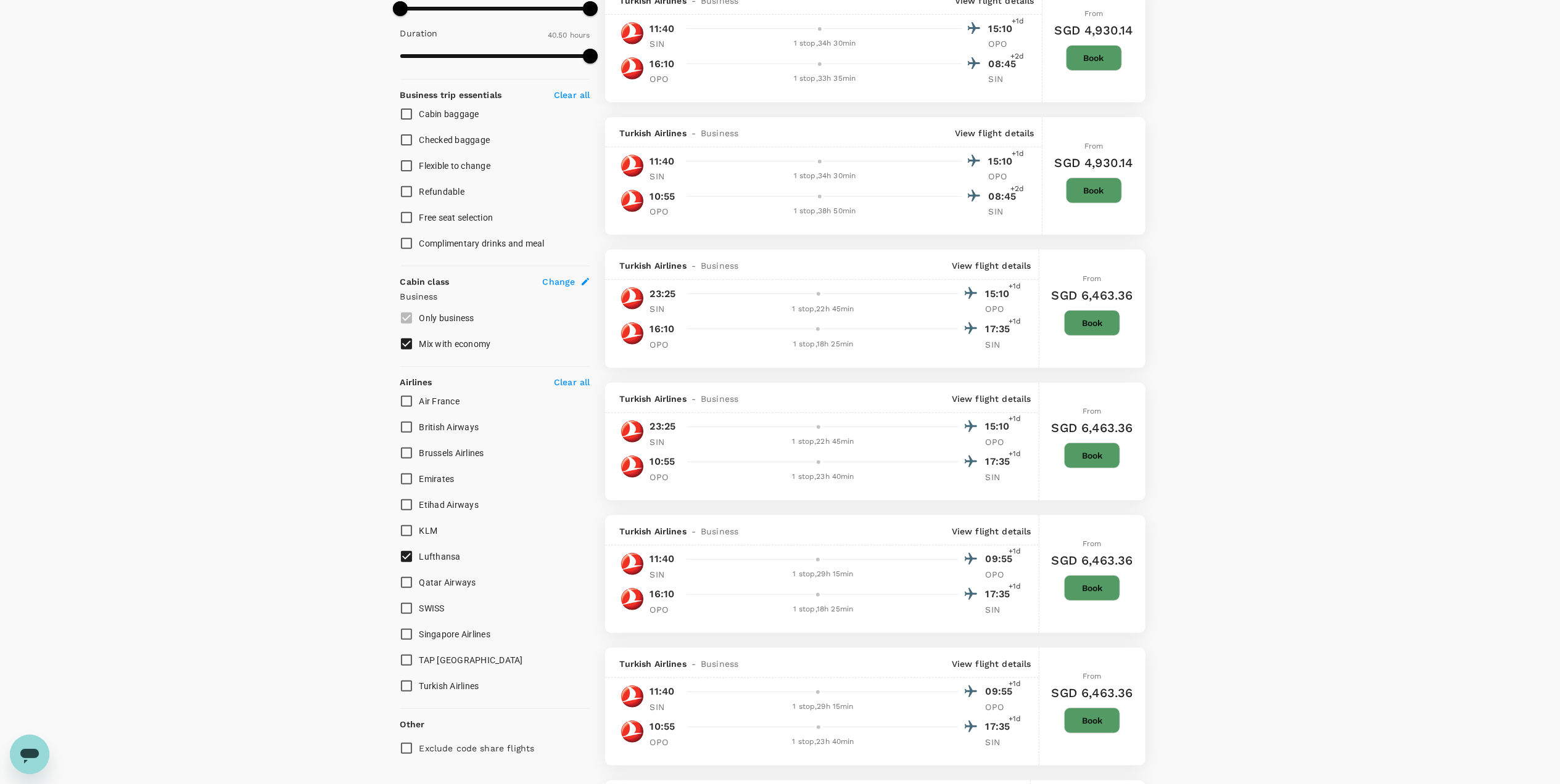
click at [404, 553] on input "Lufthansa" at bounding box center [406, 556] width 26 height 26
checkbox input "true"
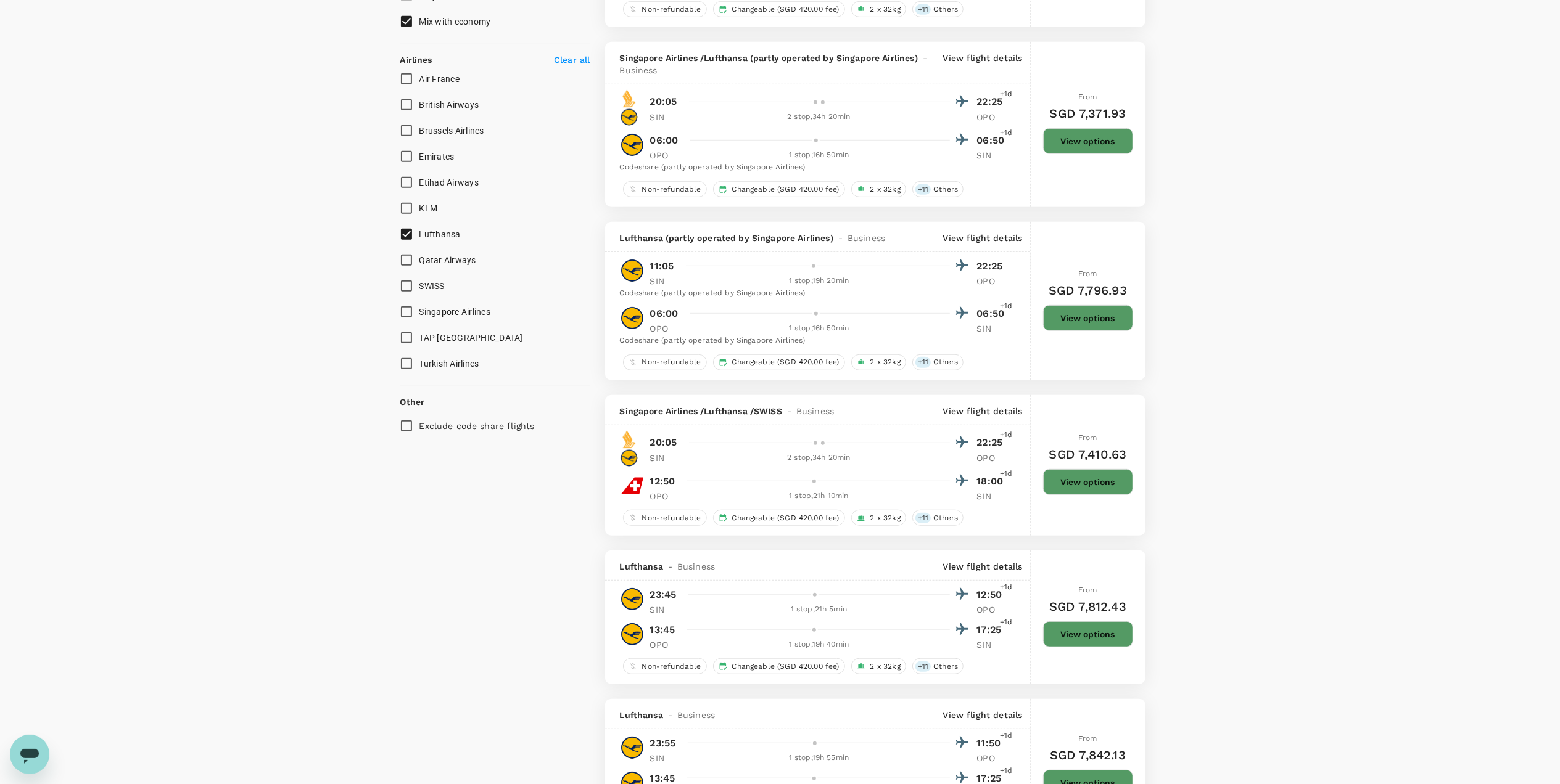
scroll to position [740, 0]
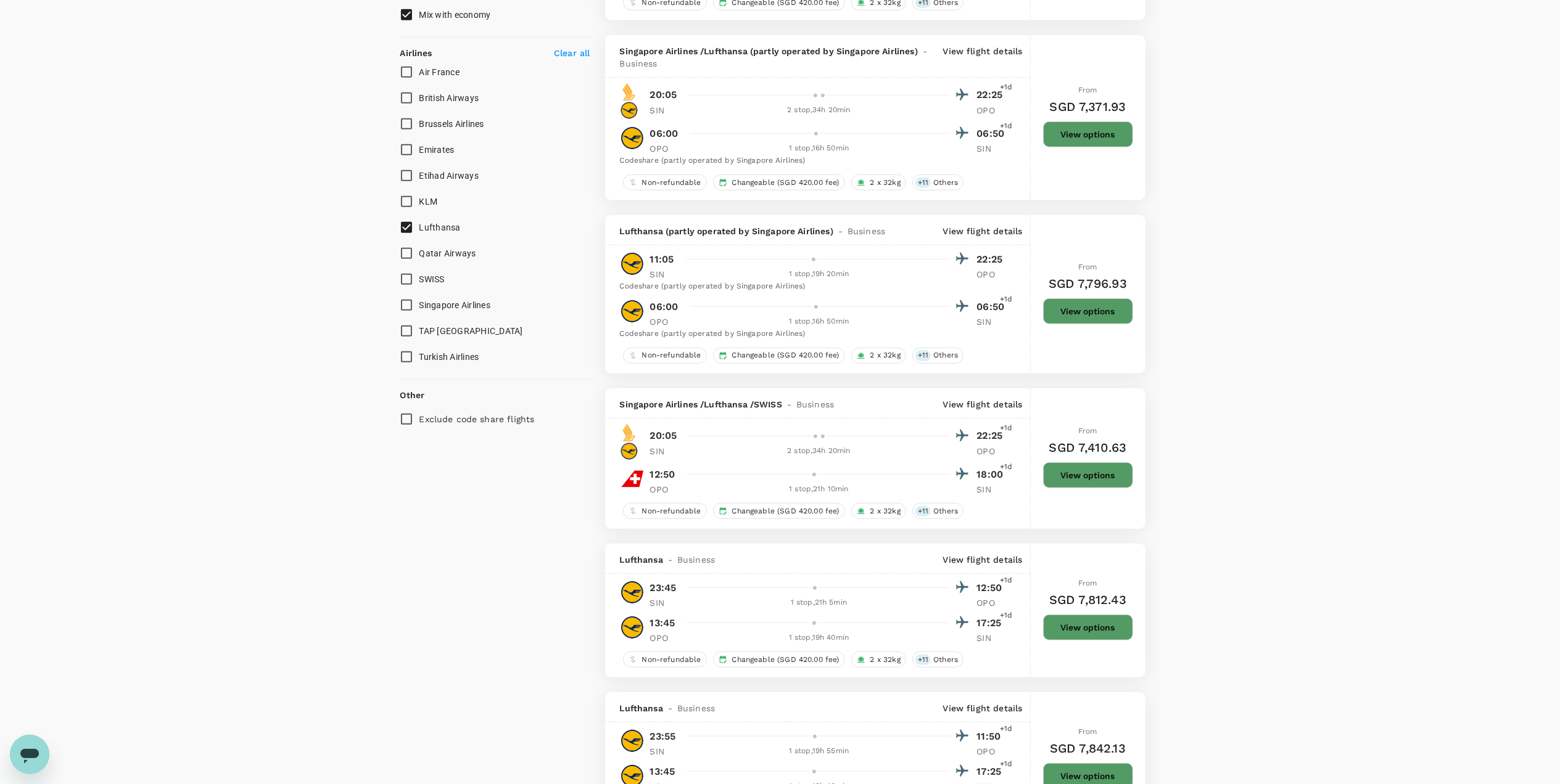
type input "2665"
checkbox input "false"
checkbox input "true"
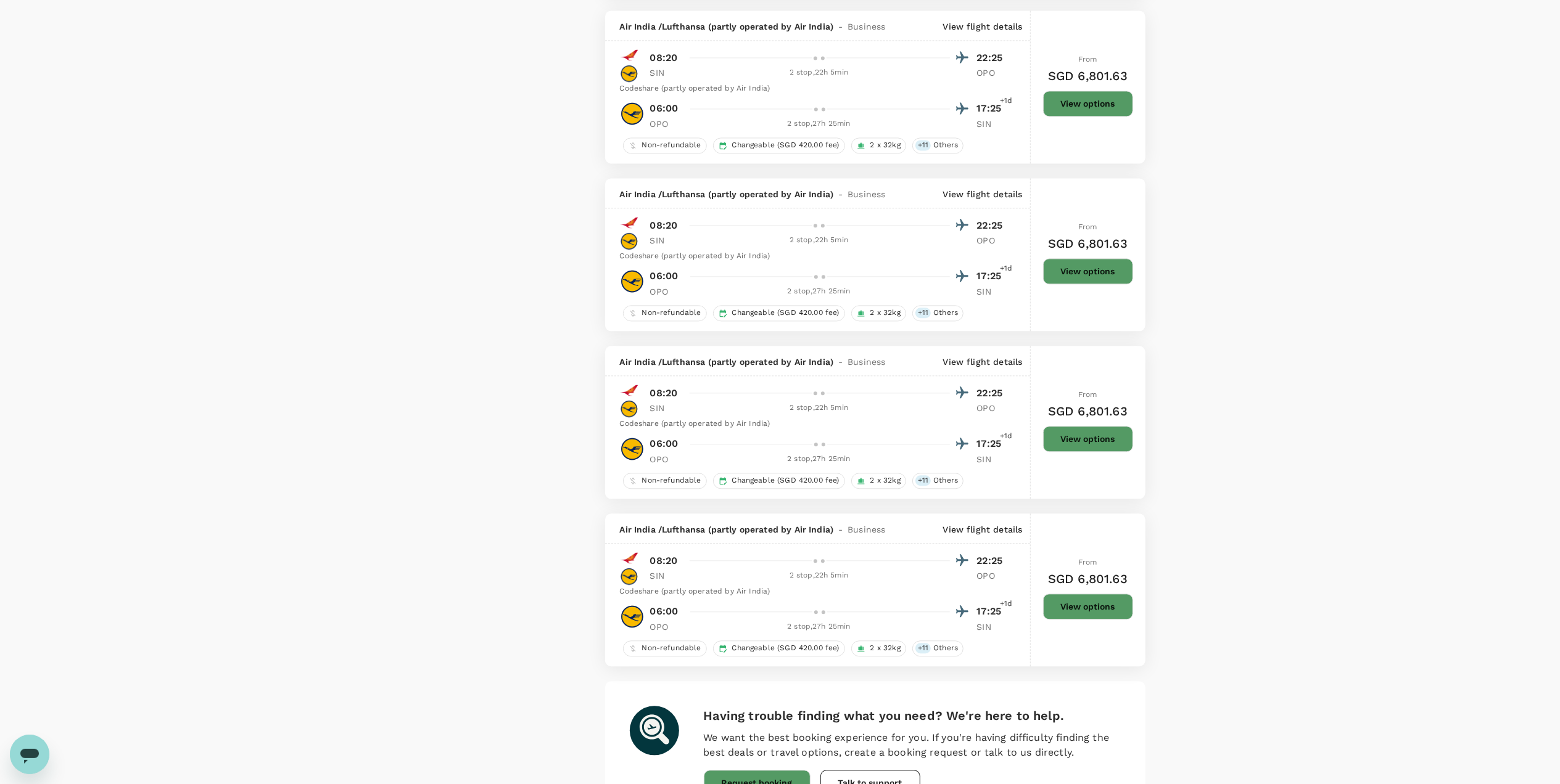
scroll to position [2887, 0]
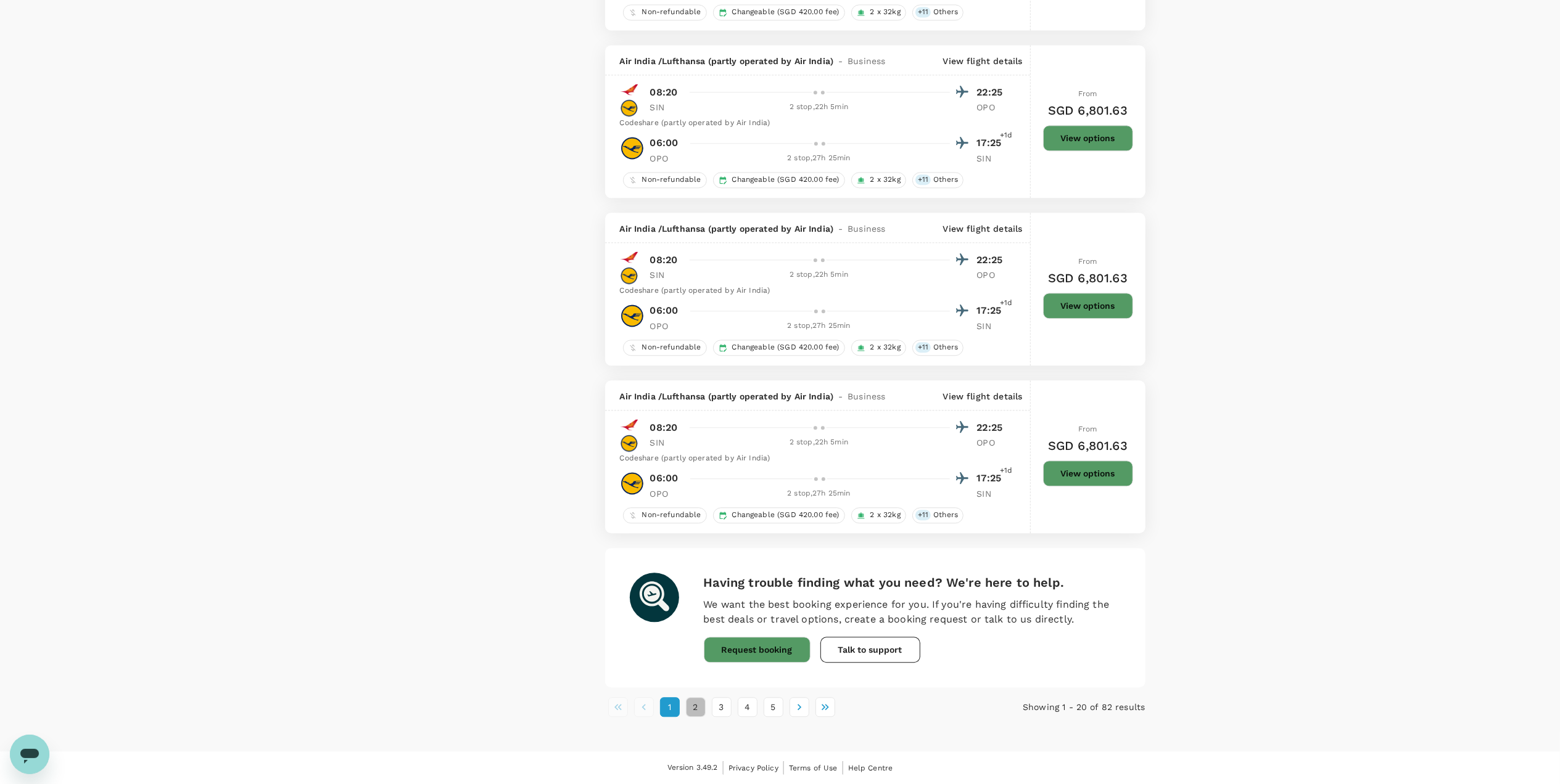
click at [695, 553] on button "2" at bounding box center [695, 707] width 20 height 20
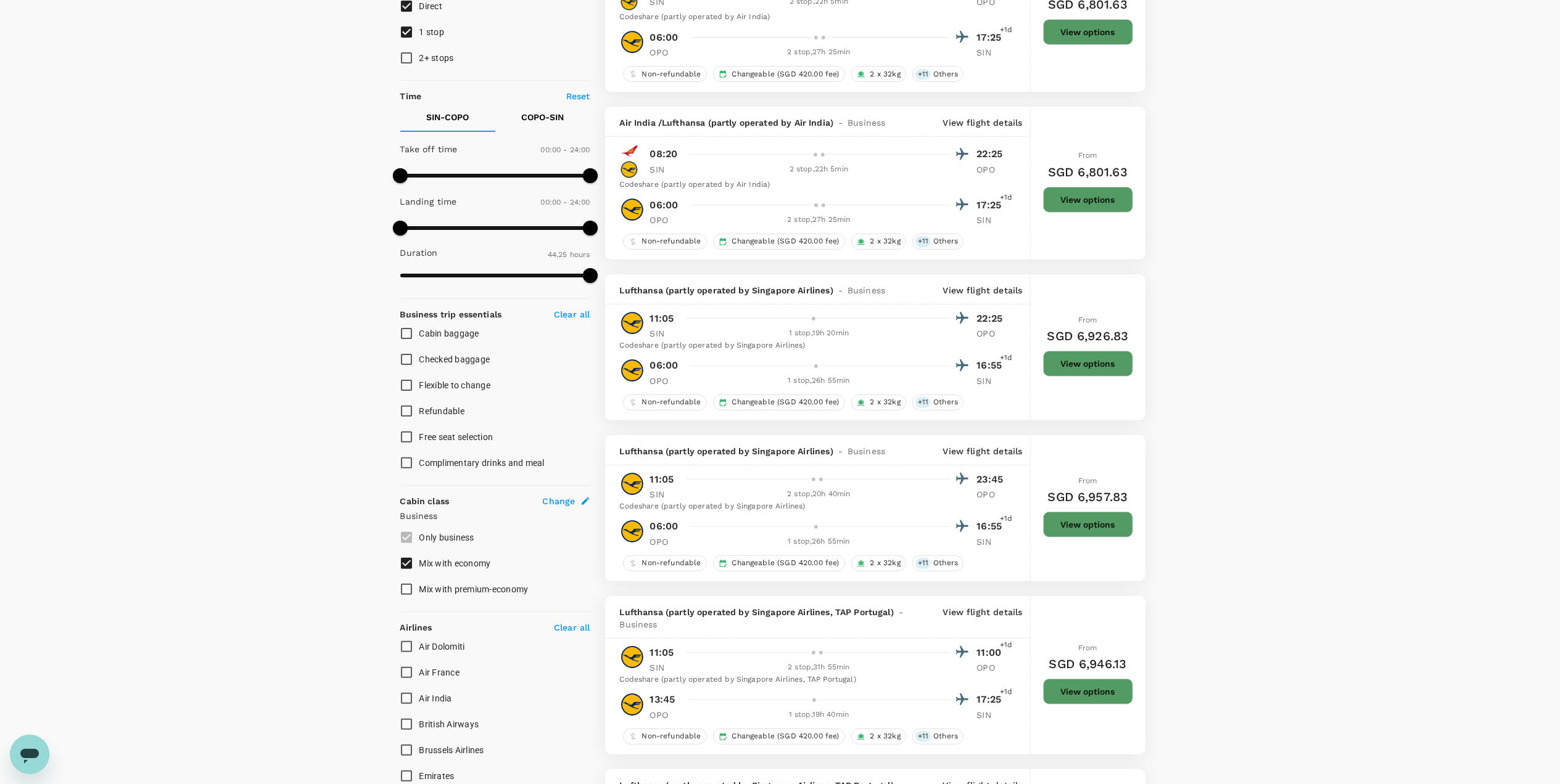
scroll to position [411, 0]
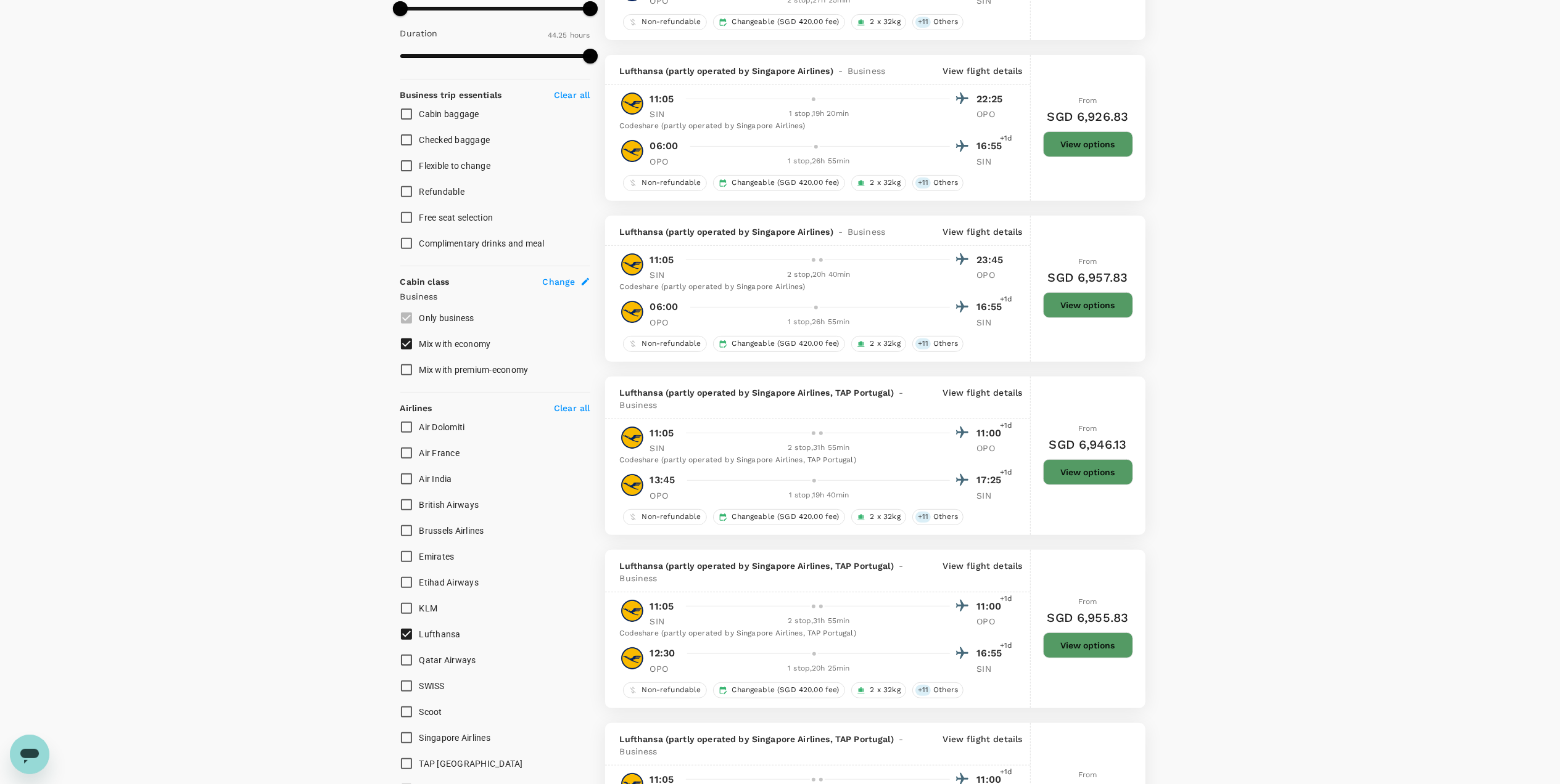
click at [404, 344] on input "Mix with economy" at bounding box center [406, 343] width 26 height 26
checkbox input "false"
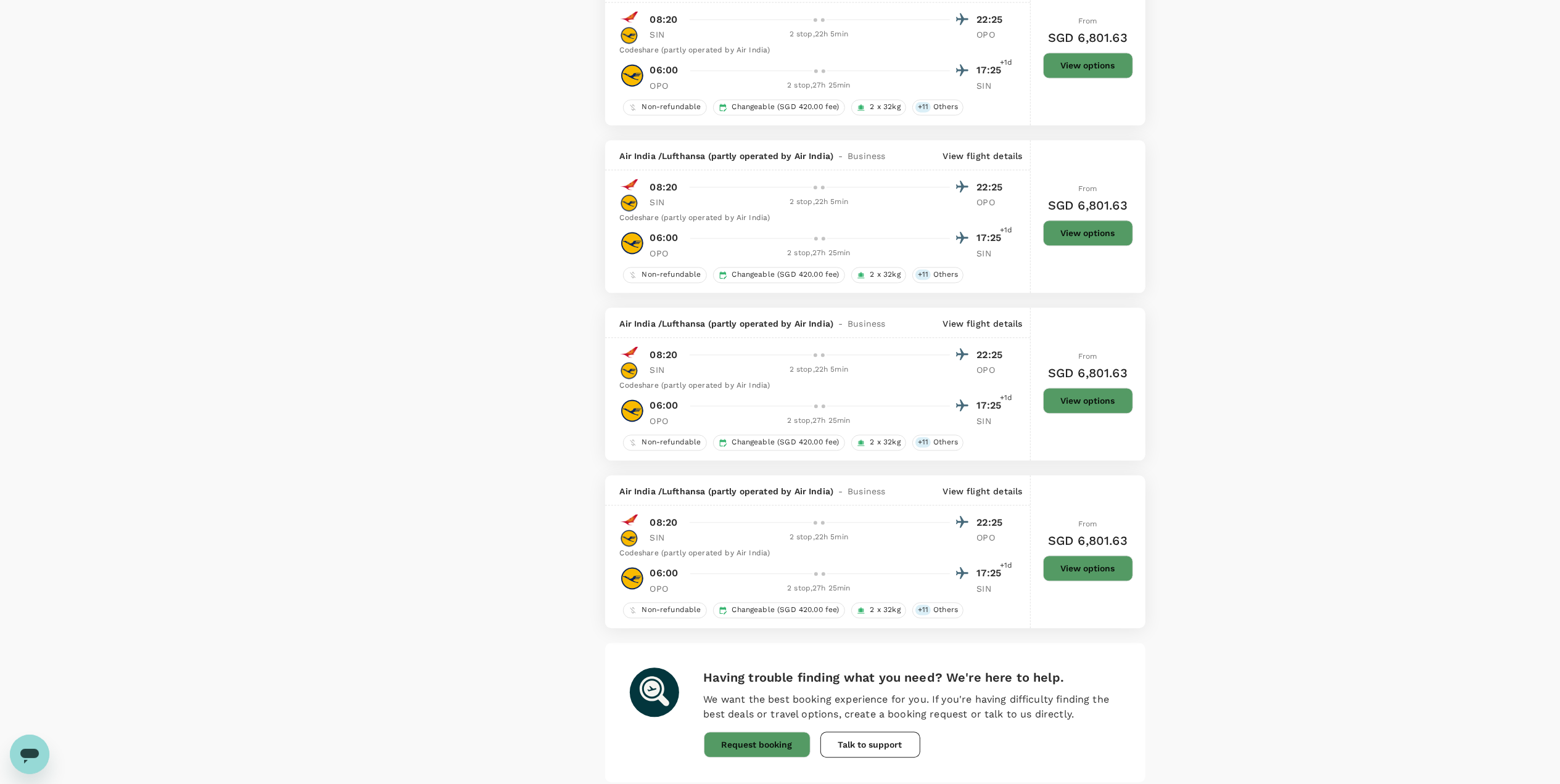
scroll to position [2887, 0]
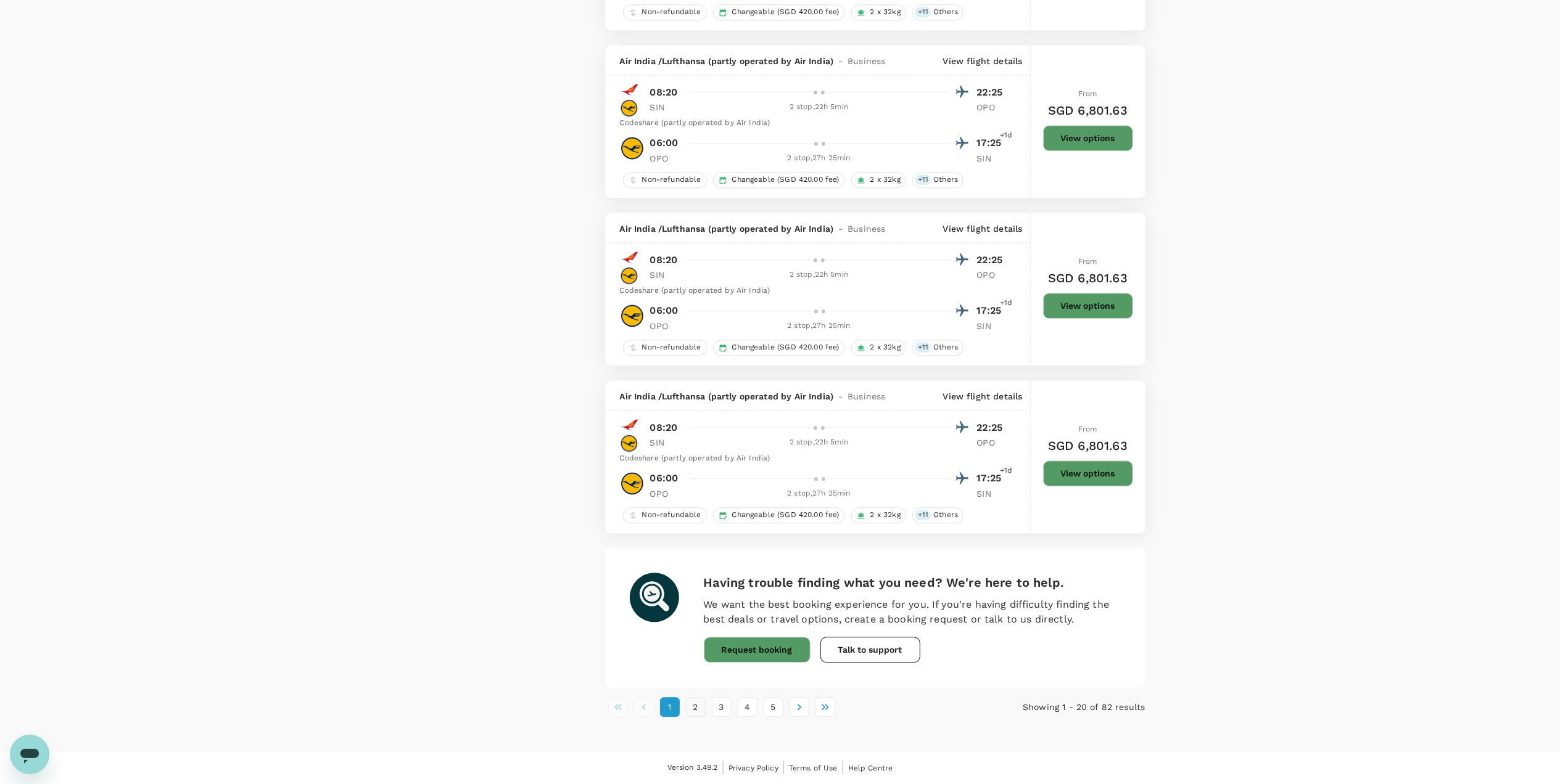
click at [696, 553] on button "2" at bounding box center [695, 707] width 20 height 20
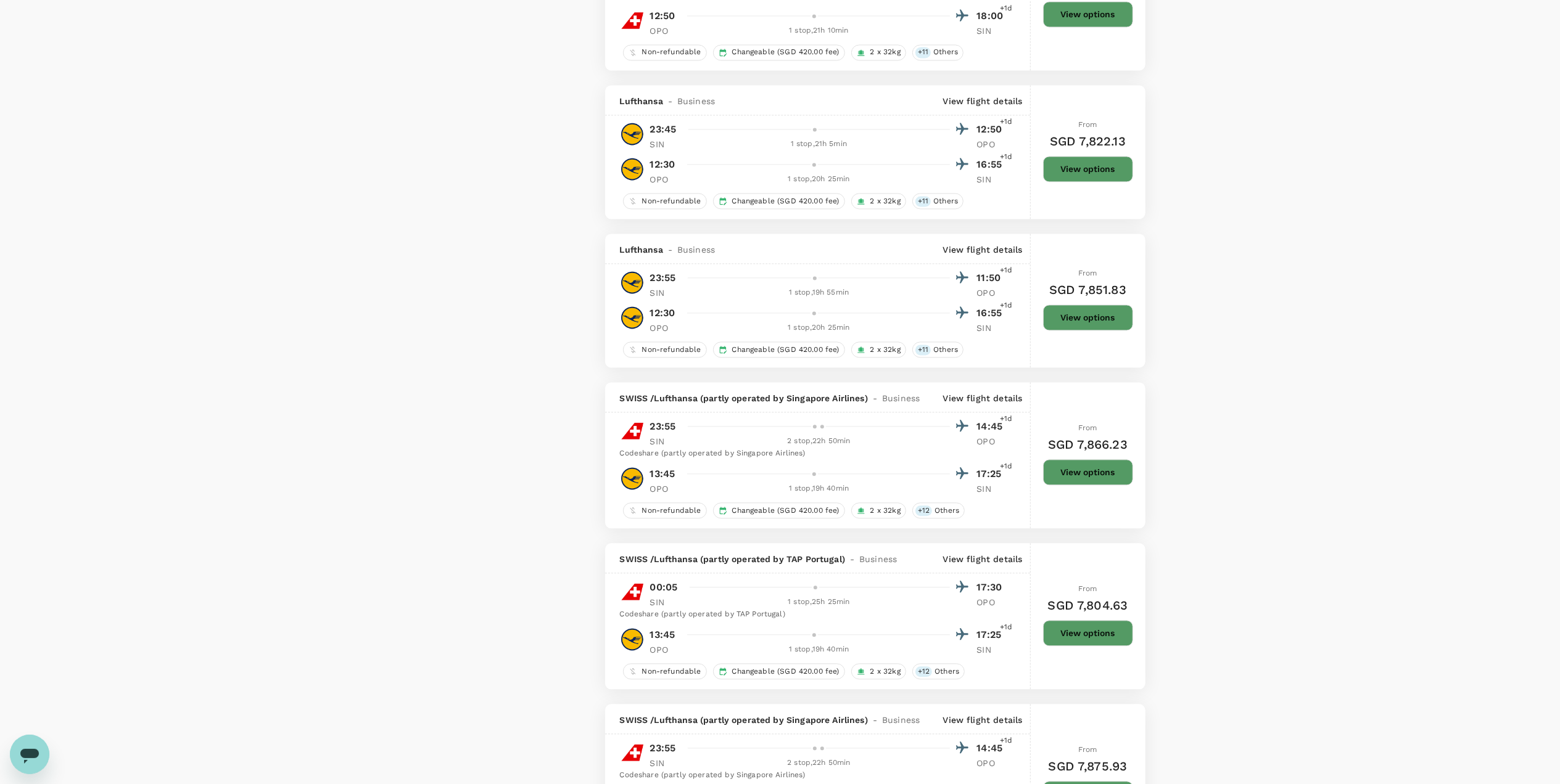
scroll to position [2547, 0]
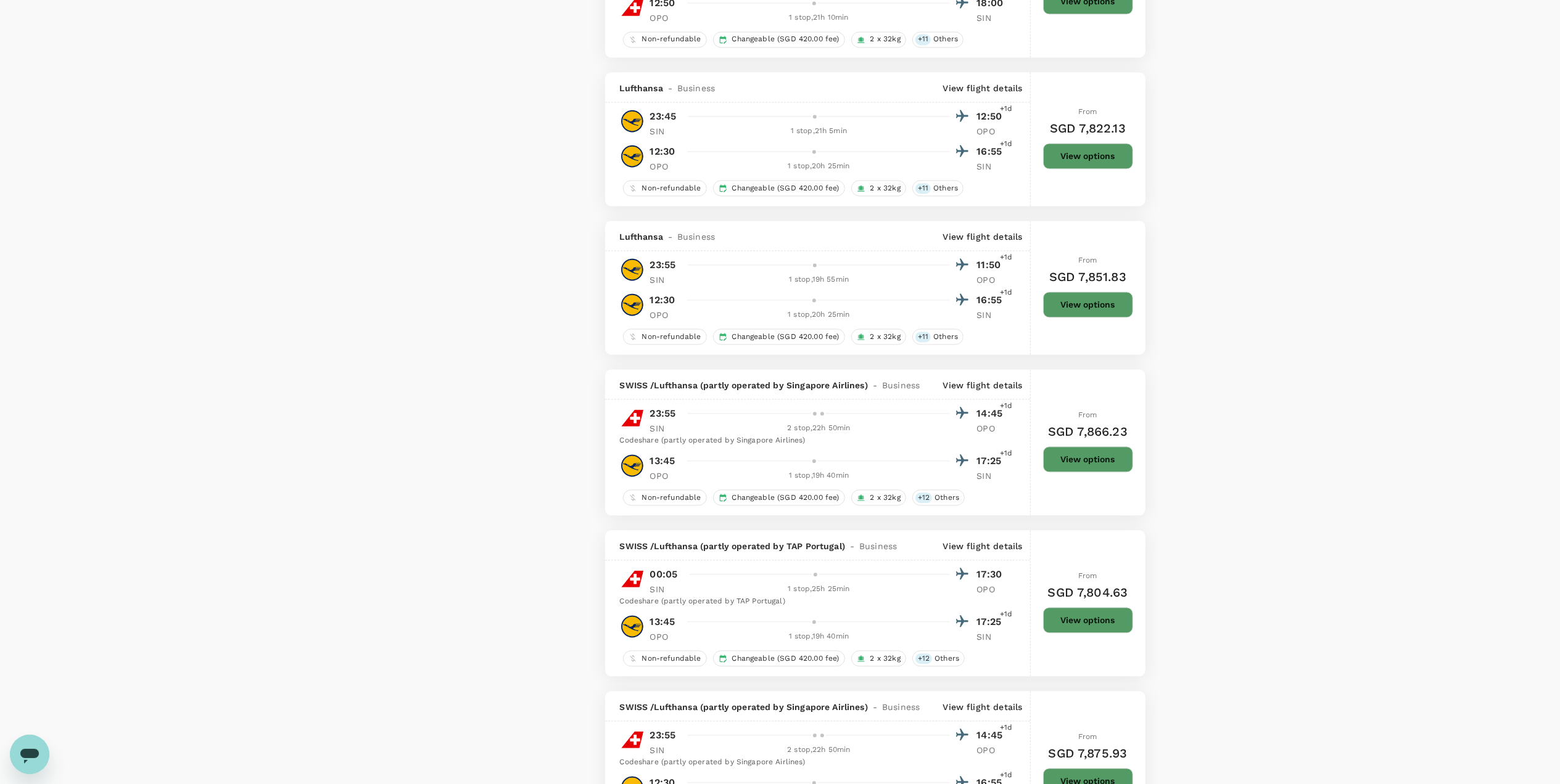
click at [1045, 316] on button "View options" at bounding box center [1088, 304] width 90 height 26
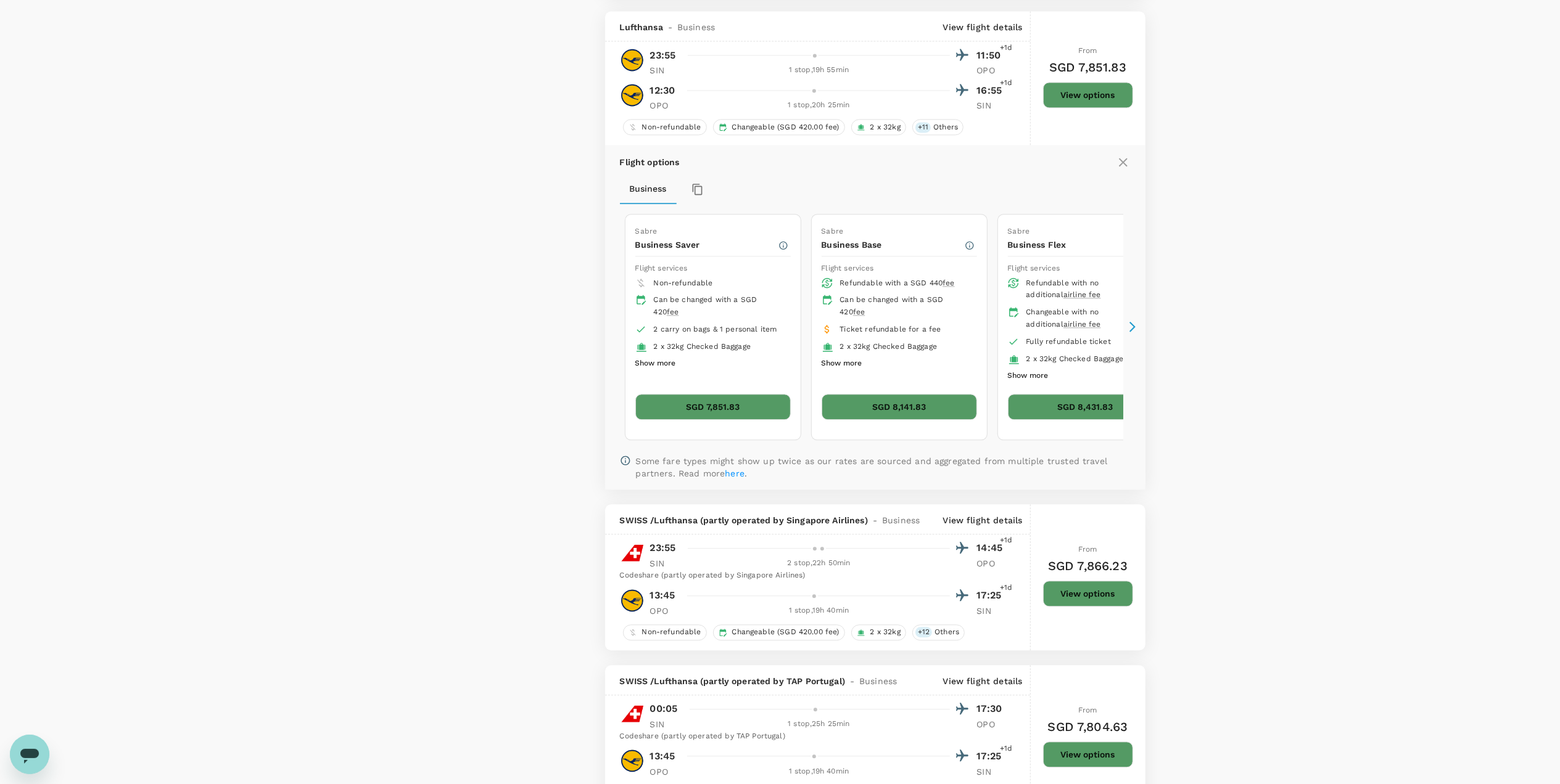
scroll to position [2783, 0]
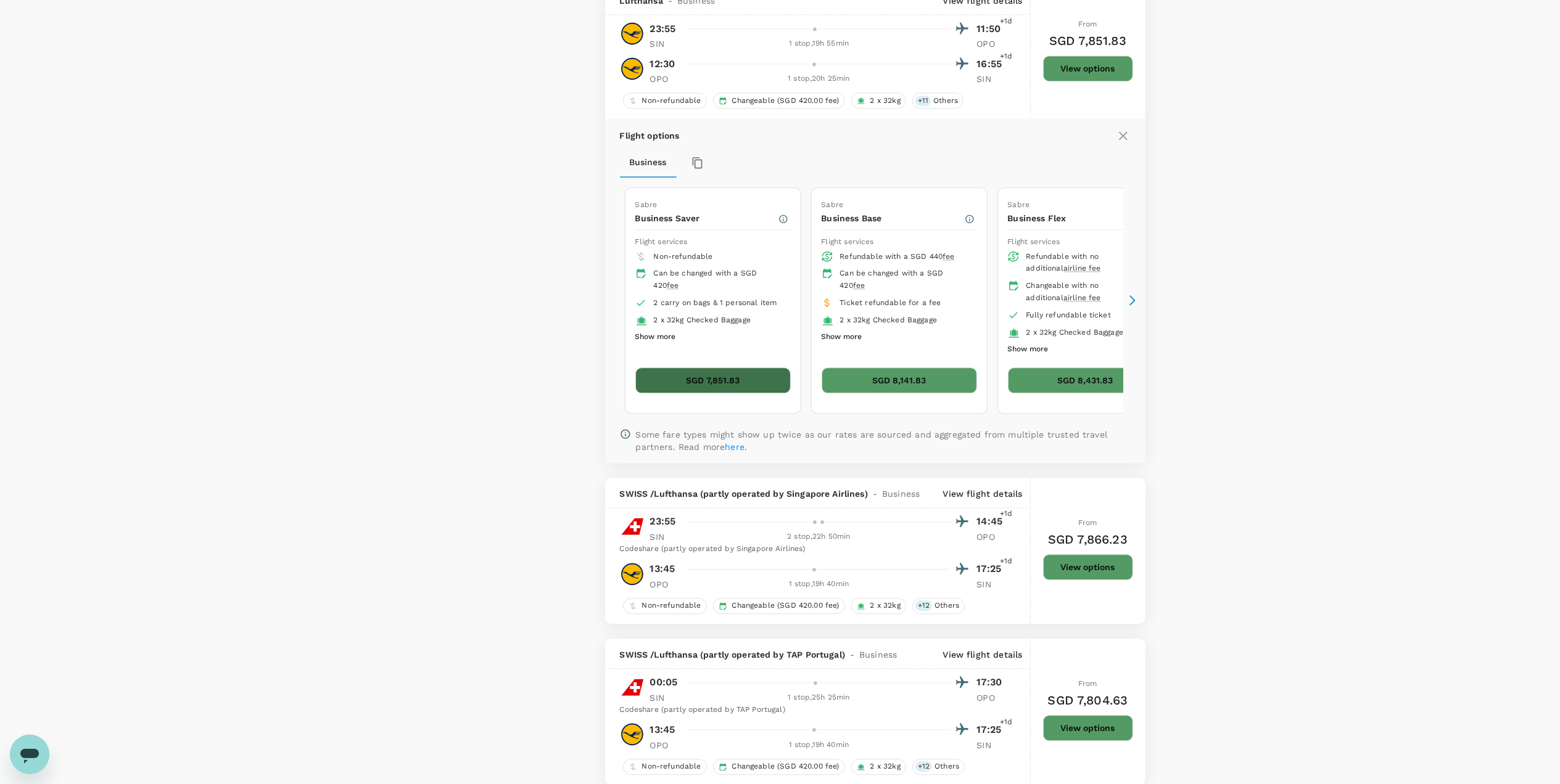
click at [726, 389] on button "SGD 7,851.83" at bounding box center [712, 380] width 155 height 26
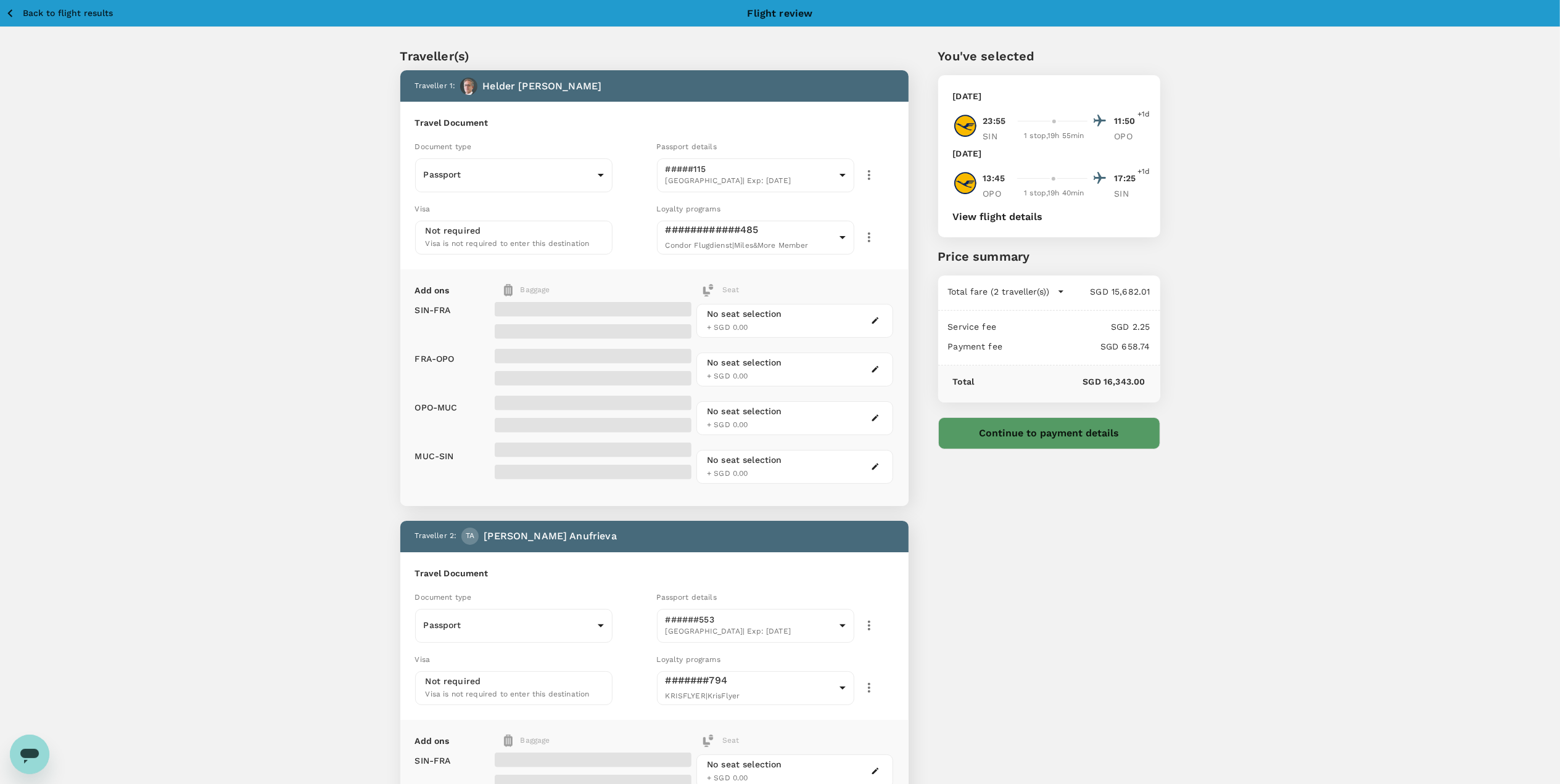
click at [1016, 215] on button "View flight details" at bounding box center [998, 217] width 90 height 11
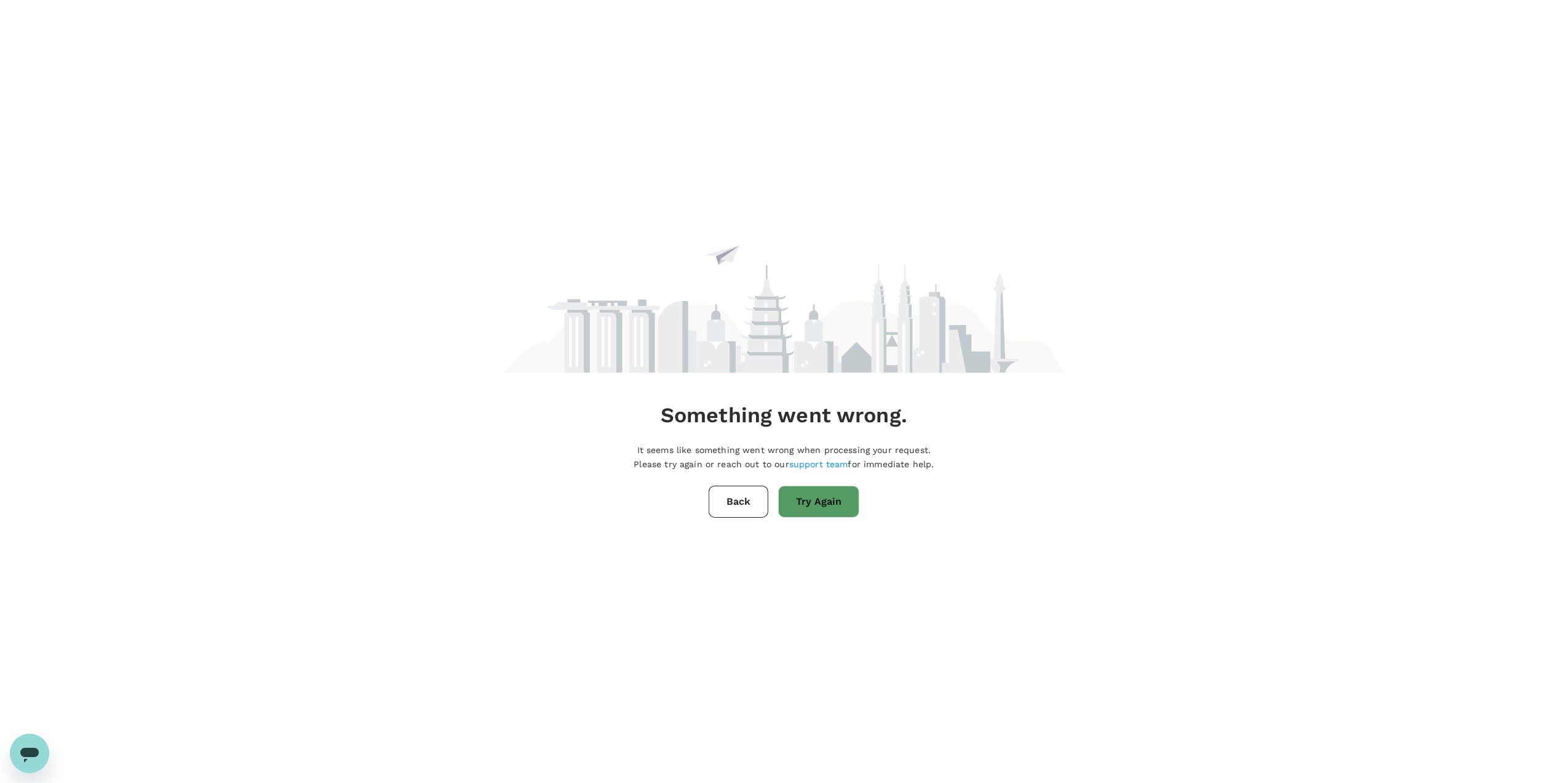
click at [810, 510] on button "Try Again" at bounding box center [818, 502] width 81 height 32
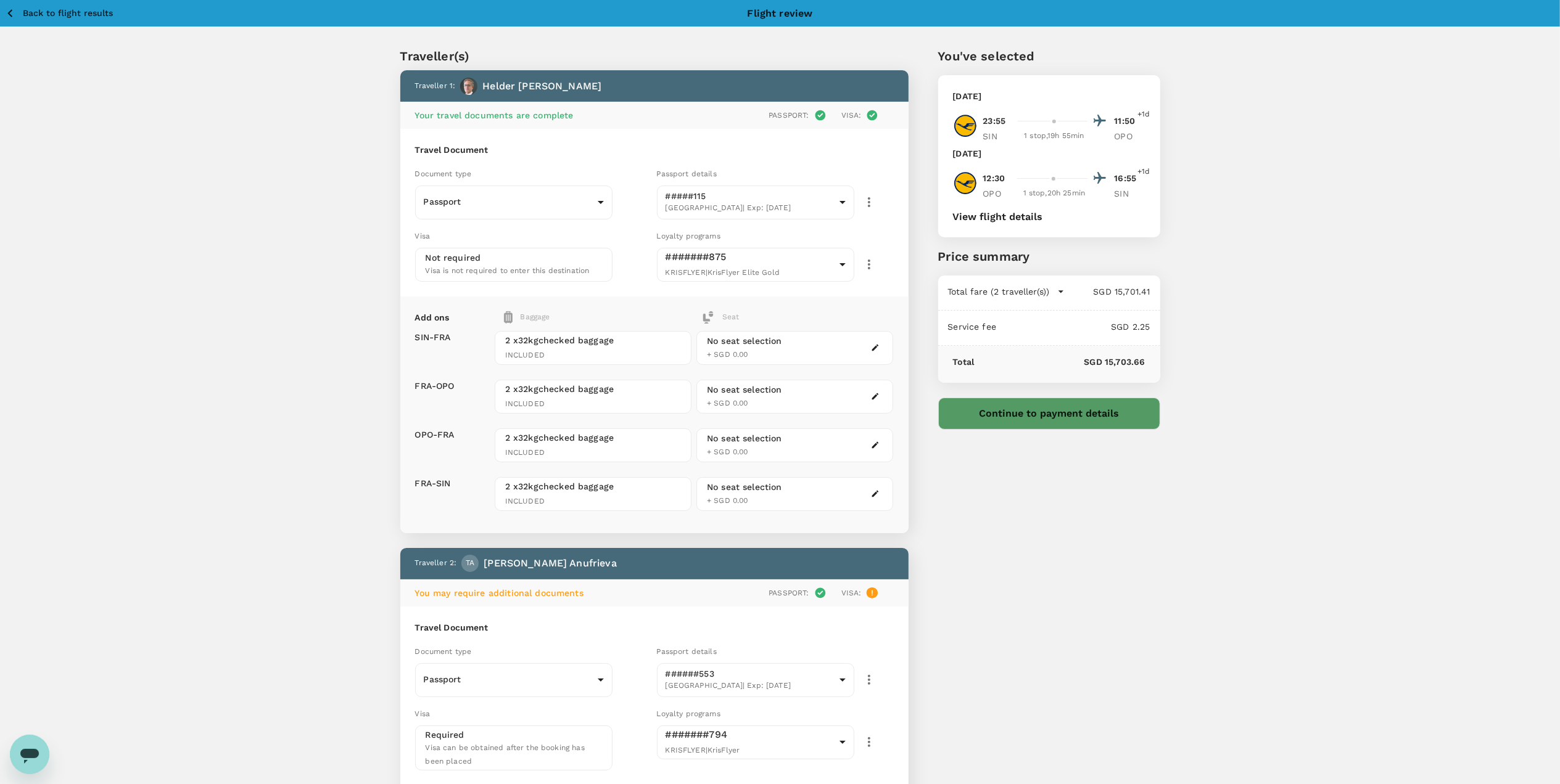
click at [1002, 212] on button "View flight details" at bounding box center [998, 217] width 90 height 11
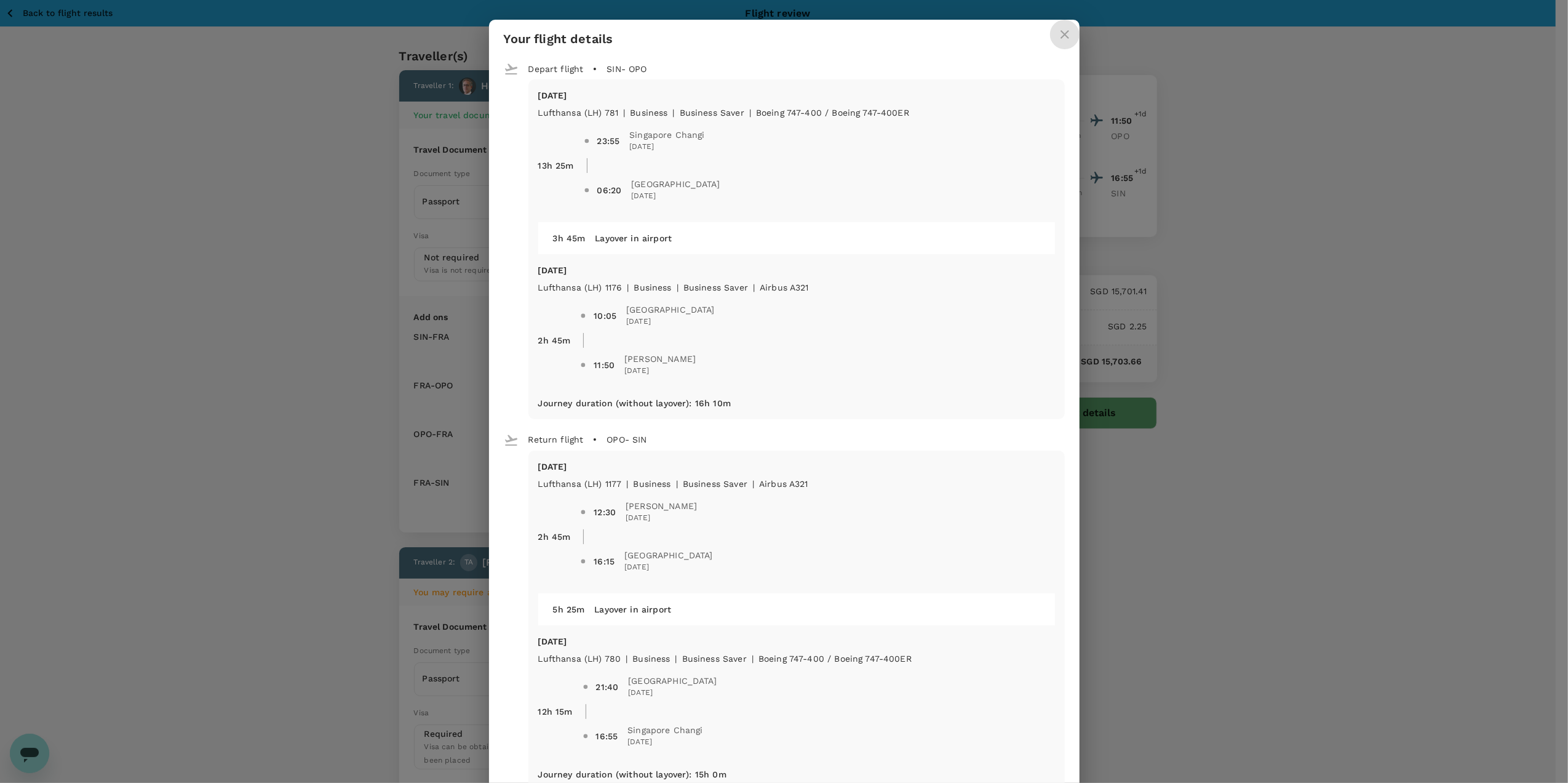
drag, startPoint x: 1062, startPoint y: 29, endPoint x: 1003, endPoint y: 42, distance: 60.4
click at [1061, 29] on icon "close" at bounding box center [1065, 34] width 15 height 15
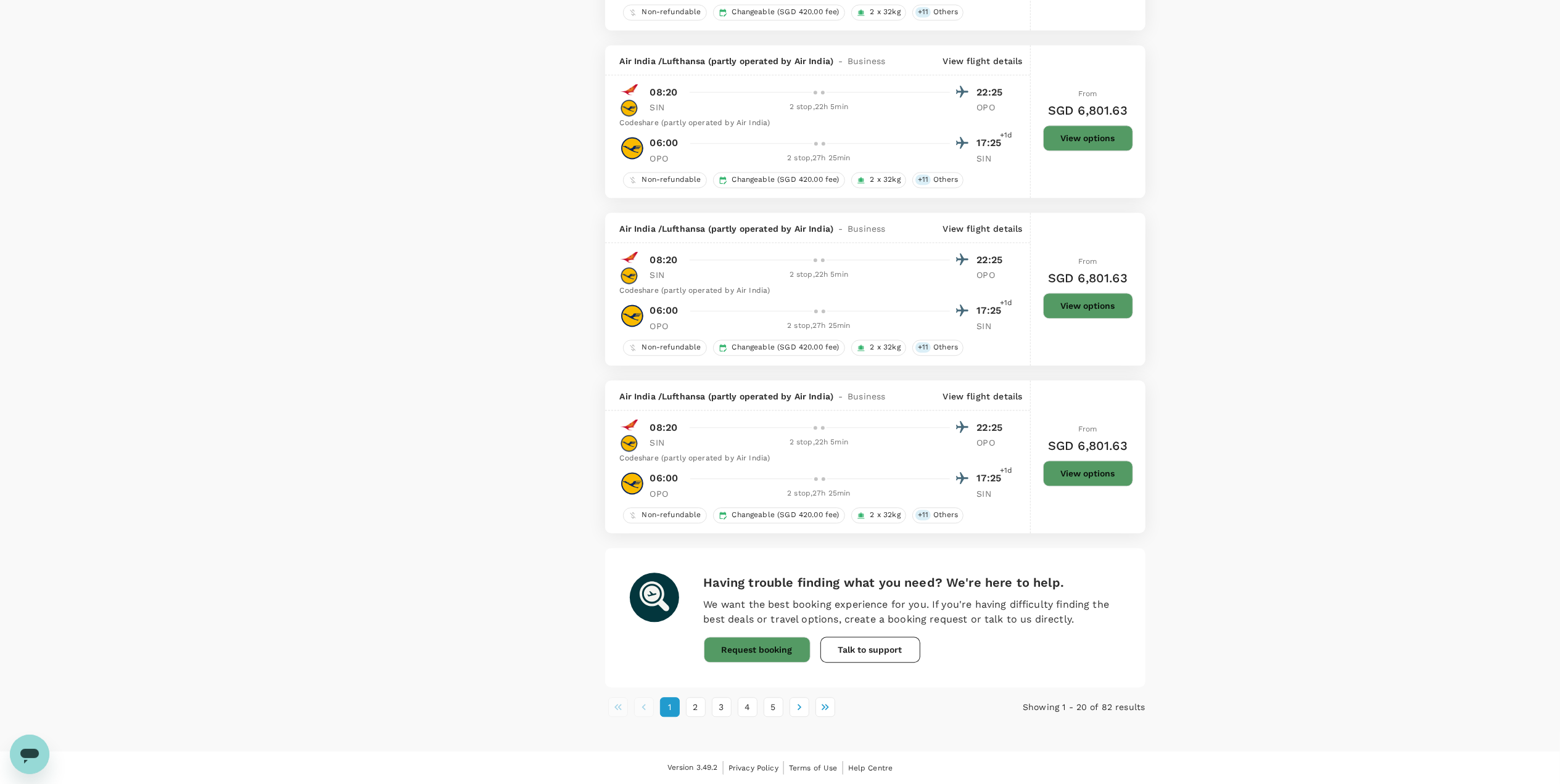
scroll to position [2877, 0]
click at [692, 717] on button "2" at bounding box center [695, 707] width 20 height 20
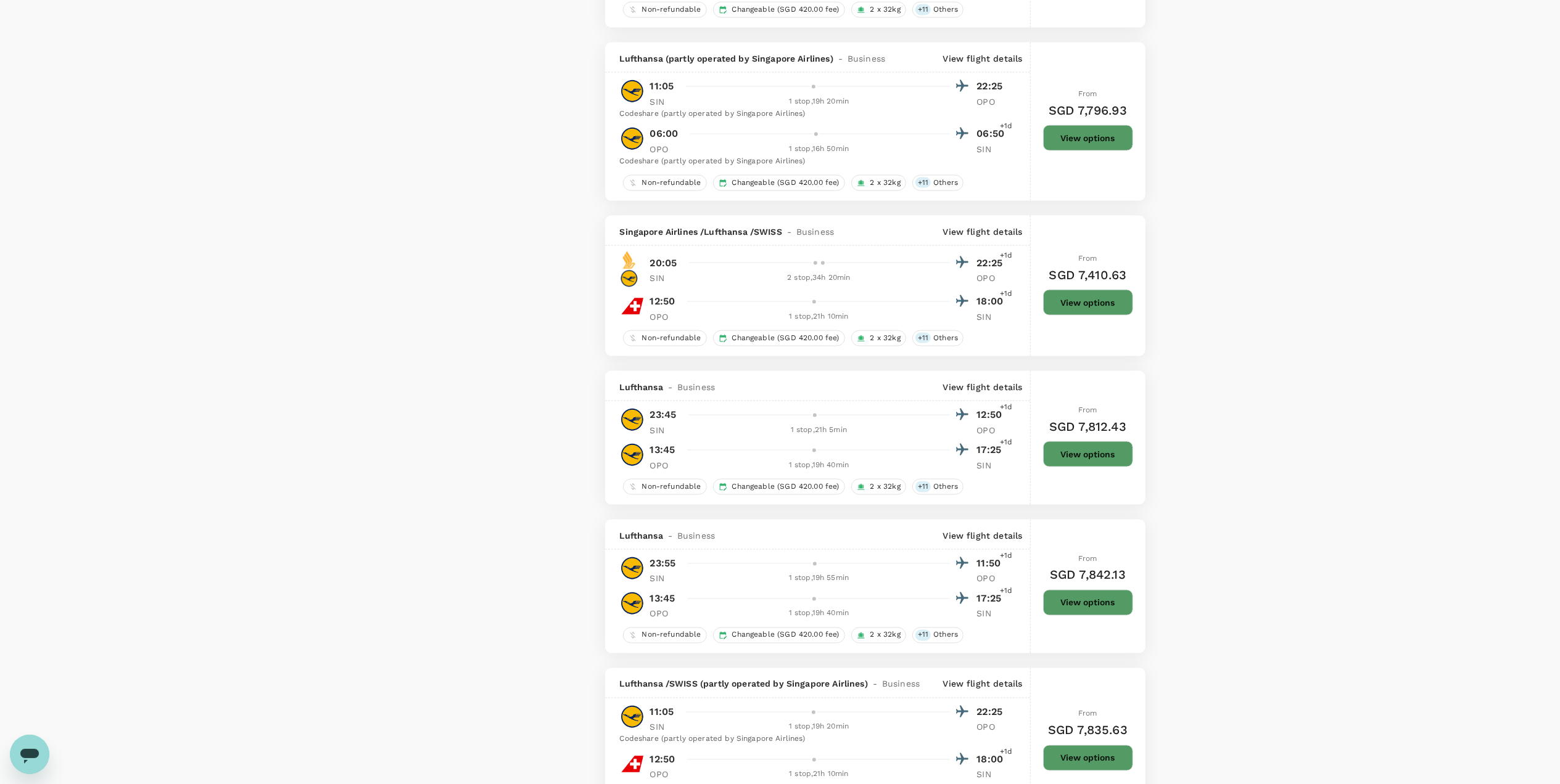
scroll to position [1808, 0]
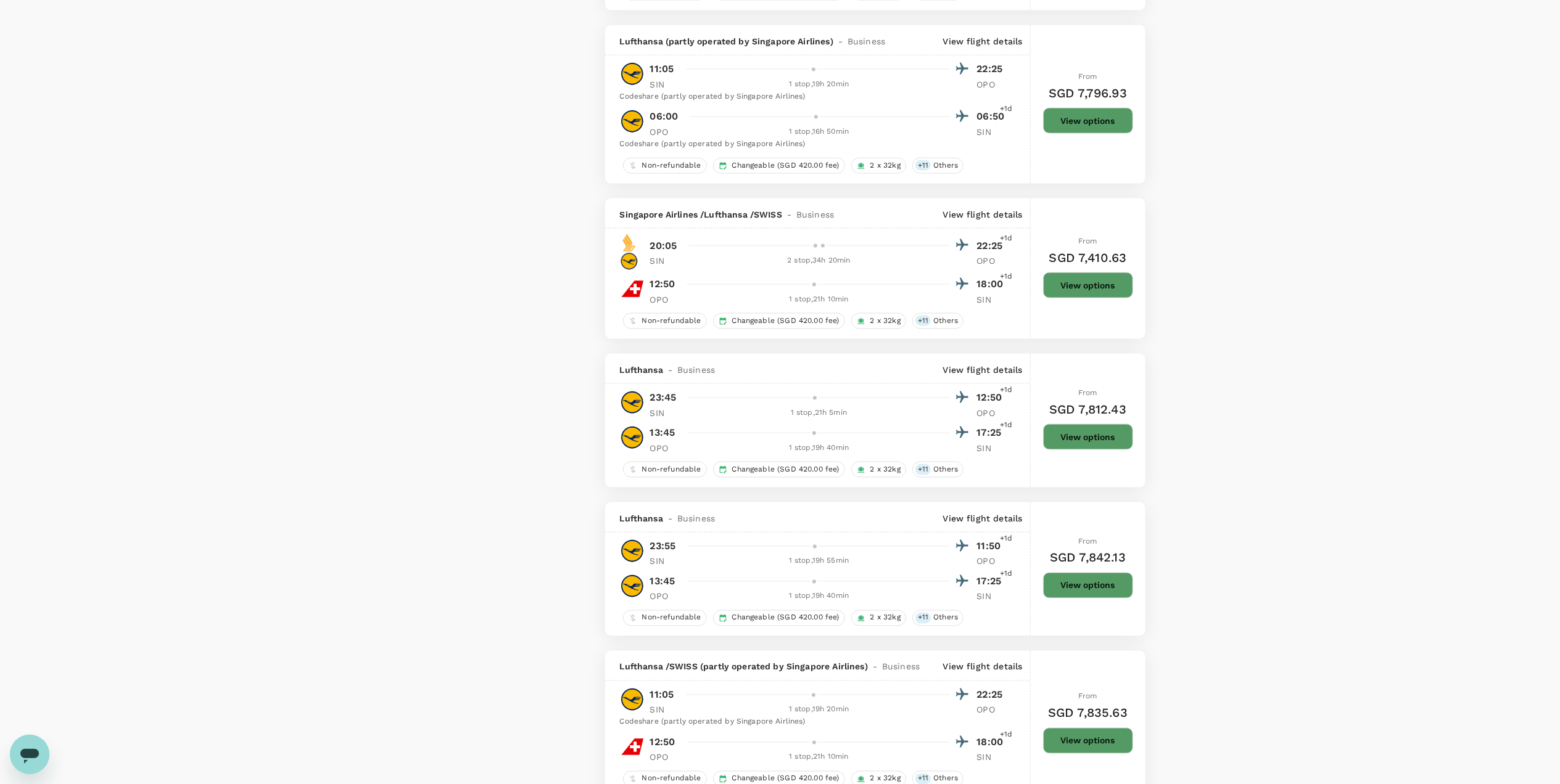
click at [1111, 599] on button "View options" at bounding box center [1088, 585] width 90 height 26
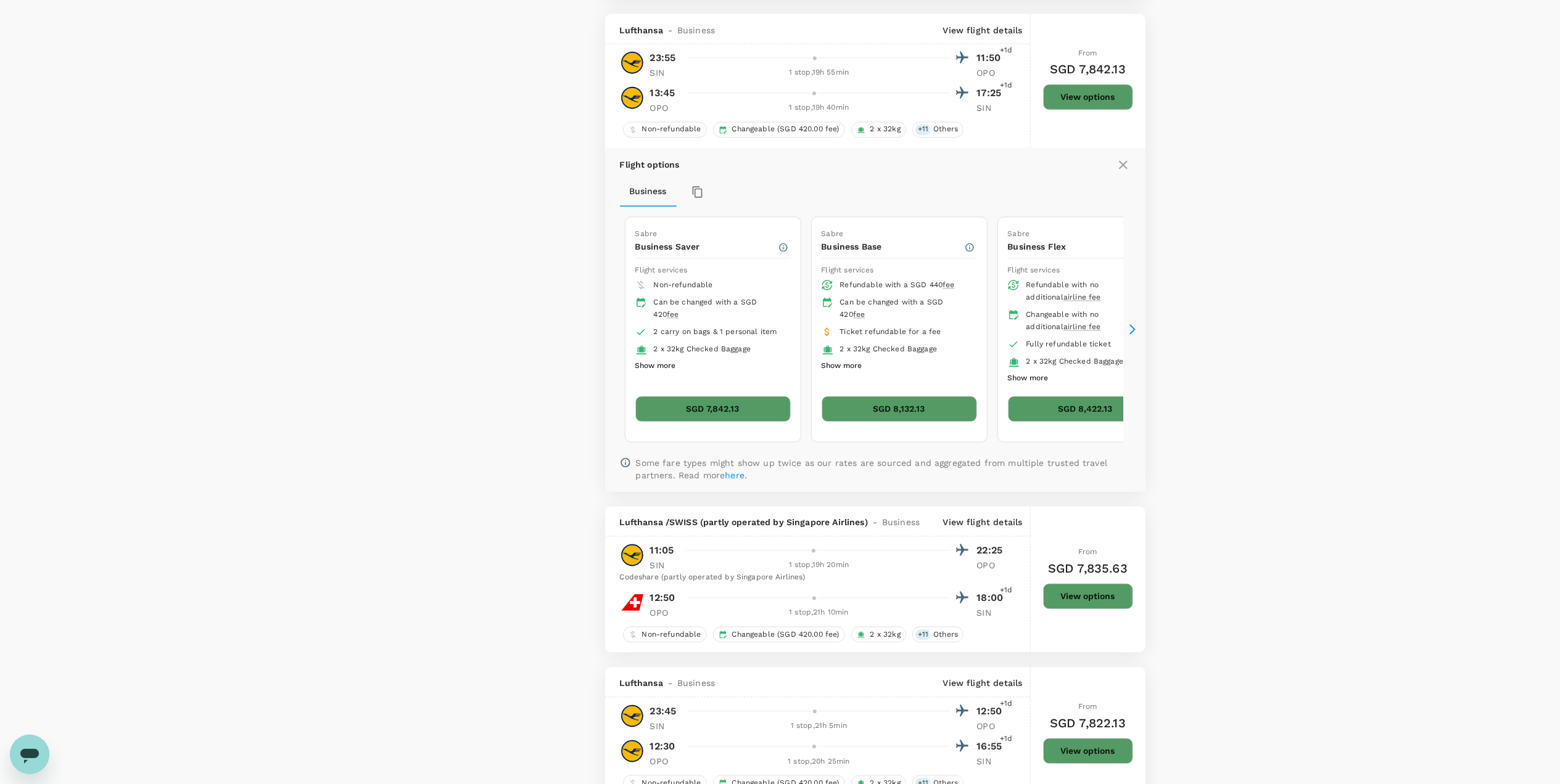
scroll to position [2323, 0]
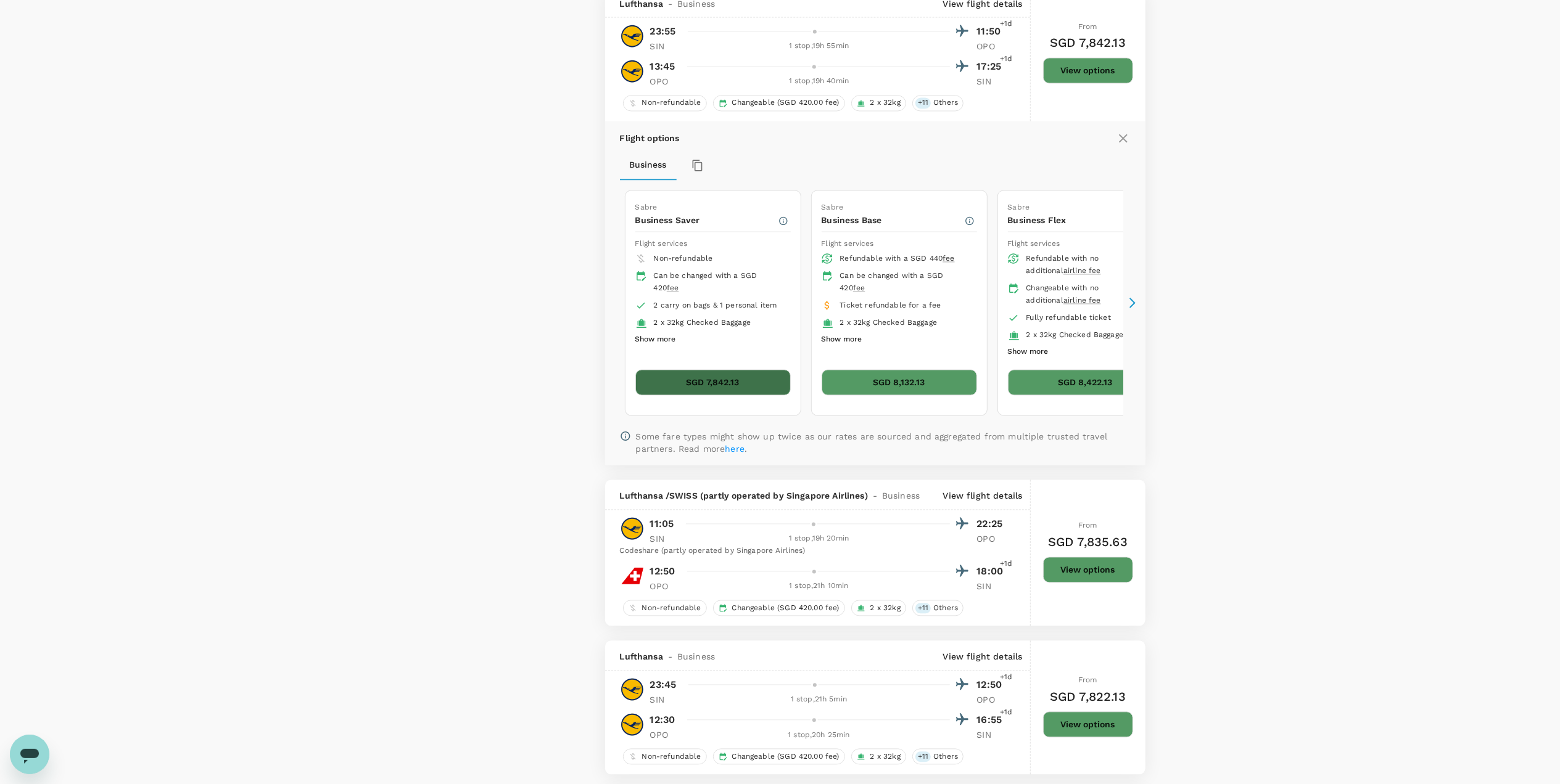
click at [694, 396] on button "SGD 7,842.13" at bounding box center [712, 382] width 155 height 26
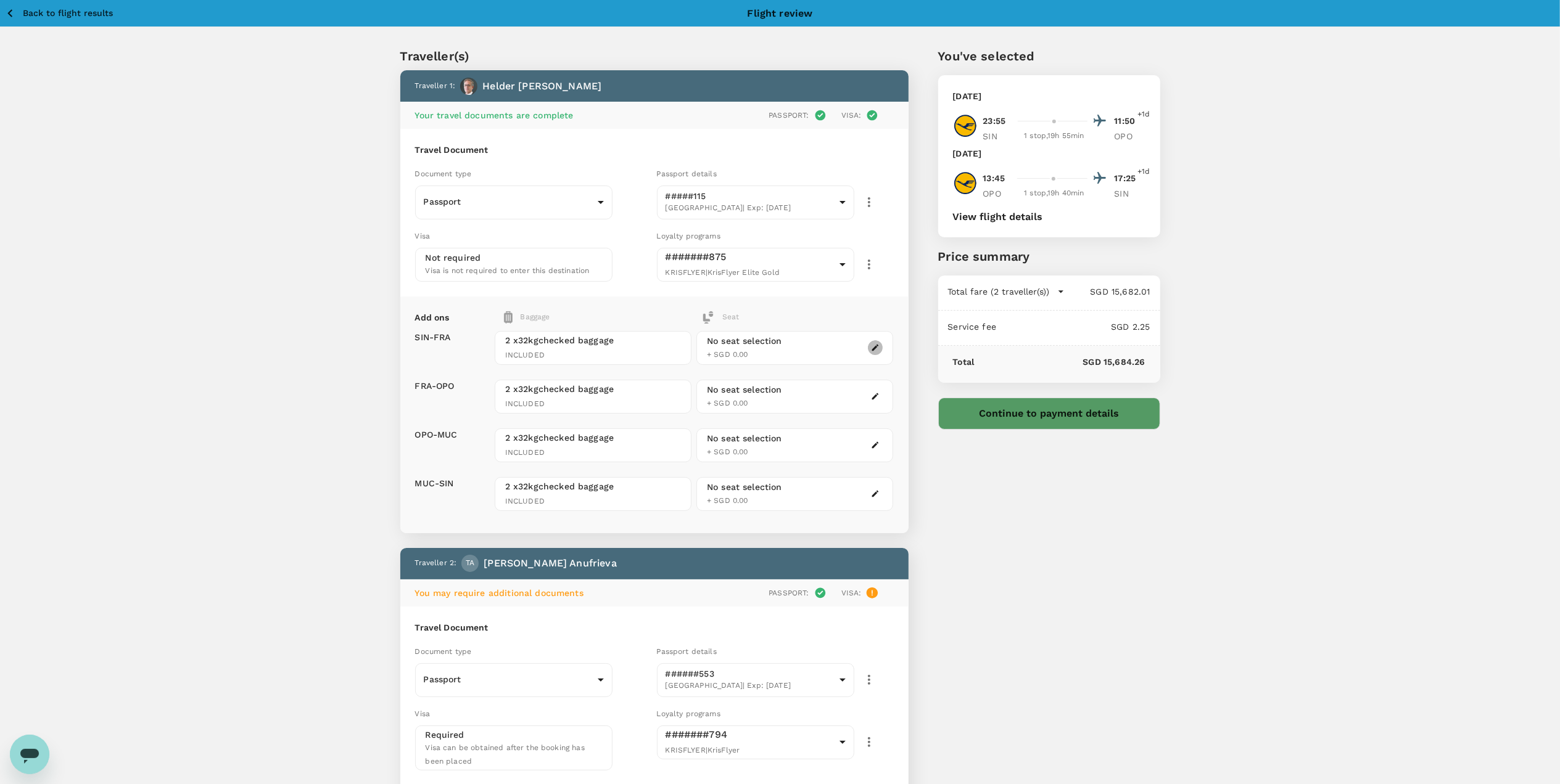
click at [871, 349] on icon "button" at bounding box center [875, 348] width 9 height 9
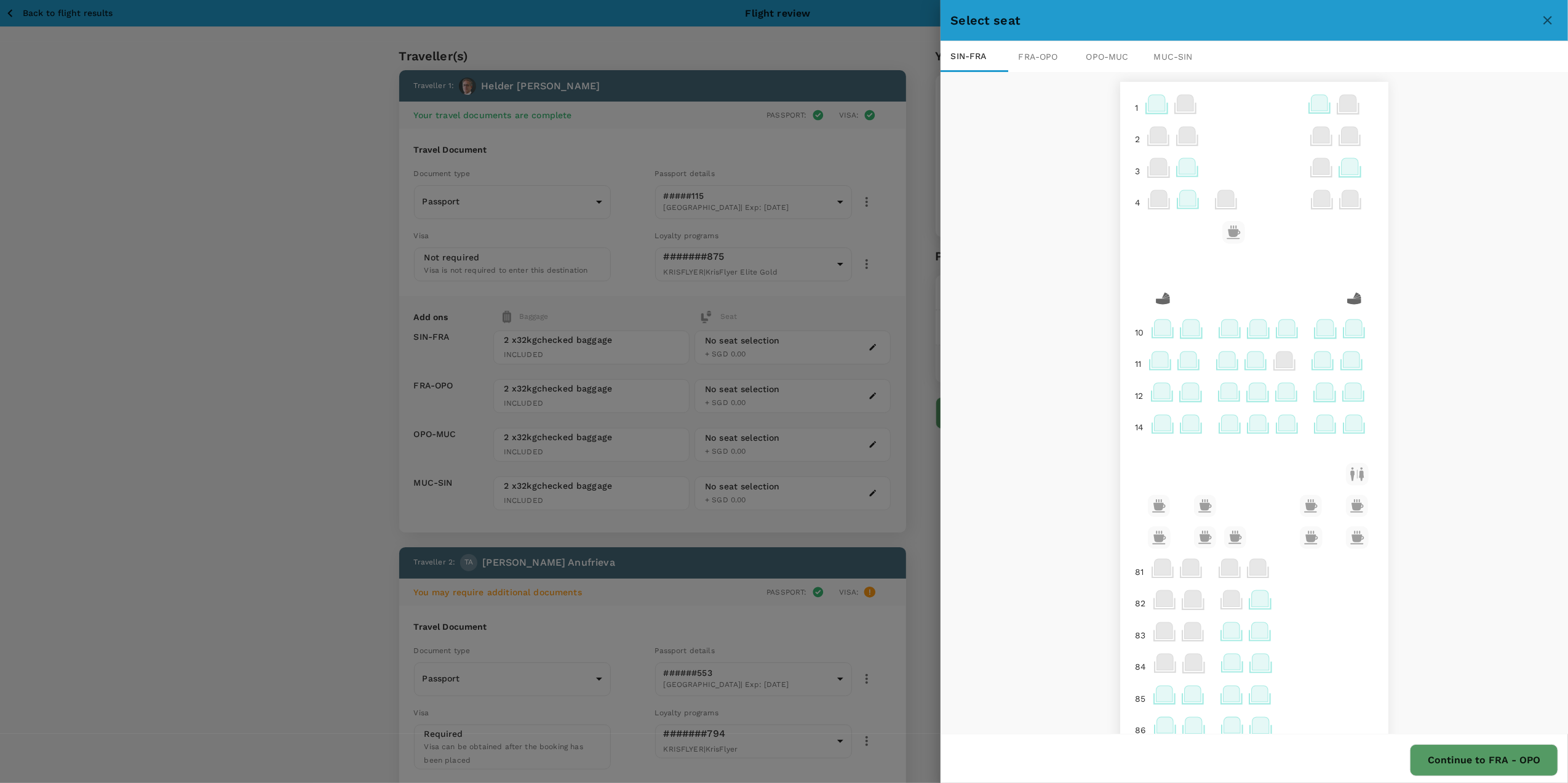
click at [1346, 323] on icon at bounding box center [1354, 327] width 17 height 16
click at [1490, 296] on p "Select" at bounding box center [1489, 302] width 27 height 12
click at [1317, 330] on icon at bounding box center [1325, 327] width 17 height 16
click at [1462, 277] on p "Select" at bounding box center [1460, 279] width 27 height 12
click at [1044, 51] on div "FRA - OPO" at bounding box center [1042, 57] width 67 height 31
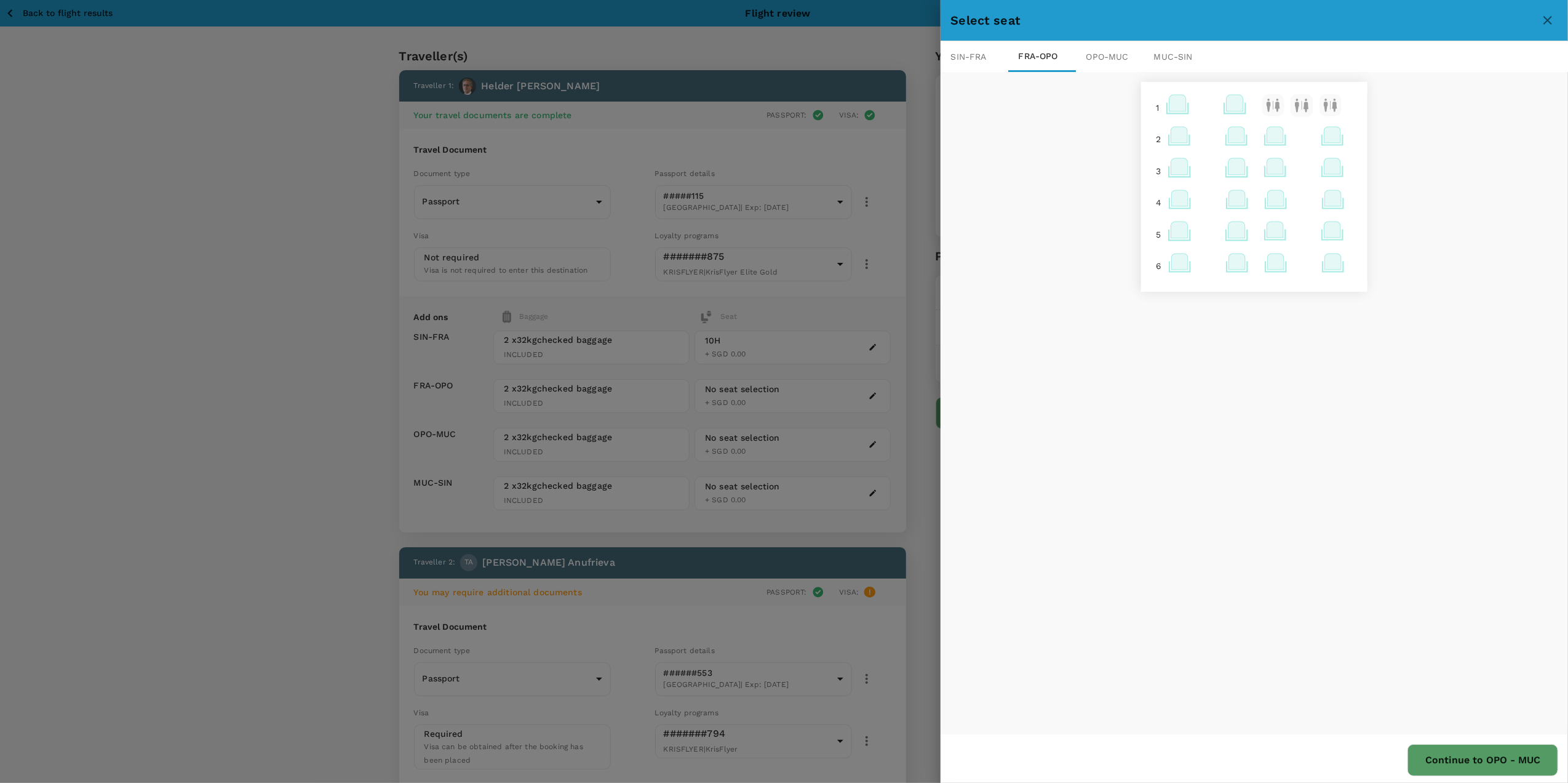
click at [1234, 166] on icon at bounding box center [1237, 167] width 17 height 16
click at [1376, 235] on p "Select" at bounding box center [1378, 236] width 27 height 12
click at [1264, 174] on icon at bounding box center [1272, 167] width 17 height 16
click at [1405, 258] on p "Select" at bounding box center [1413, 258] width 27 height 12
click at [1118, 55] on div "OPO - MUC" at bounding box center [1110, 57] width 67 height 31
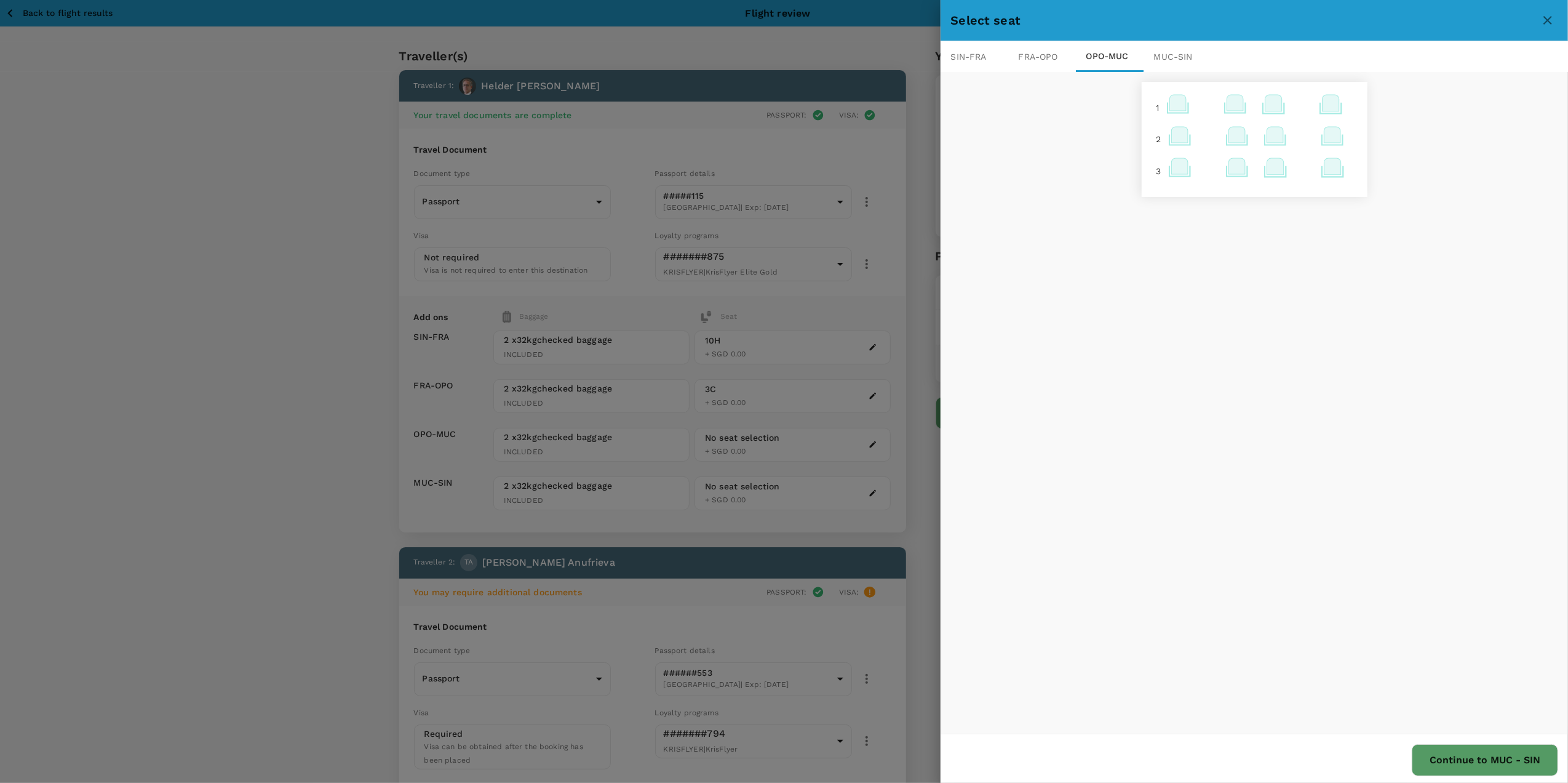
click at [1227, 96] on icon at bounding box center [1235, 103] width 17 height 16
click at [1384, 172] on p "Select" at bounding box center [1377, 172] width 27 height 12
click at [1267, 107] on icon at bounding box center [1270, 103] width 17 height 16
click at [1411, 197] on p "Select" at bounding box center [1413, 194] width 27 height 12
click at [1171, 60] on div "MUC - SIN" at bounding box center [1177, 57] width 67 height 31
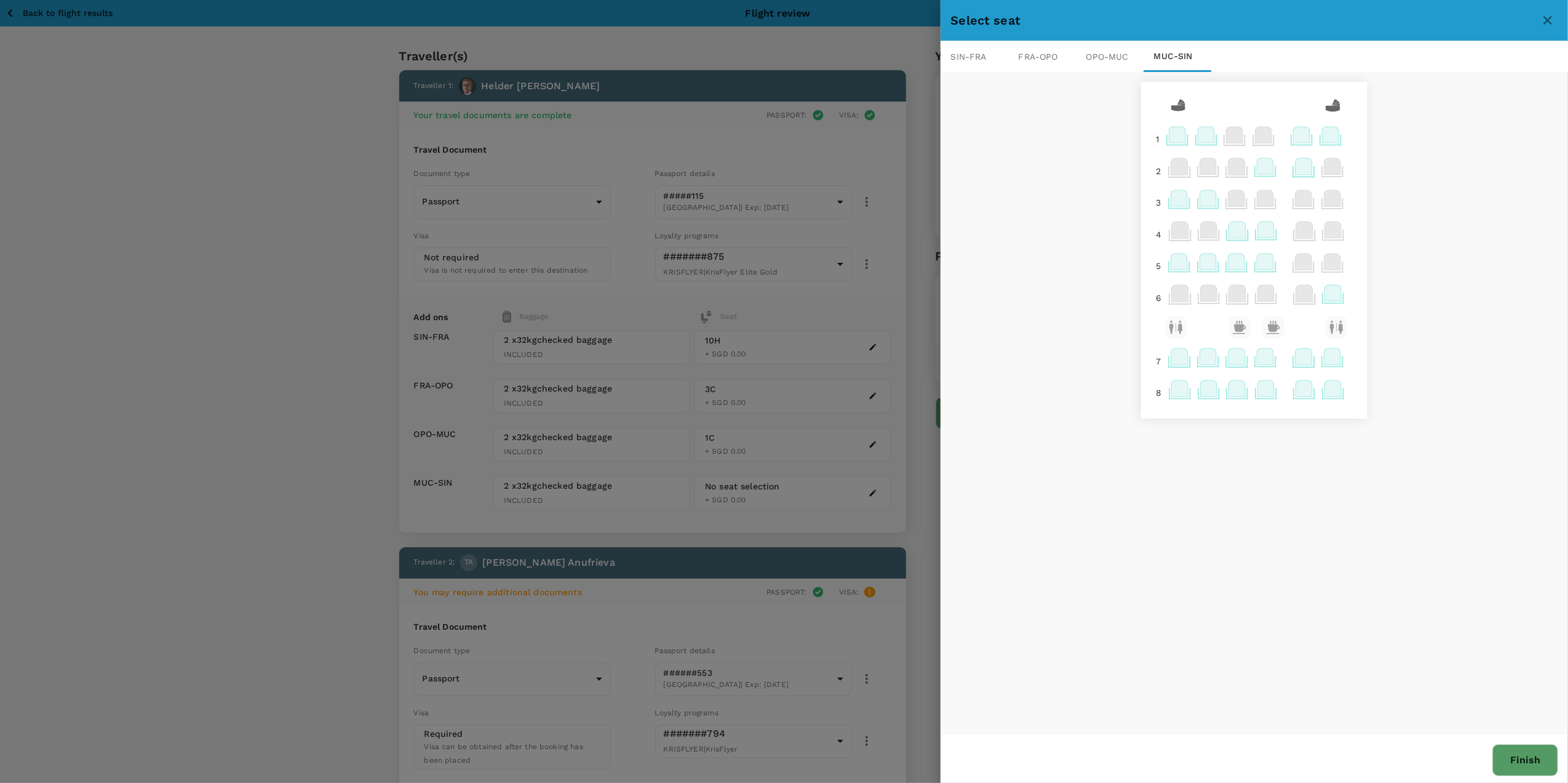
click at [1327, 136] on icon at bounding box center [1330, 135] width 17 height 16
click at [1481, 225] on p "Select" at bounding box center [1473, 226] width 27 height 12
click at [1296, 133] on icon at bounding box center [1302, 135] width 17 height 16
click at [1441, 202] on p "Select" at bounding box center [1443, 204] width 27 height 12
click at [1520, 763] on button "Finish" at bounding box center [1525, 760] width 66 height 32
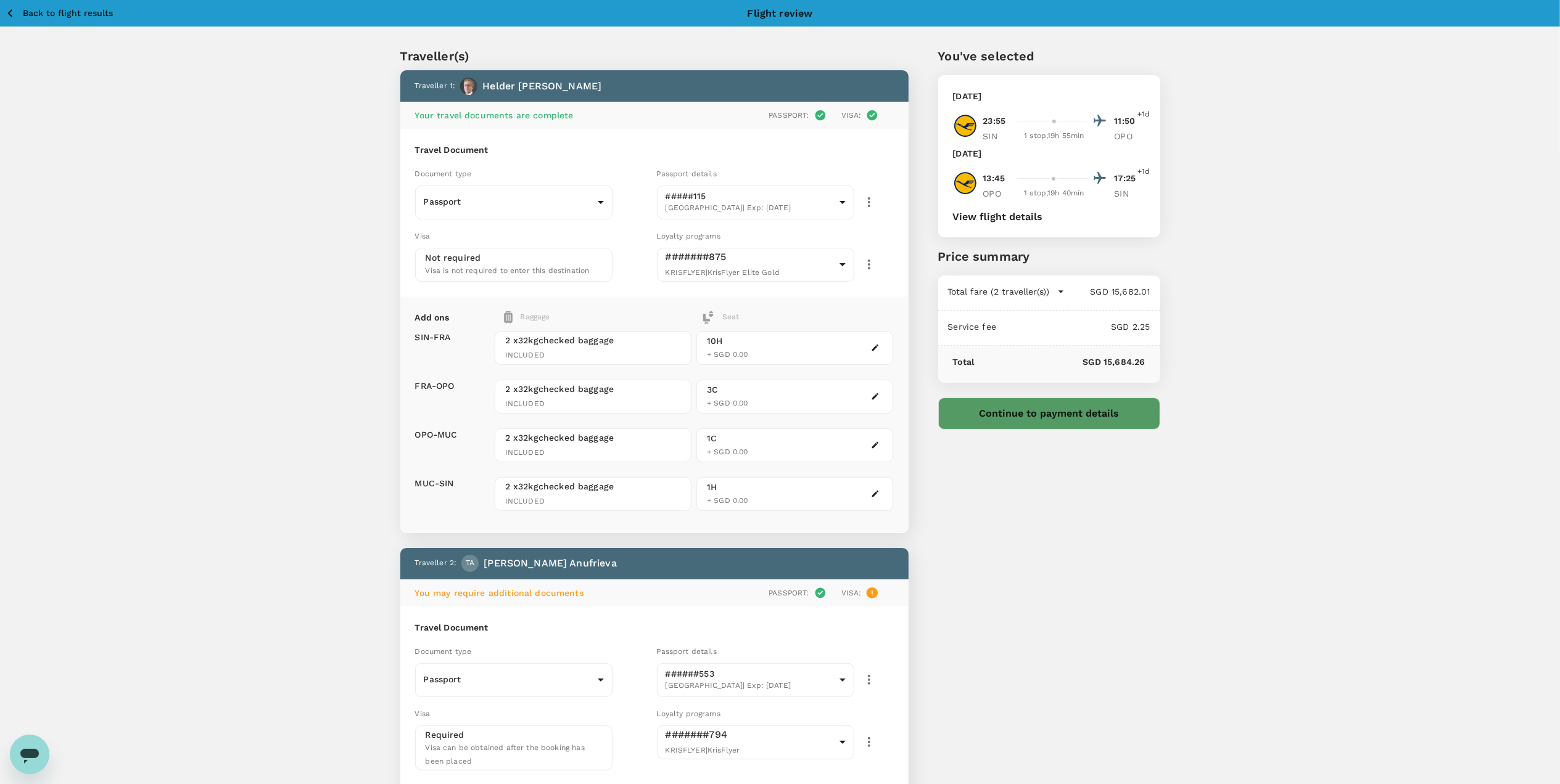
click at [1070, 411] on button "Continue to payment details" at bounding box center [1049, 414] width 222 height 32
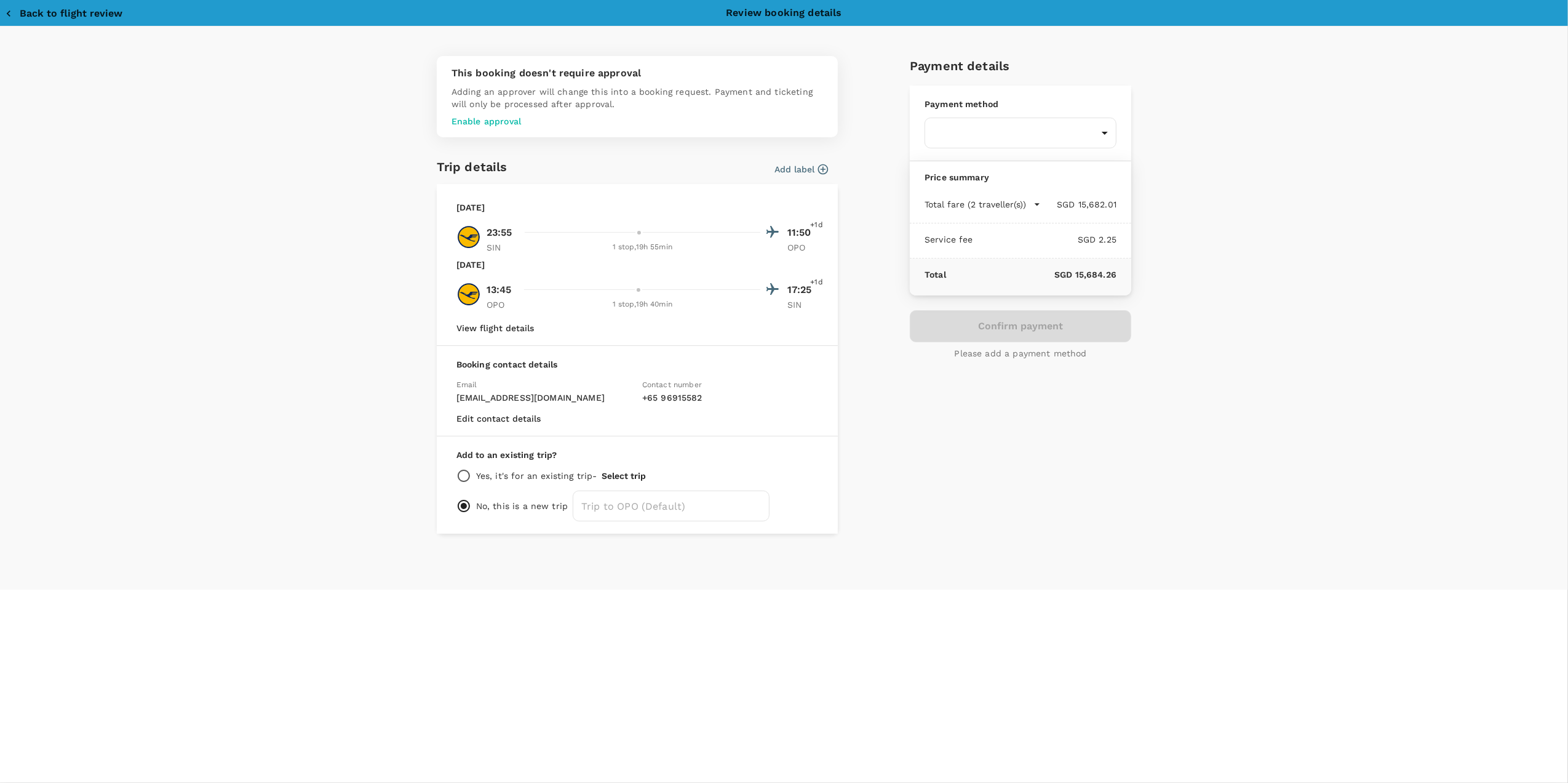
click at [916, 474] on div "Payment details Payment method ​ ​ Price summary Total fare (2 traveller(s)) SG…" at bounding box center [1015, 290] width 231 height 487
click at [517, 120] on p "Enable approval" at bounding box center [637, 121] width 372 height 12
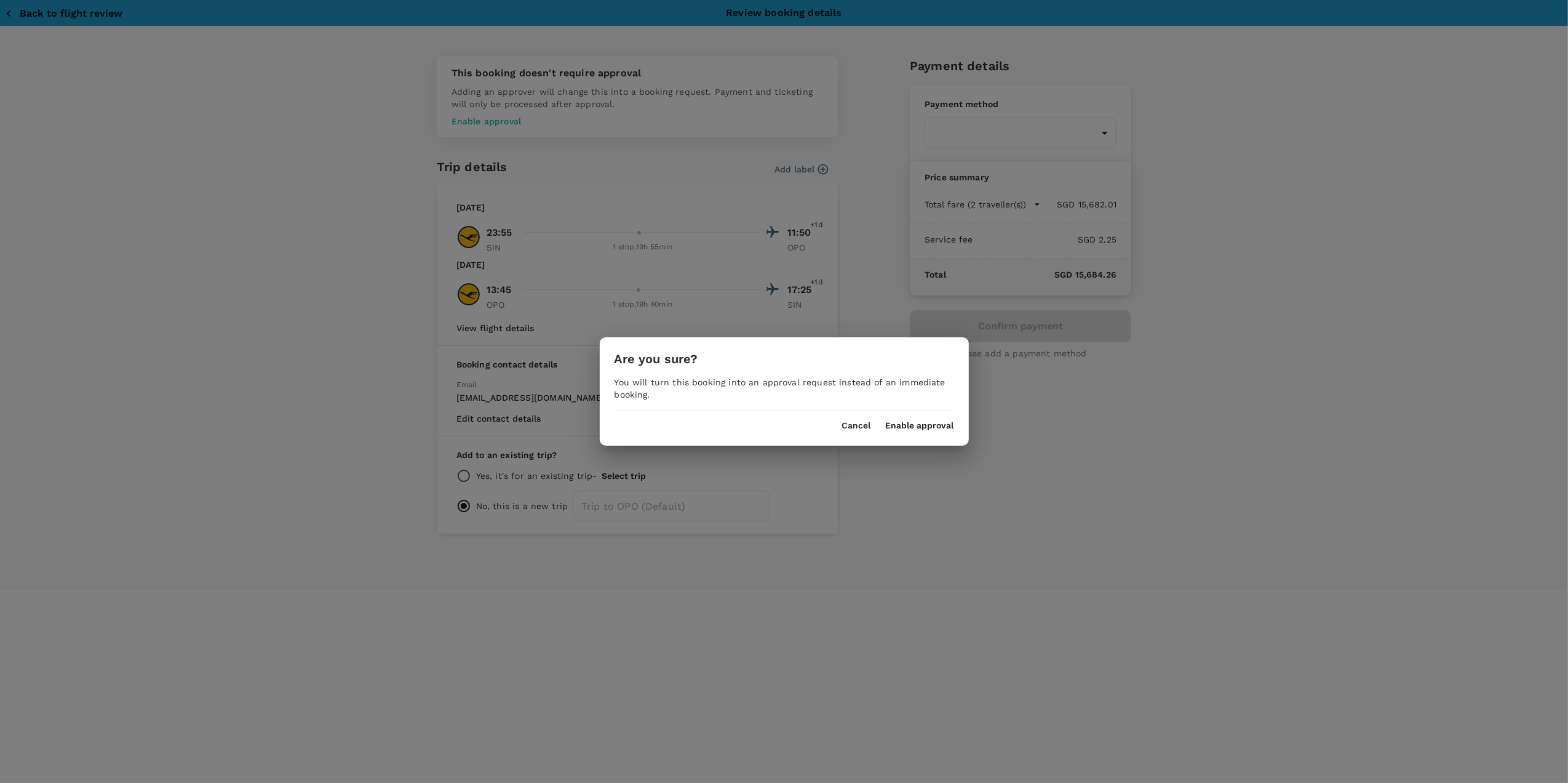
click at [909, 426] on button "Enable approval" at bounding box center [920, 426] width 68 height 10
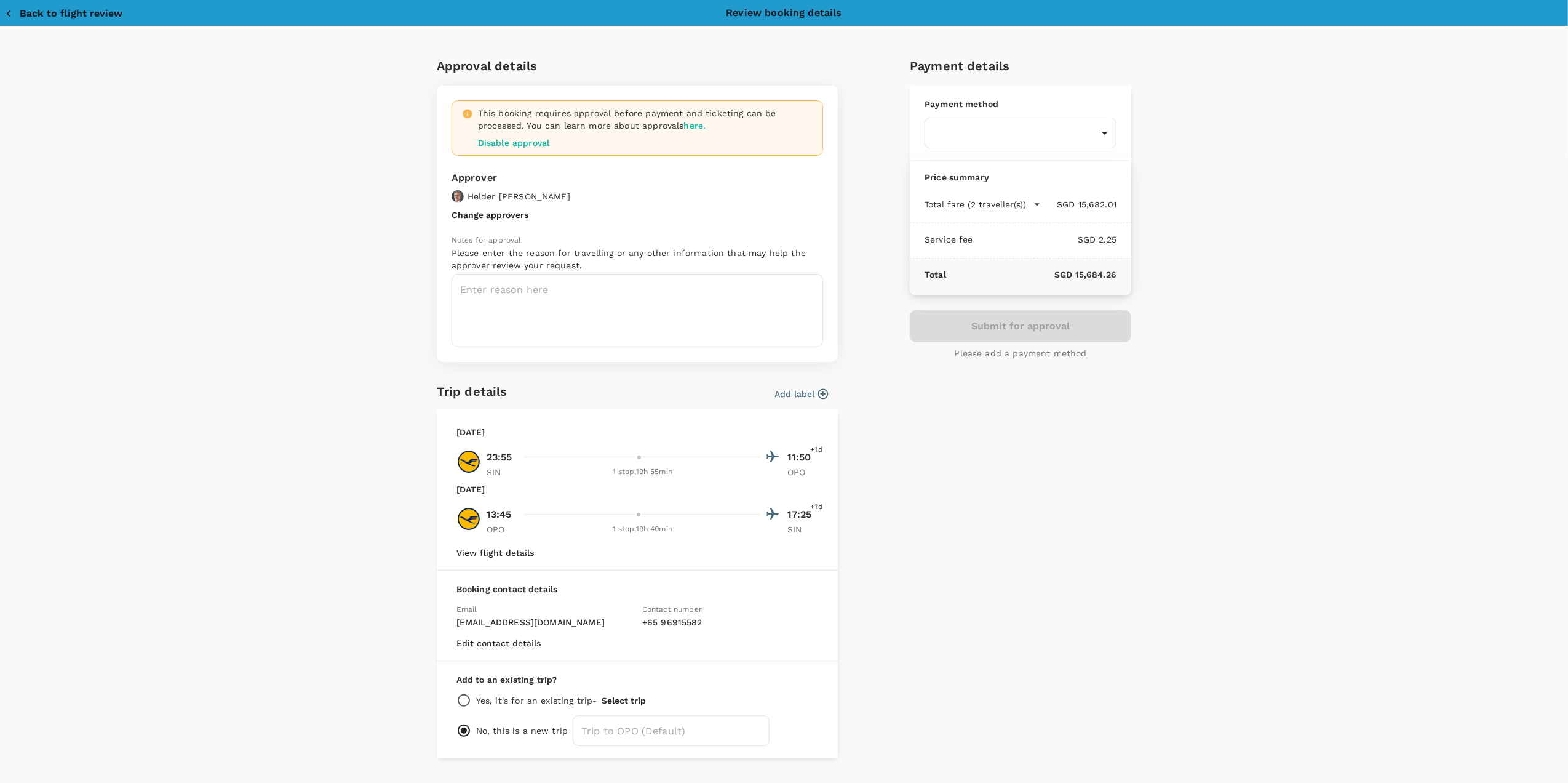
click at [502, 144] on p "Disable approval" at bounding box center [645, 142] width 334 height 12
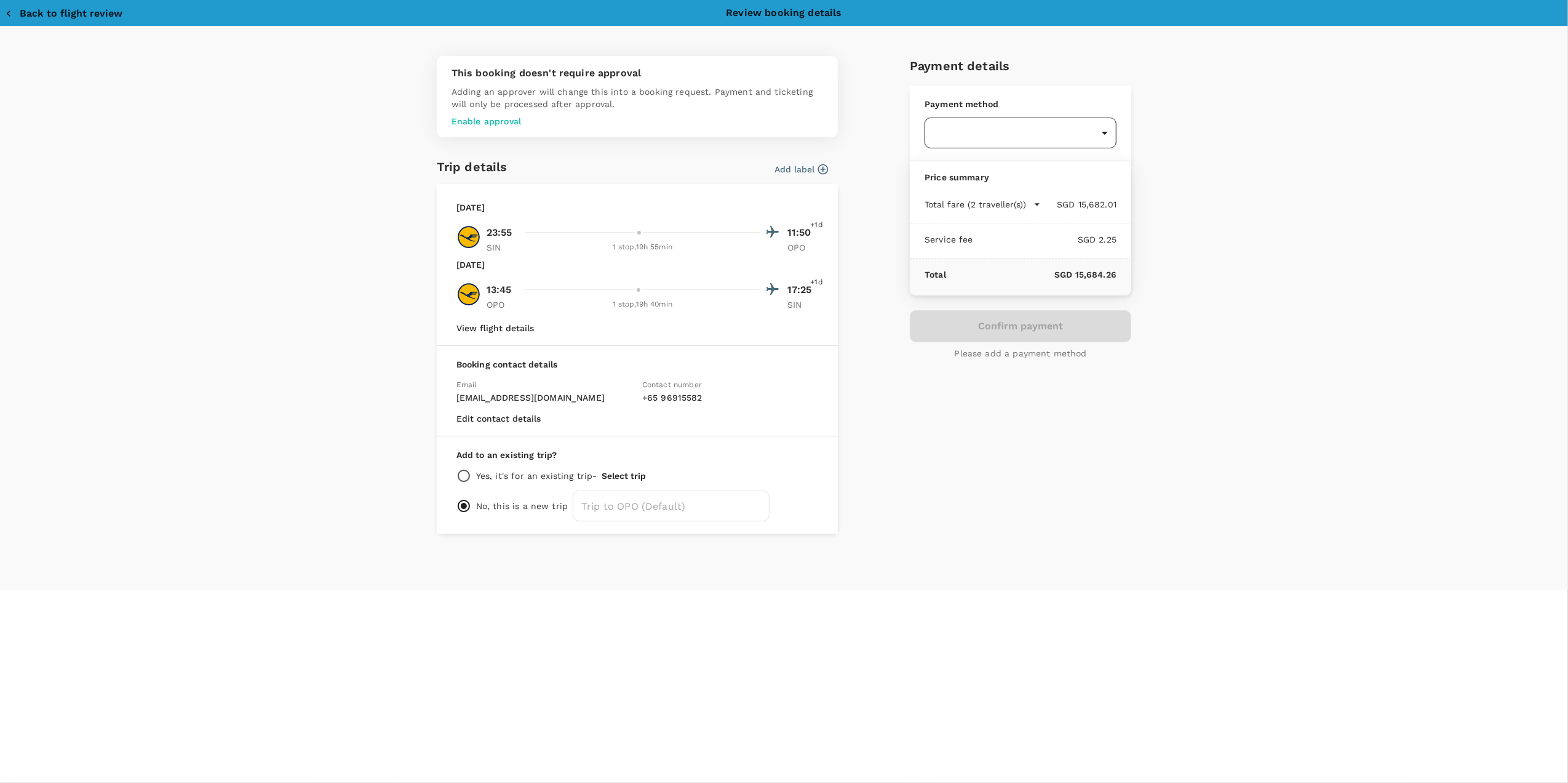
click at [1096, 132] on body "Back to flight results Flight review Traveller(s) Traveller 1 : [PERSON_NAME] Y…" at bounding box center [784, 589] width 1568 height 1179
click at [1002, 209] on span "Balance : SGD 6,978.44" at bounding box center [976, 209] width 84 height 9
type input "9da82385-ea03-4e8d-b270-32b986f0971a"
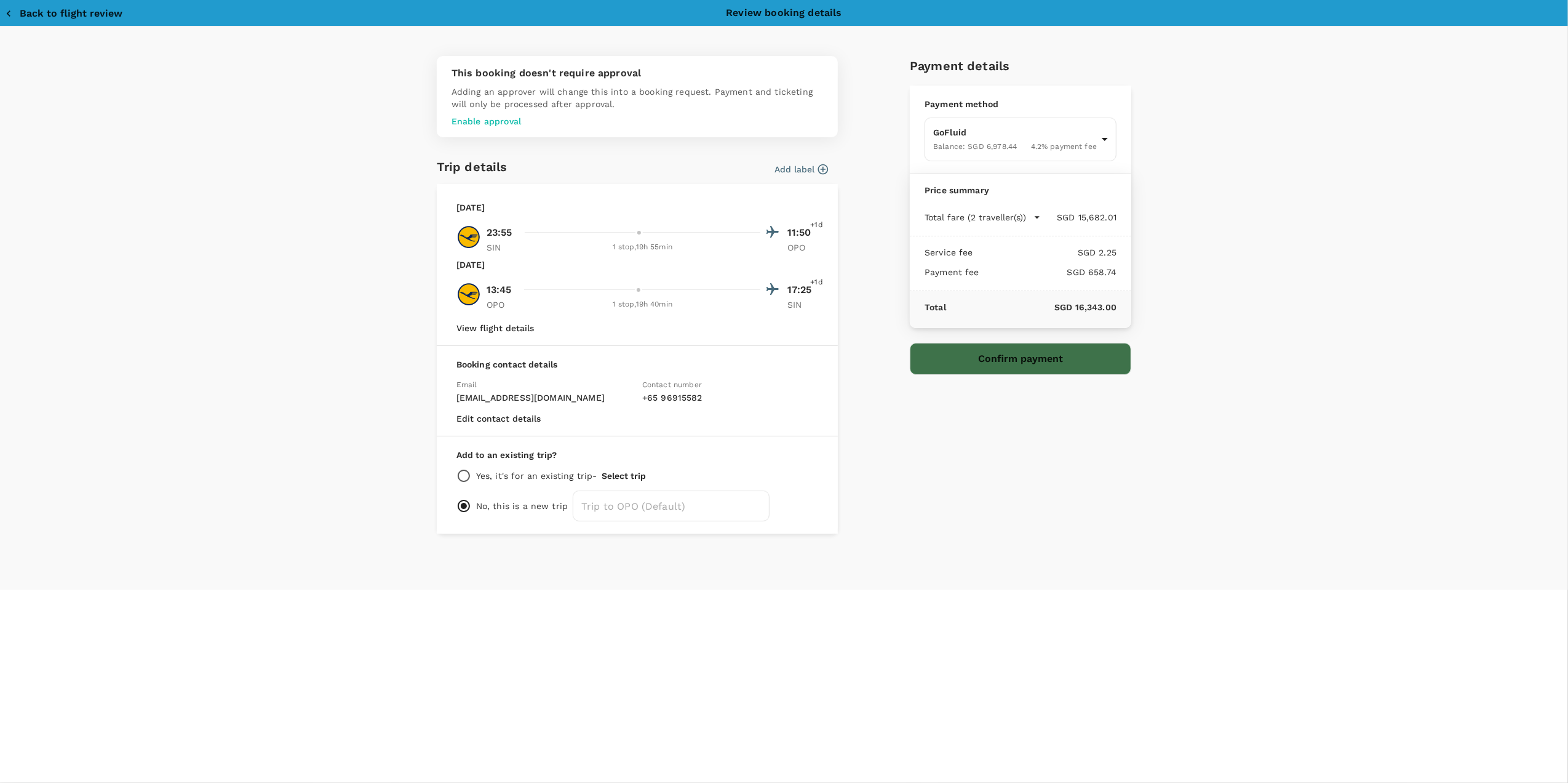
click at [1024, 358] on button "Confirm payment" at bounding box center [1021, 359] width 221 height 32
click at [990, 358] on button "Confirm payment" at bounding box center [1021, 359] width 221 height 32
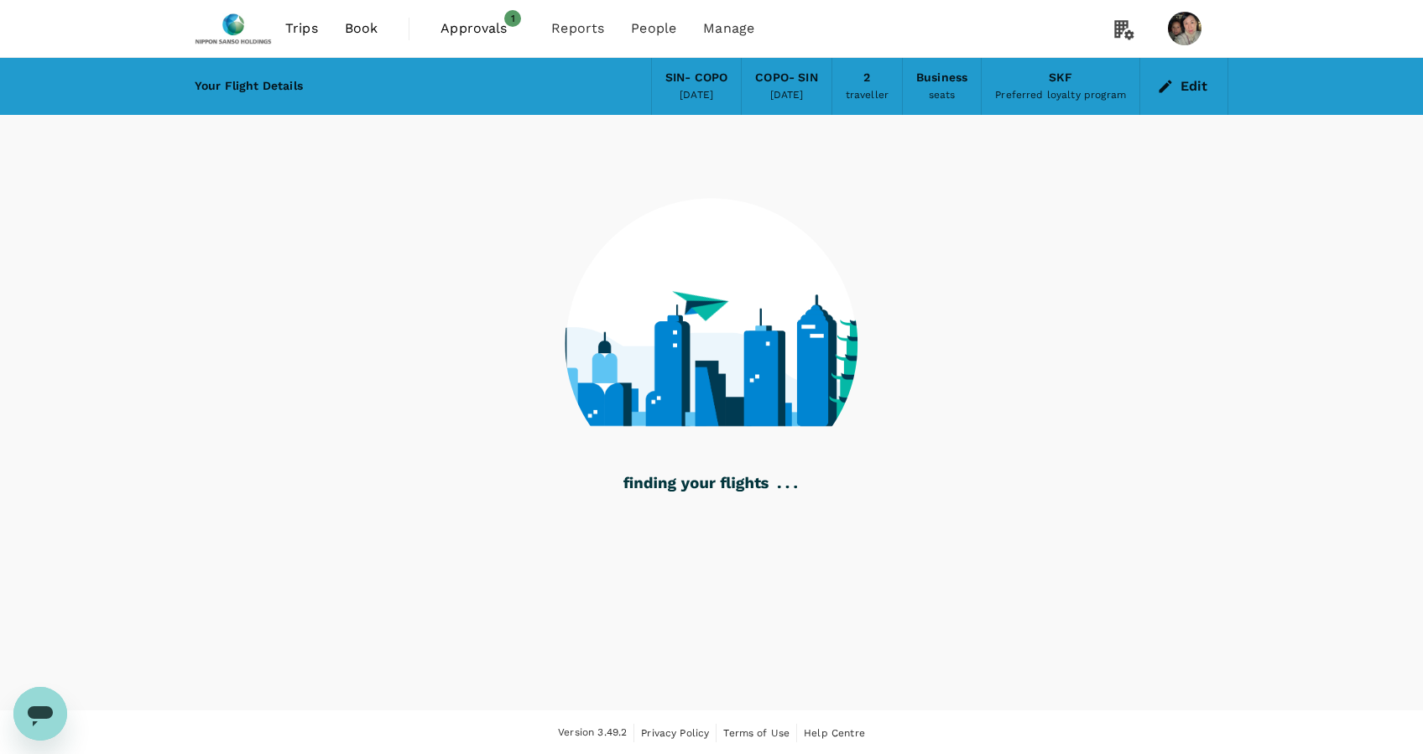
click at [445, 26] on span "Approvals" at bounding box center [482, 28] width 84 height 20
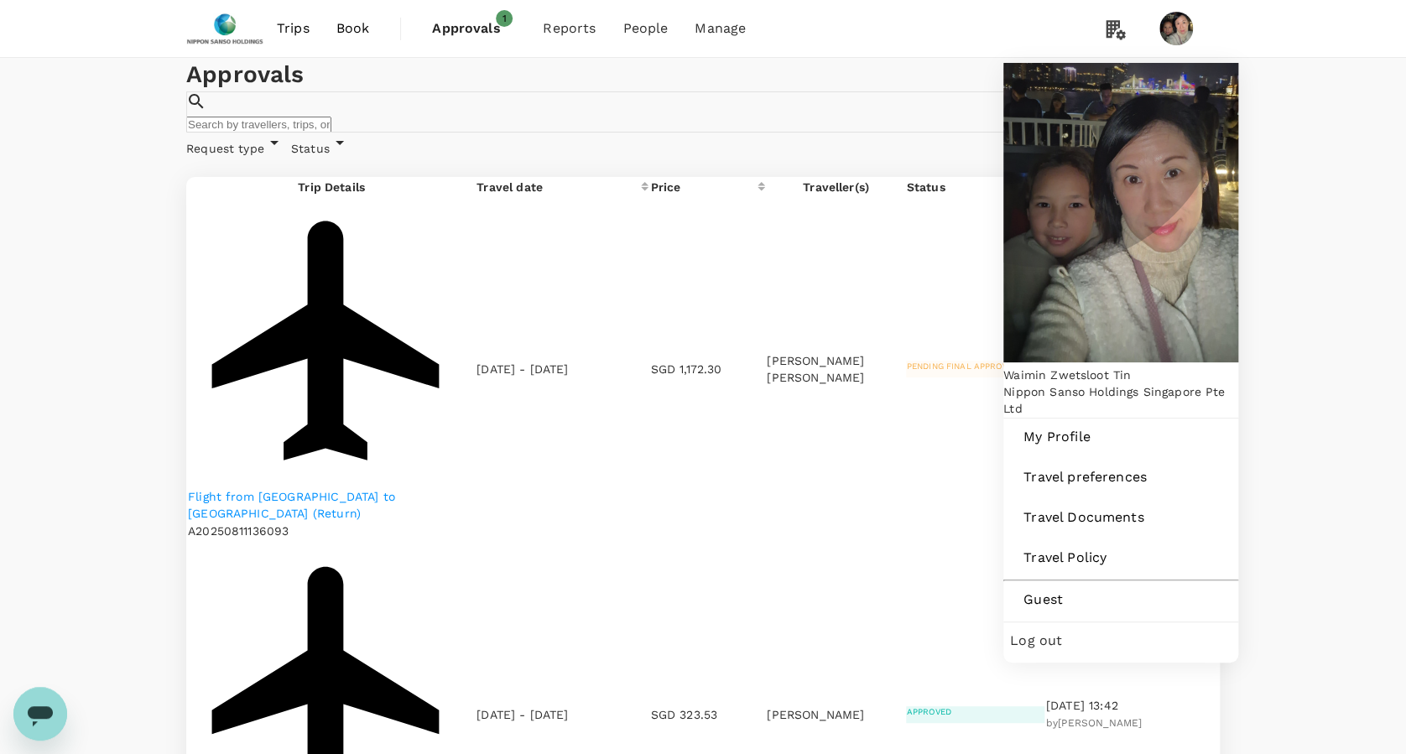
click at [1053, 631] on span "Log out" at bounding box center [1120, 641] width 221 height 20
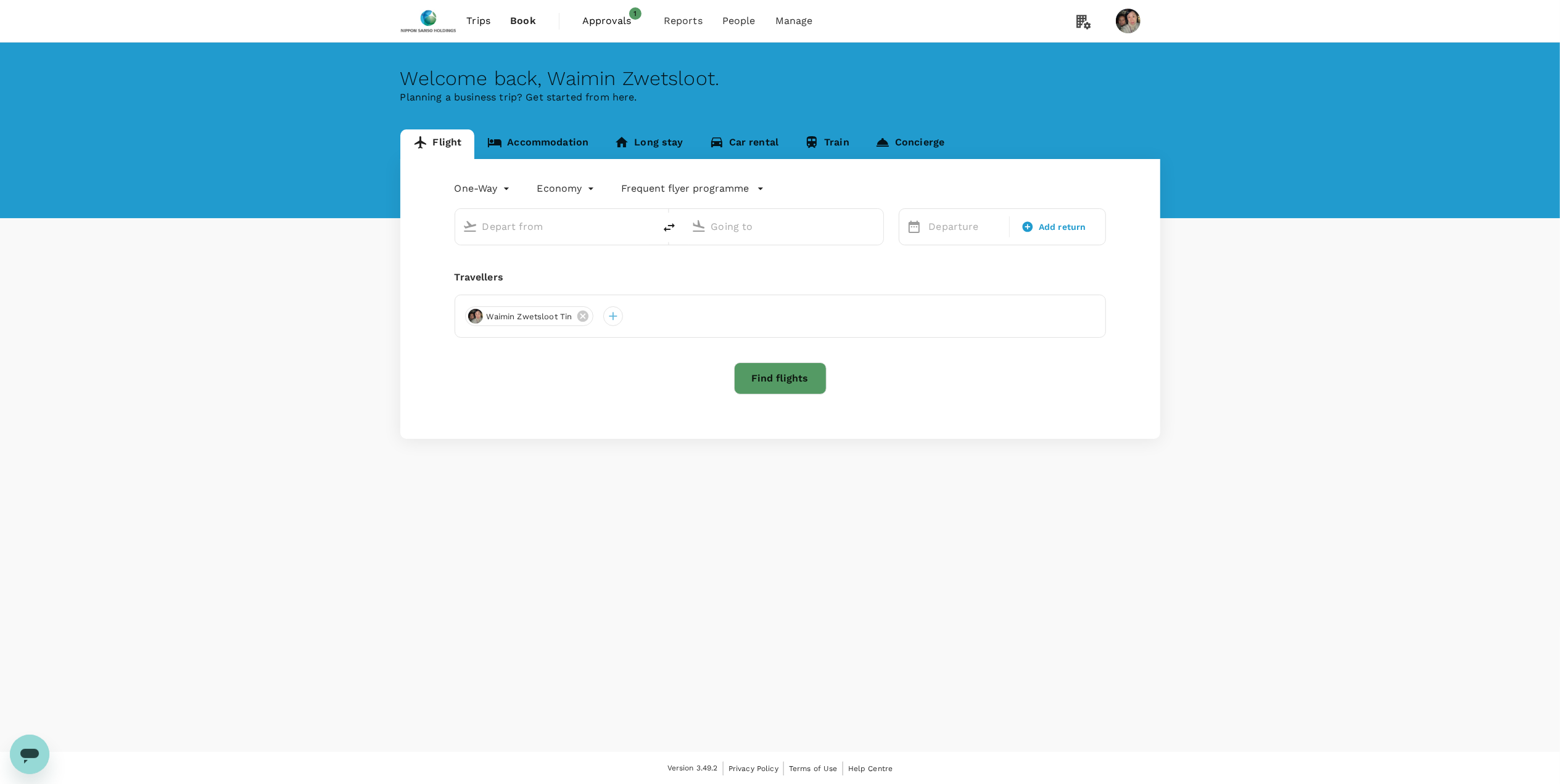
type input "roundtrip"
type input "business"
type input "Singapore Changi (SIN)"
type input "[GEOGRAPHIC_DATA], [GEOGRAPHIC_DATA] (any)"
type input "Singapore Changi (SIN)"
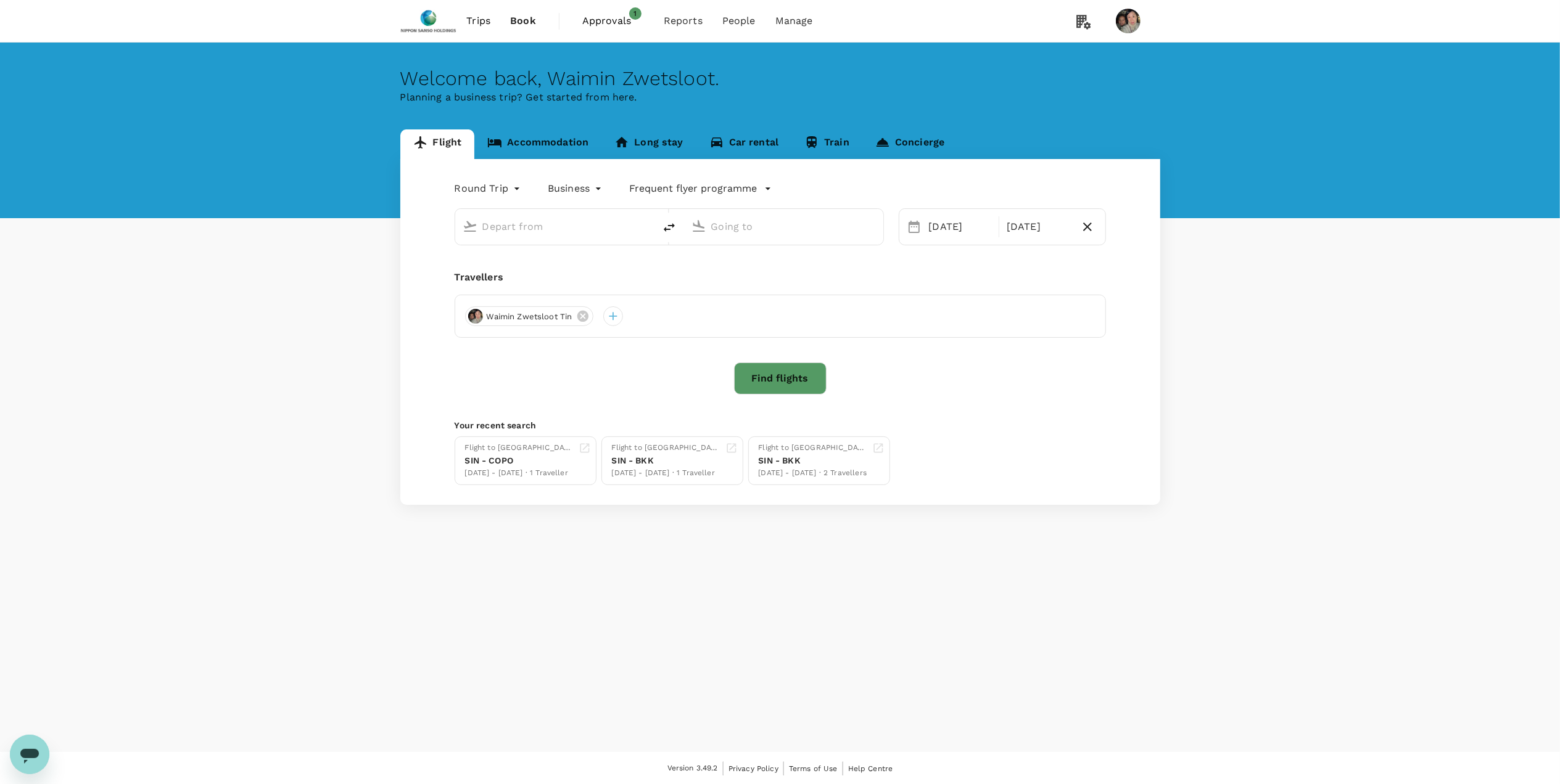
type input "Porto, Portugal (any)"
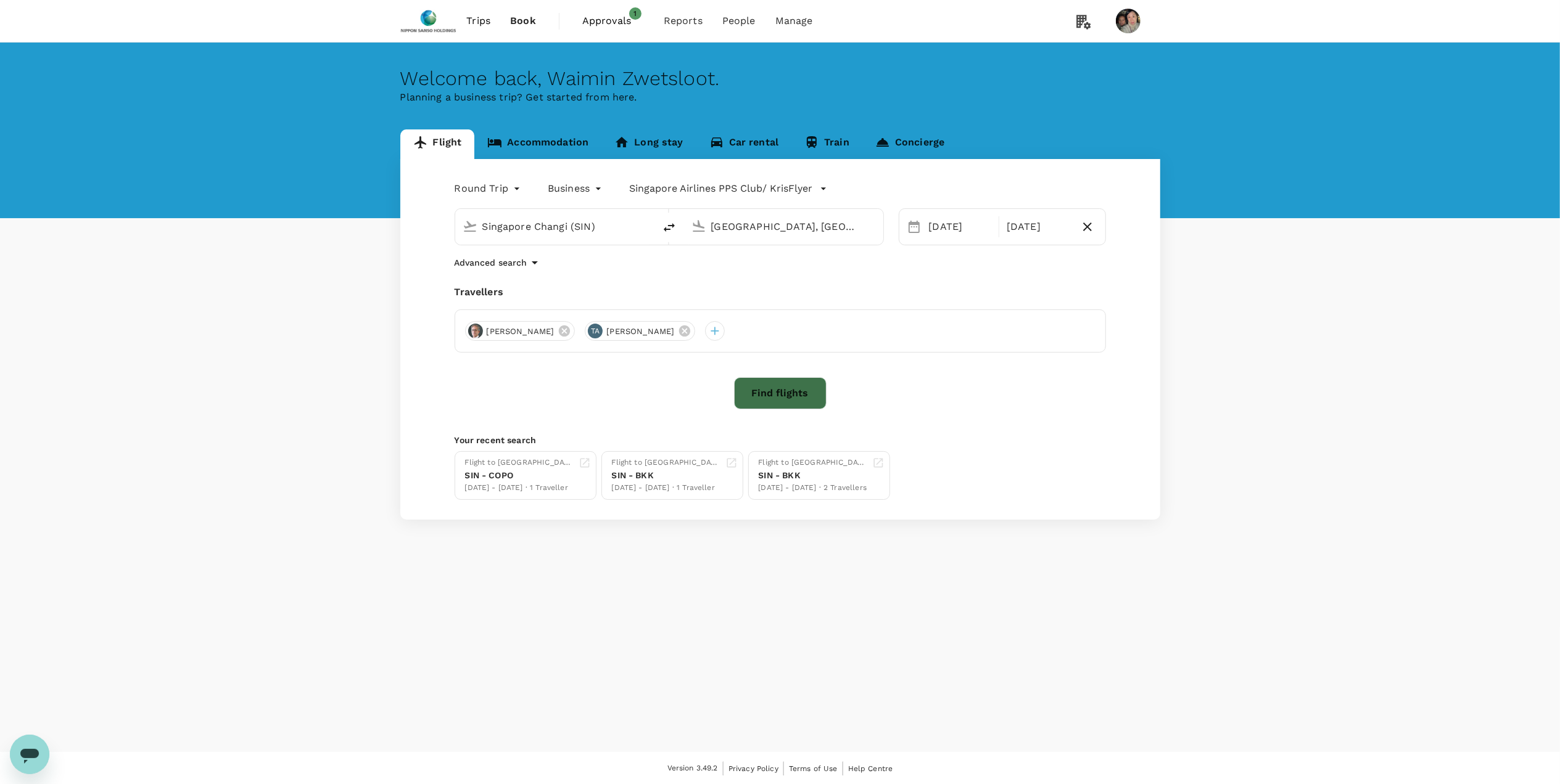
click at [768, 388] on button "Find flights" at bounding box center [780, 393] width 93 height 32
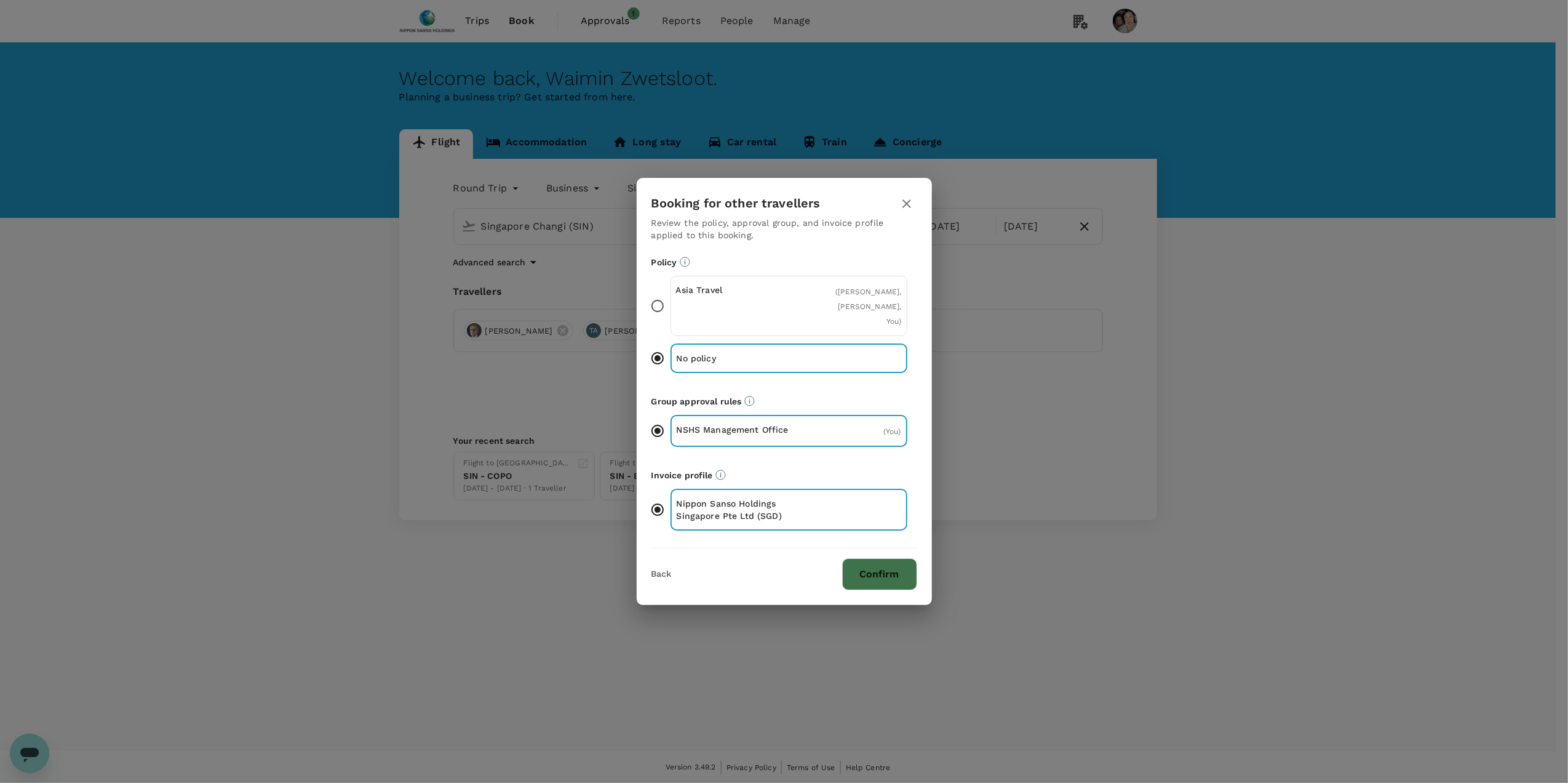
click at [903, 567] on button "Confirm" at bounding box center [879, 575] width 75 height 32
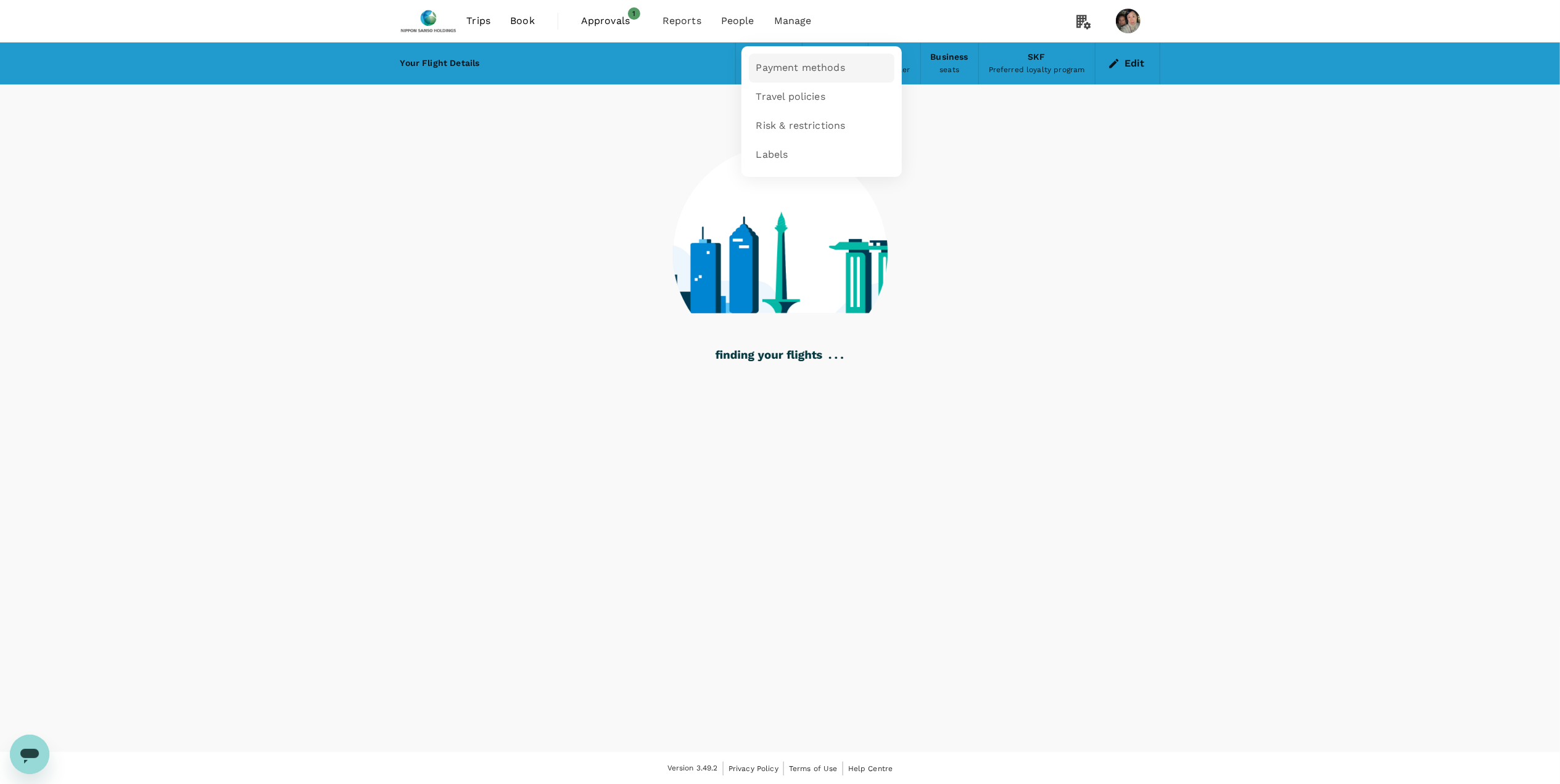
click at [812, 65] on span "Payment methods" at bounding box center [800, 68] width 89 height 14
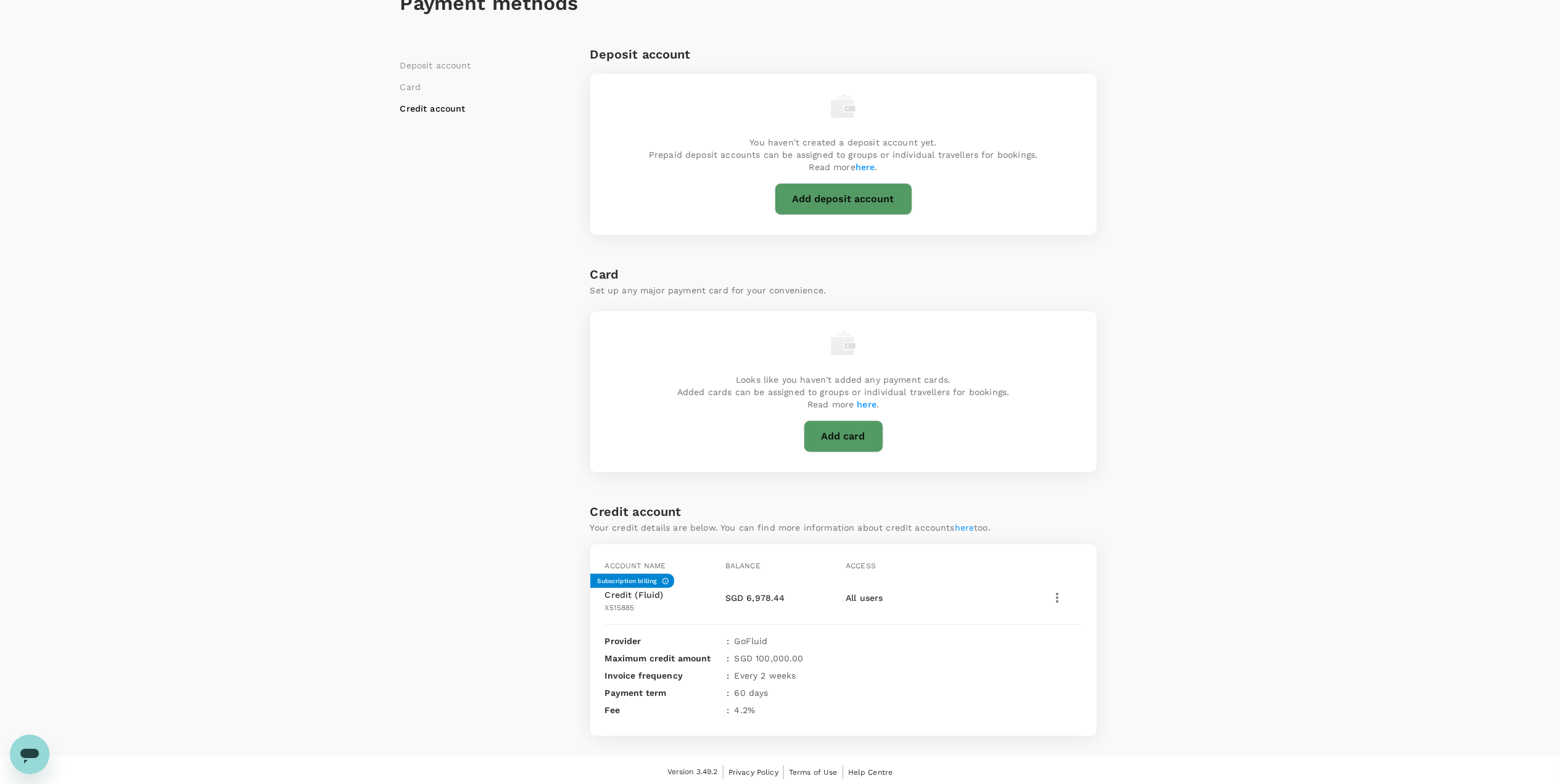
scroll to position [85, 0]
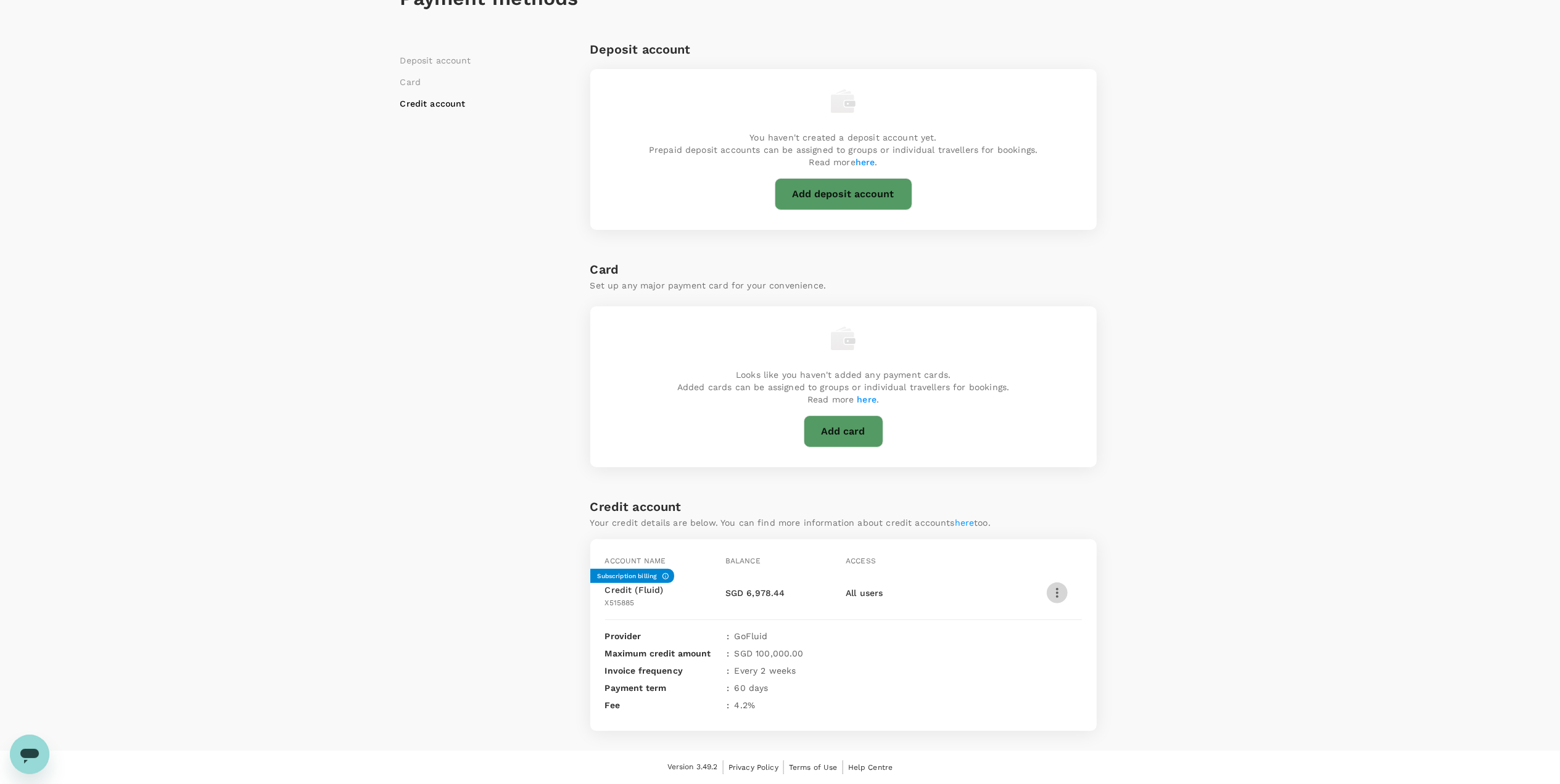
click at [1056, 590] on icon "button" at bounding box center [1056, 592] width 2 height 10
drag, startPoint x: 1197, startPoint y: 575, endPoint x: 1250, endPoint y: 577, distance: 53.0
click at [1198, 573] on div "Payment methods Deposit account Card Credit account Deposit account You haven't…" at bounding box center [780, 354] width 1560 height 794
click at [960, 522] on link "here" at bounding box center [965, 522] width 20 height 10
click at [963, 526] on link "here" at bounding box center [965, 522] width 20 height 10
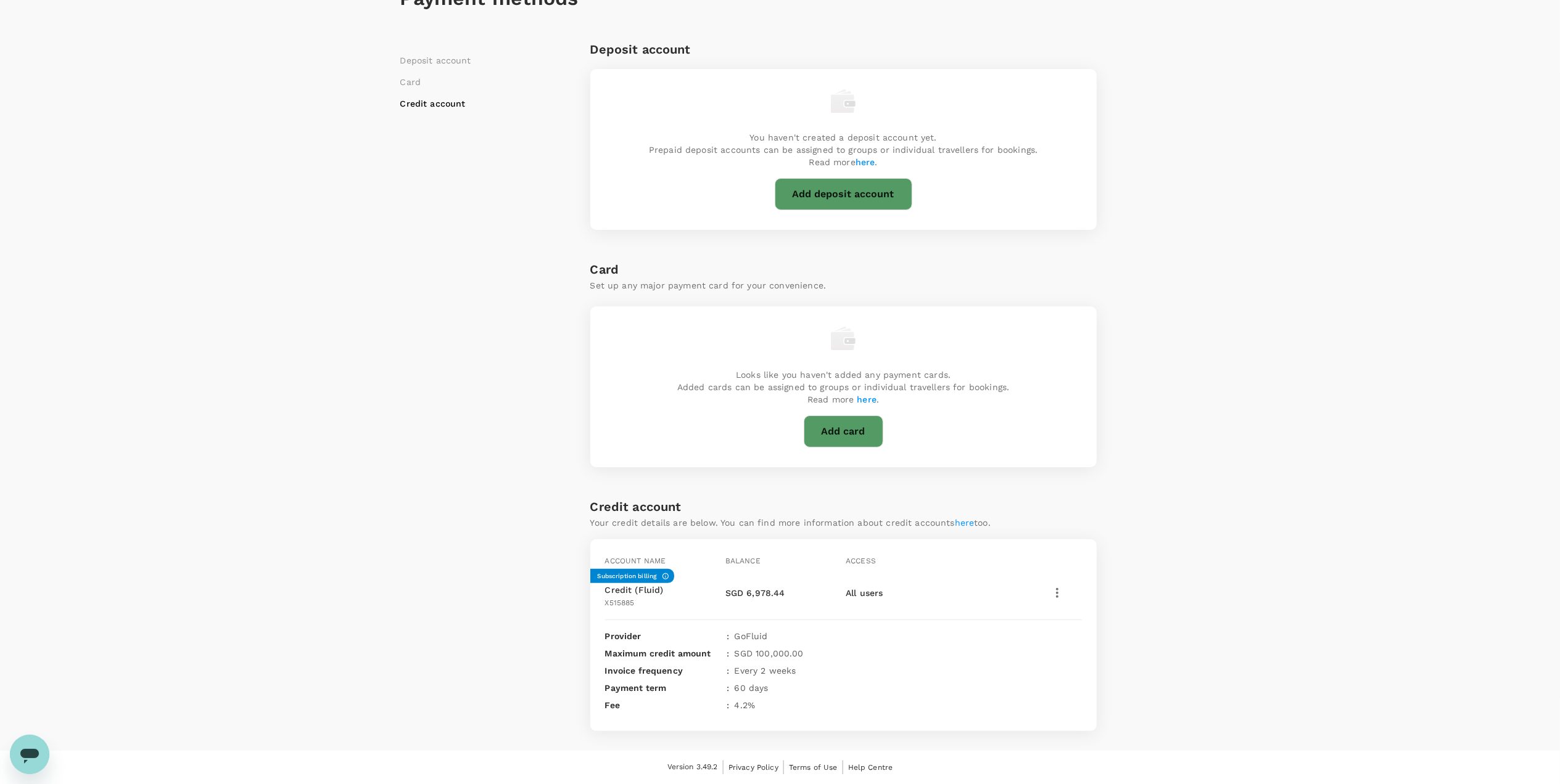
click at [864, 595] on span "All users" at bounding box center [864, 592] width 37 height 10
click at [1056, 599] on icon "button" at bounding box center [1057, 593] width 15 height 15
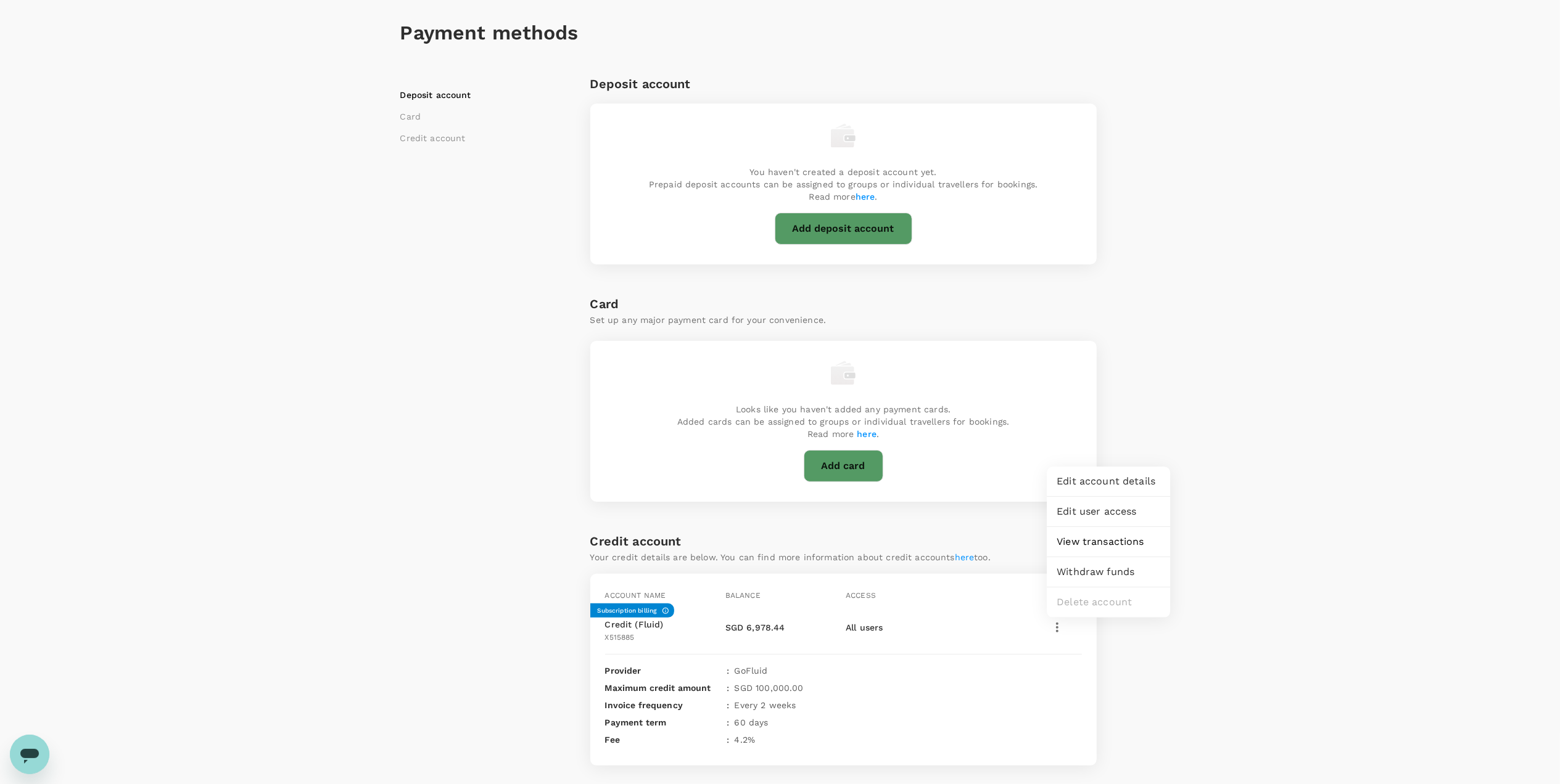
scroll to position [0, 0]
